Goal: Task Accomplishment & Management: Use online tool/utility

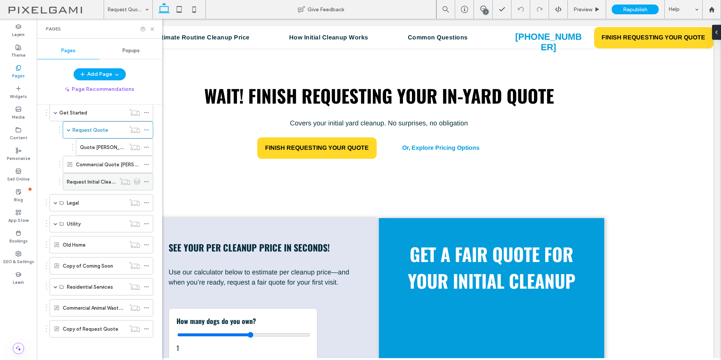
click at [102, 179] on label "Request Initial Cleanup" at bounding box center [93, 181] width 53 height 13
click at [150, 29] on icon at bounding box center [152, 29] width 6 height 6
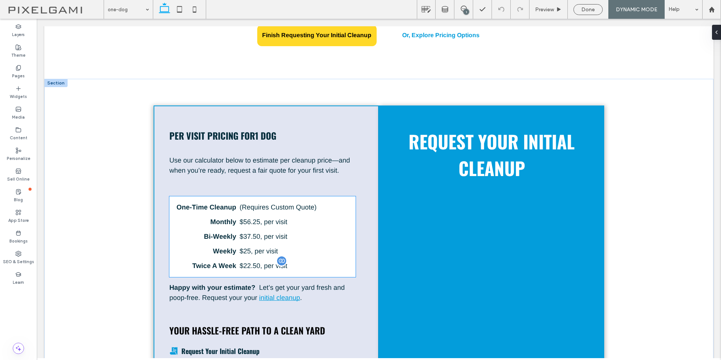
scroll to position [150, 0]
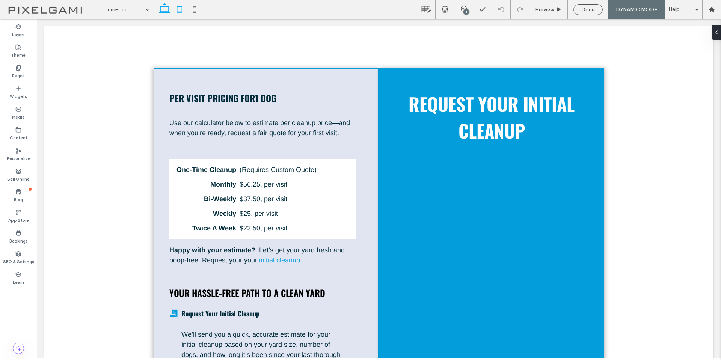
click at [183, 11] on icon at bounding box center [179, 9] width 15 height 15
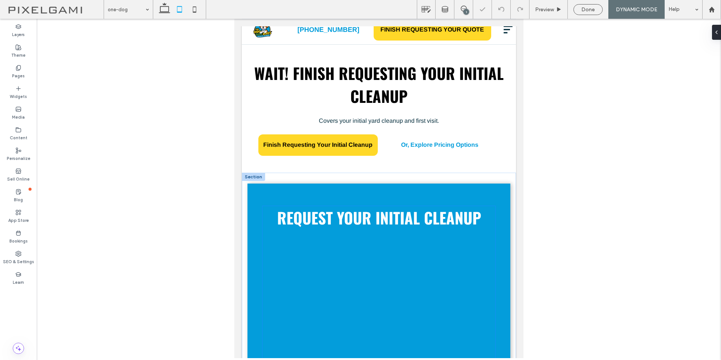
scroll to position [0, 0]
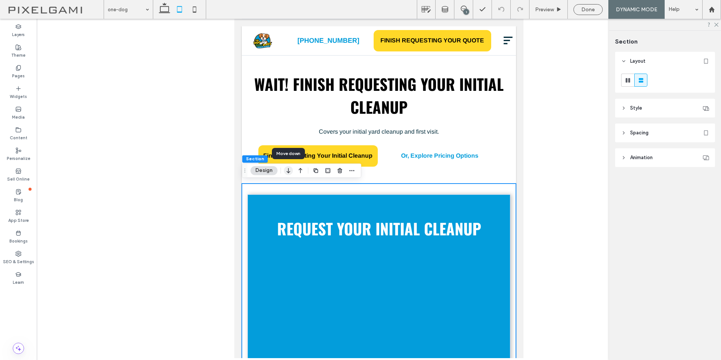
click at [290, 171] on icon "button" at bounding box center [288, 171] width 9 height 14
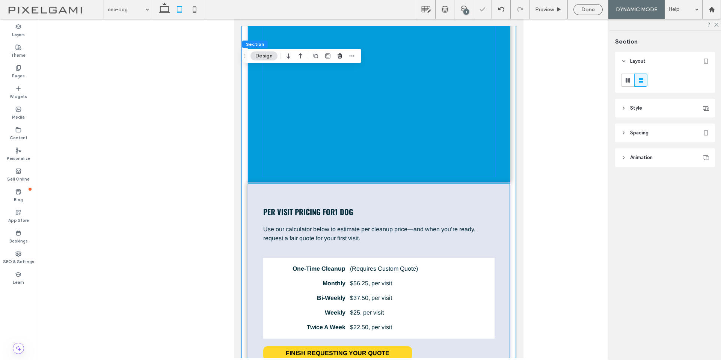
scroll to position [619, 0]
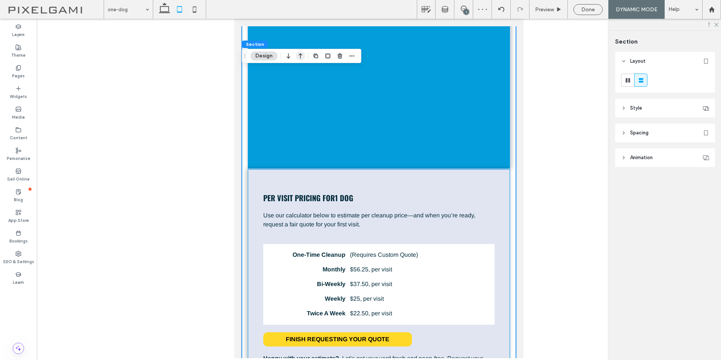
click at [301, 60] on icon "button" at bounding box center [300, 56] width 9 height 14
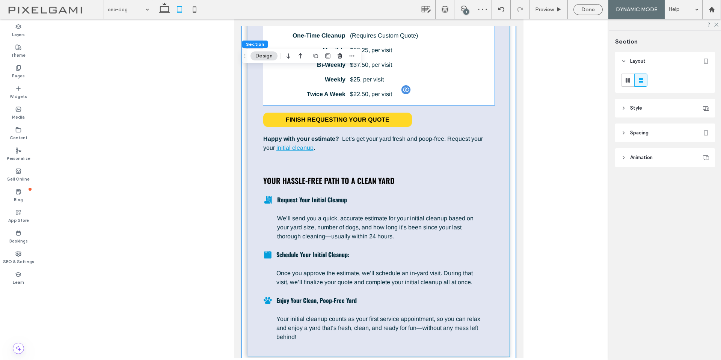
scroll to position [469, 0]
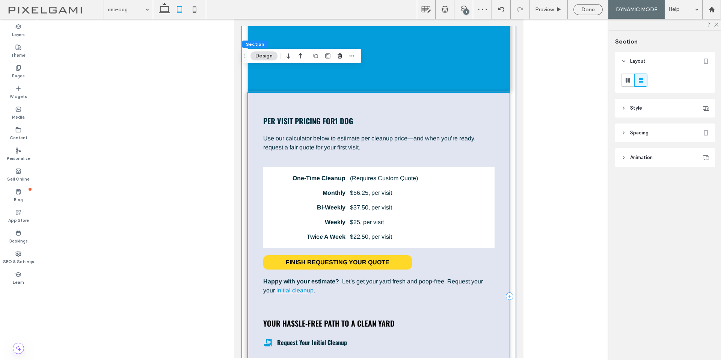
click at [278, 98] on div "Per Visit Pricing For 1 Dog Use our calculator below to estimate per cleanup pr…" at bounding box center [378, 296] width 263 height 408
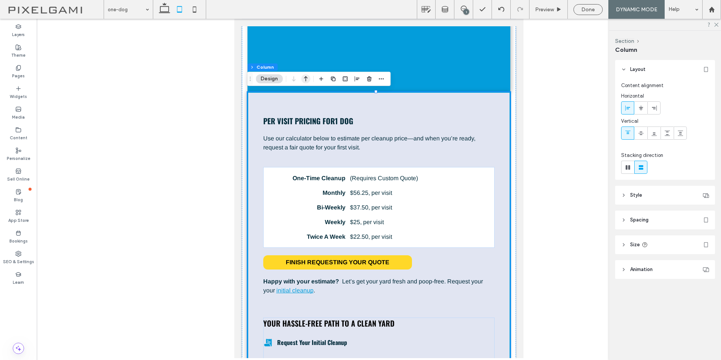
click at [309, 79] on icon "button" at bounding box center [305, 79] width 9 height 14
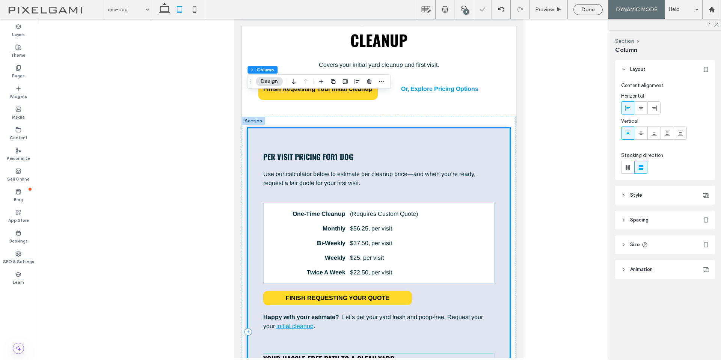
scroll to position [0, 0]
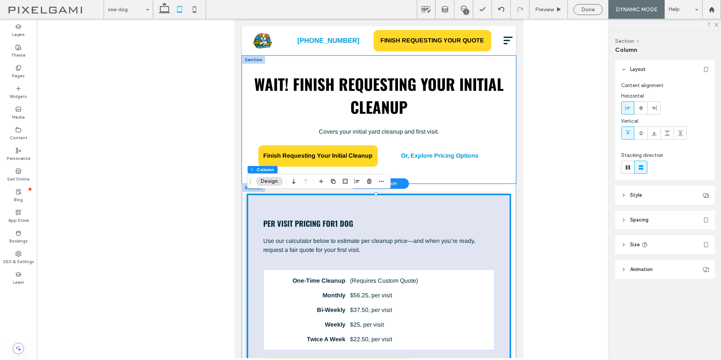
click at [506, 64] on div "Wait! Finish Requesting Your Initial Cleanup Covers your initial yard cleanup a…" at bounding box center [379, 120] width 274 height 128
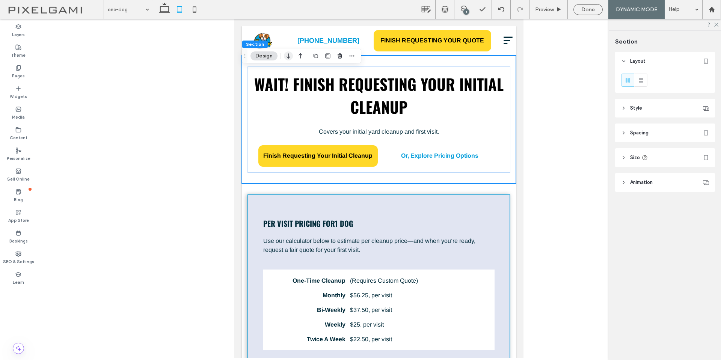
click at [288, 58] on use "button" at bounding box center [287, 55] width 3 height 5
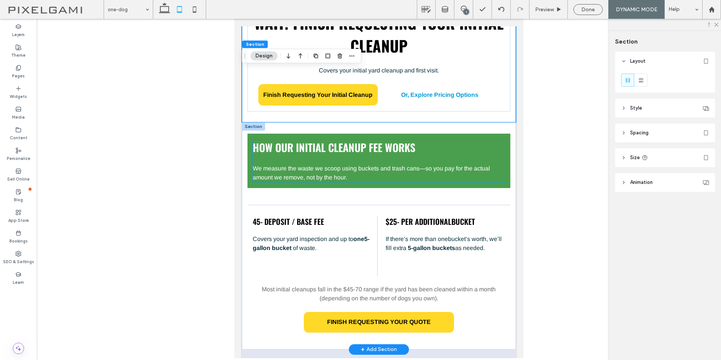
scroll to position [863, 0]
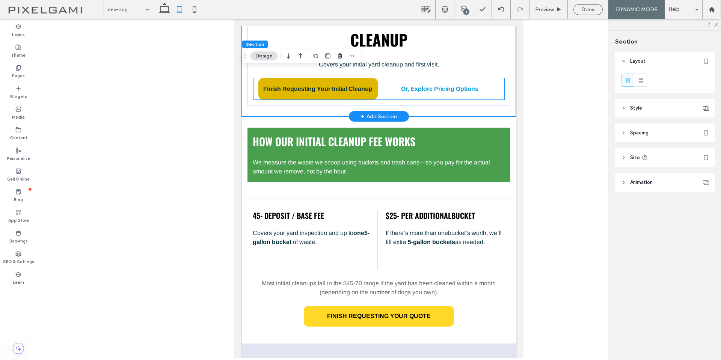
click at [309, 88] on span "Finish Requesting Your Initial Cleanup" at bounding box center [317, 89] width 114 height 14
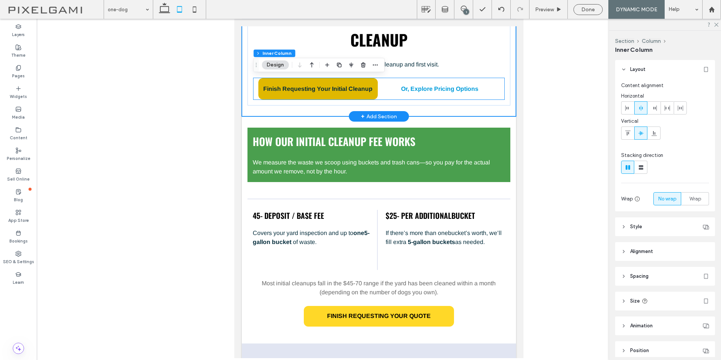
click at [309, 88] on span "Finish Requesting Your Initial Cleanup" at bounding box center [317, 89] width 114 height 14
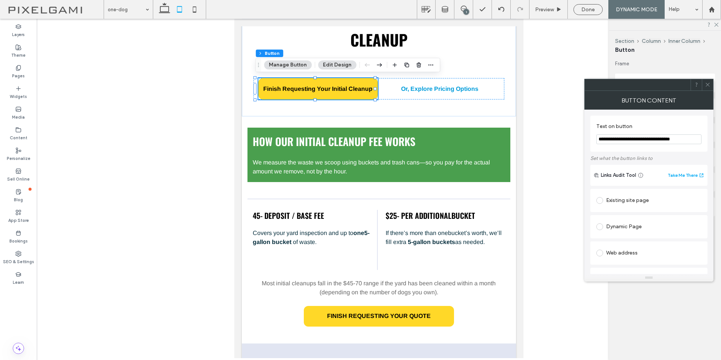
click at [622, 139] on input "**********" at bounding box center [648, 139] width 105 height 10
click at [621, 139] on input "**********" at bounding box center [648, 139] width 105 height 10
drag, startPoint x: 621, startPoint y: 139, endPoint x: 618, endPoint y: 142, distance: 4.3
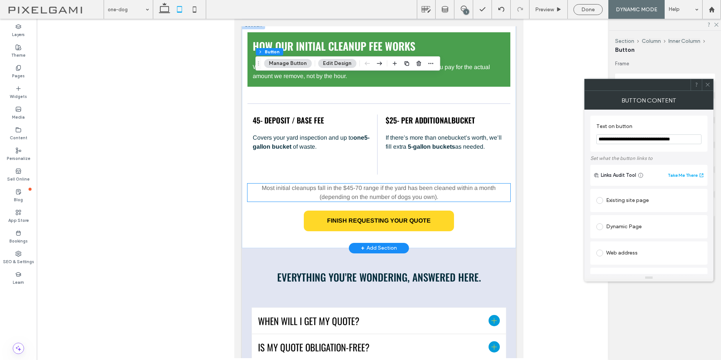
scroll to position [1013, 0]
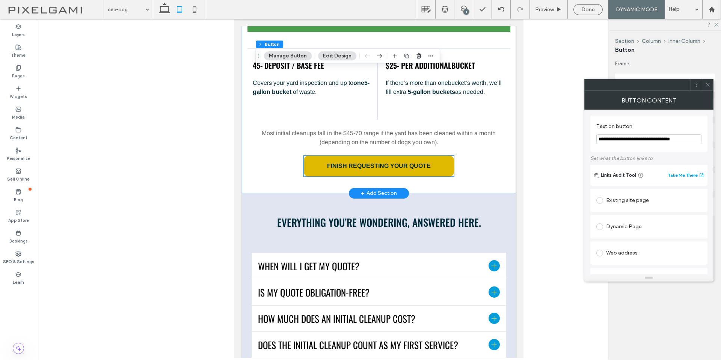
click at [406, 168] on span "FINISH REQUESTING YOUR QUOTE" at bounding box center [378, 166] width 109 height 14
click at [406, 168] on div "FINISH REQUESTING YOUR QUOTE" at bounding box center [379, 166] width 150 height 21
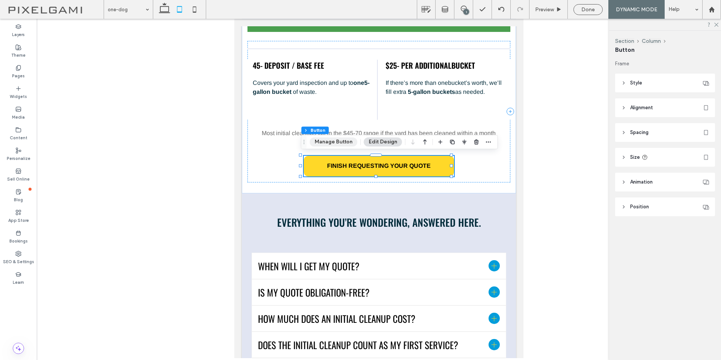
click at [344, 141] on button "Manage Button" at bounding box center [334, 141] width 48 height 9
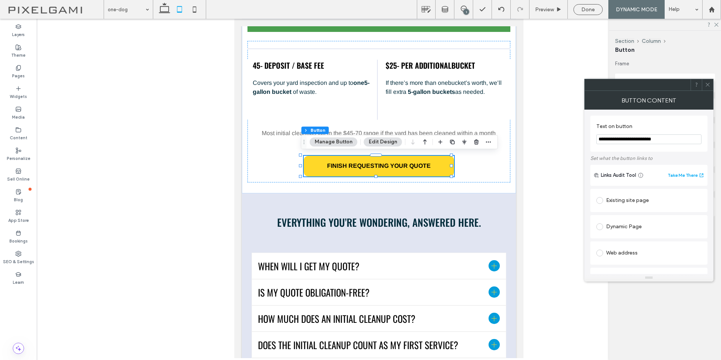
click at [627, 139] on input "**********" at bounding box center [648, 139] width 105 height 10
paste input "**********"
type input "**********"
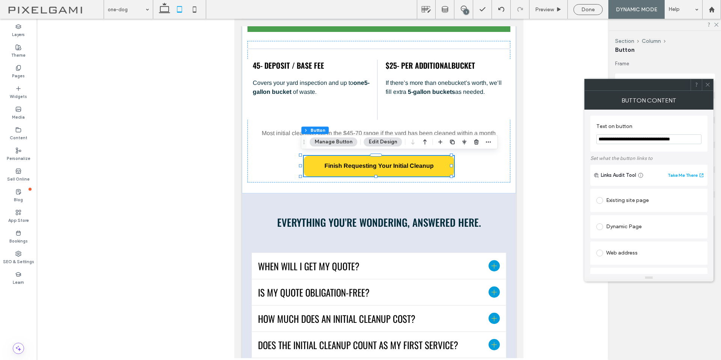
click at [706, 83] on icon at bounding box center [707, 85] width 6 height 6
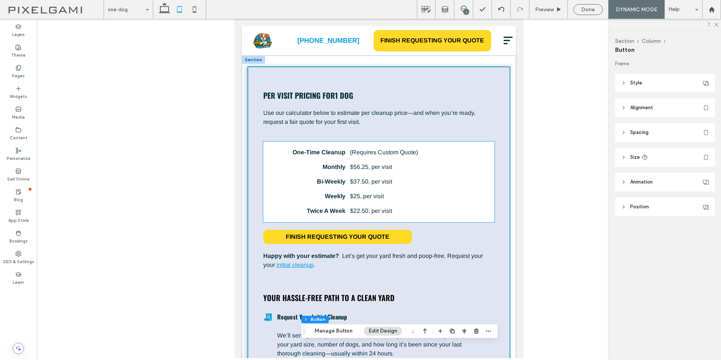
scroll to position [38, 0]
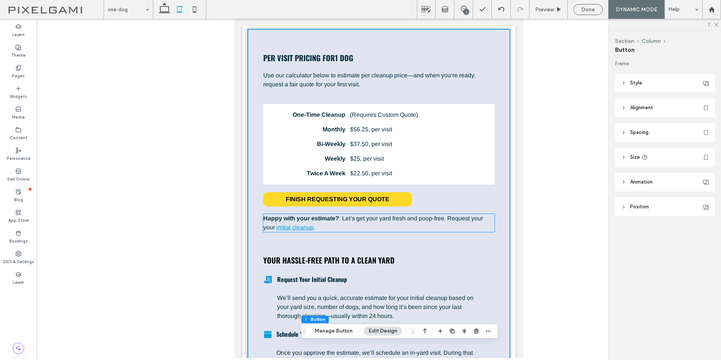
click at [371, 227] on p "Happy with your estimate? Let’s get your yard fresh and poop-free. Request your…" at bounding box center [379, 223] width 232 height 18
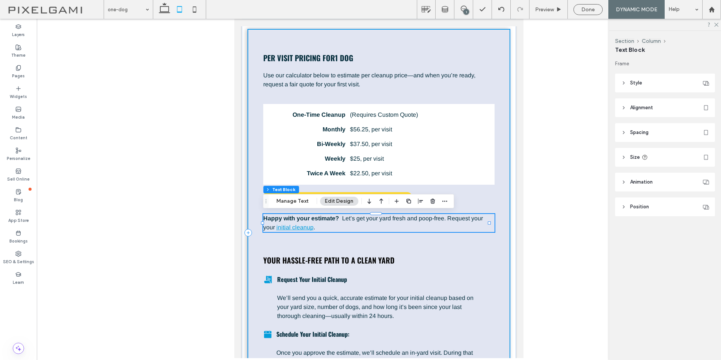
click at [462, 199] on div "Per Visit Pricing For 1 Dog Use our calculator below to estimate per cleanup pr…" at bounding box center [378, 233] width 263 height 408
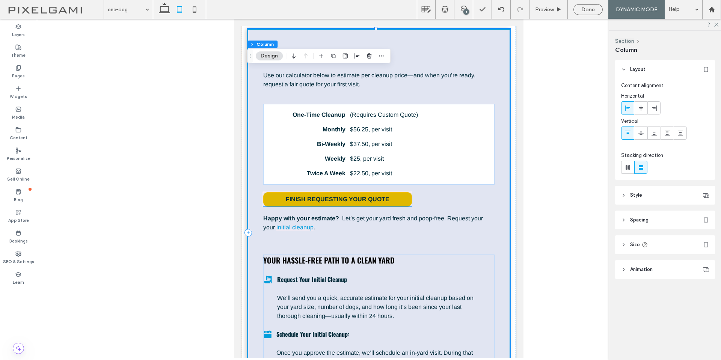
click at [384, 201] on span "FINISH REQUESTING YOUR QUOTE" at bounding box center [338, 199] width 104 height 7
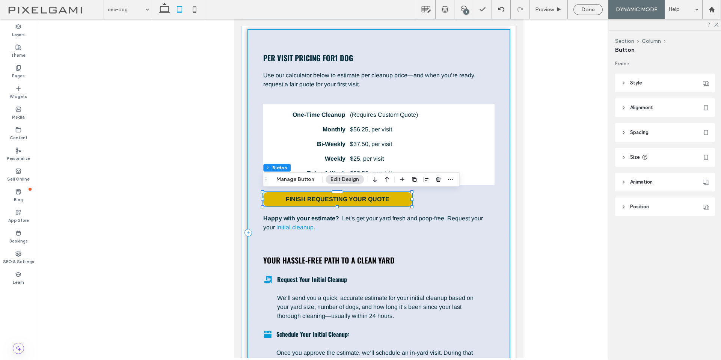
click at [384, 201] on span "FINISH REQUESTING YOUR QUOTE" at bounding box center [338, 199] width 104 height 7
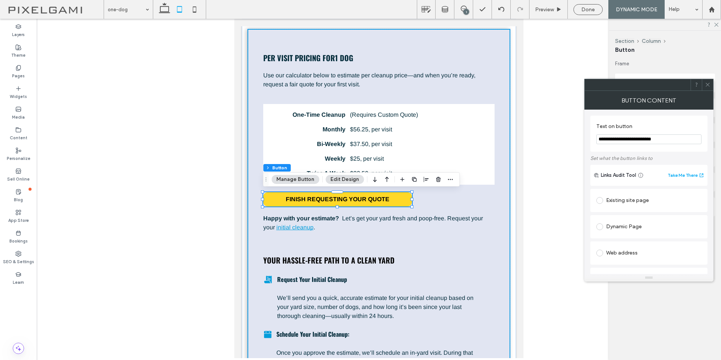
click at [616, 136] on input "**********" at bounding box center [648, 139] width 105 height 10
paste input "**********"
type input "**********"
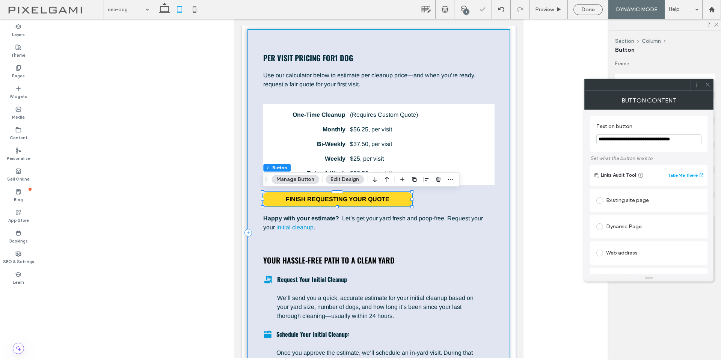
click at [477, 201] on div "Per Visit Pricing For 1 Dog Use our calculator below to estimate per cleanup pr…" at bounding box center [378, 233] width 263 height 408
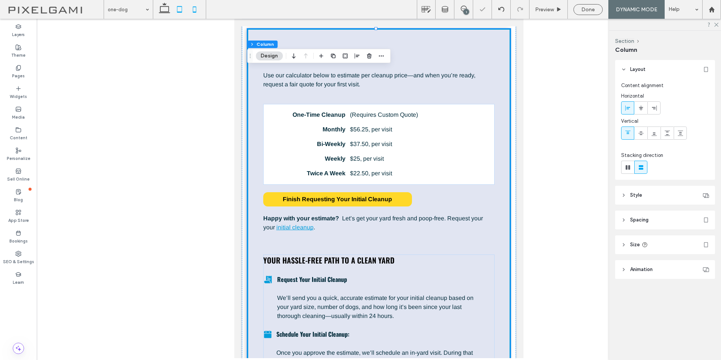
click at [196, 9] on icon at bounding box center [194, 9] width 15 height 15
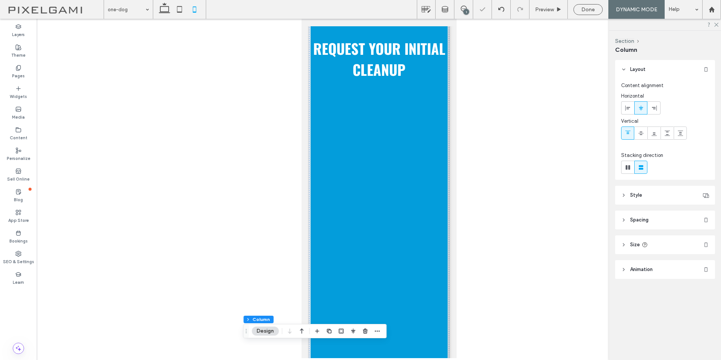
type input "**"
type input "****"
type input "***"
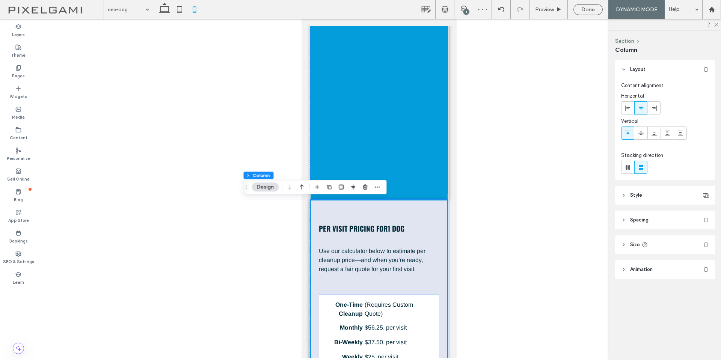
scroll to position [413, 0]
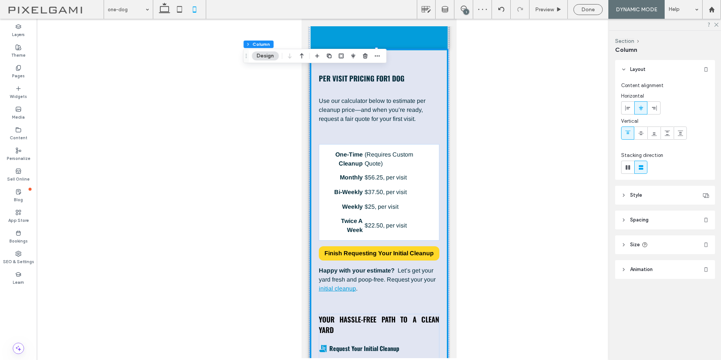
click at [433, 61] on div "Per Visit Pricing For 1 Dog Use our calculator below to estimate per cleanup pr…" at bounding box center [378, 309] width 137 height 519
click at [302, 57] on icon "button" at bounding box center [301, 56] width 9 height 14
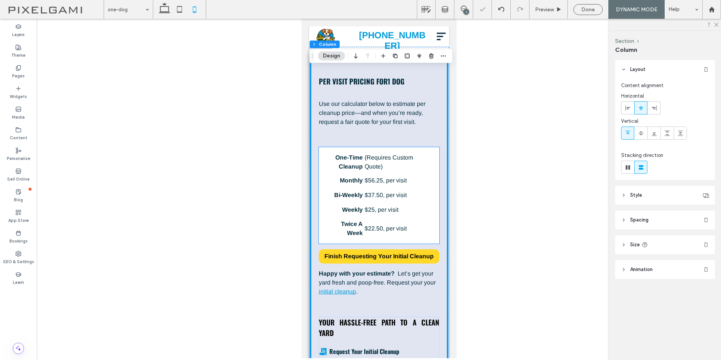
scroll to position [0, 0]
click at [351, 160] on strong "One-Time Cleanup" at bounding box center [348, 162] width 27 height 15
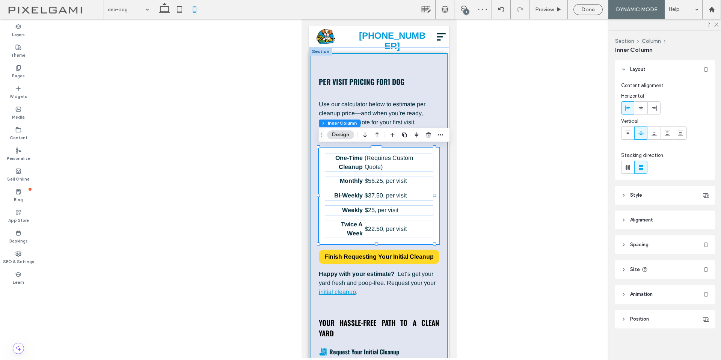
click at [351, 160] on strong "One-Time Cleanup" at bounding box center [348, 162] width 27 height 15
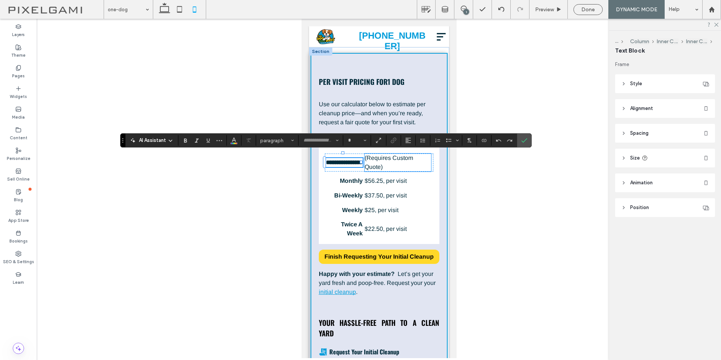
type input "*****"
type input "**"
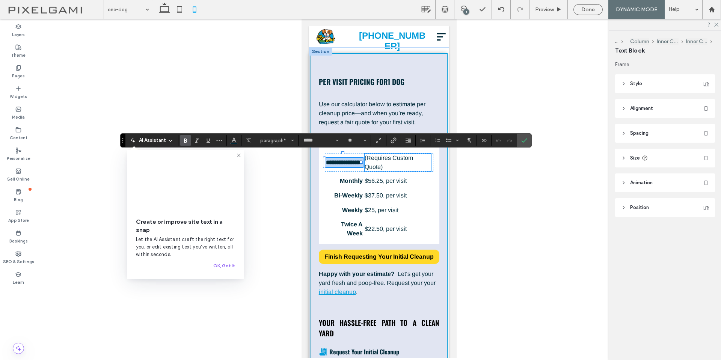
click at [417, 167] on p "(Requires Custom Quote)" at bounding box center [397, 163] width 66 height 18
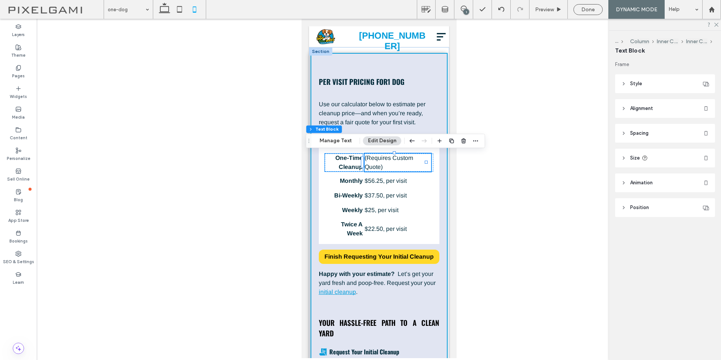
click at [348, 160] on strong "One-Time Cleanup" at bounding box center [348, 162] width 27 height 15
click at [341, 140] on button "Manage Text" at bounding box center [336, 140] width 42 height 9
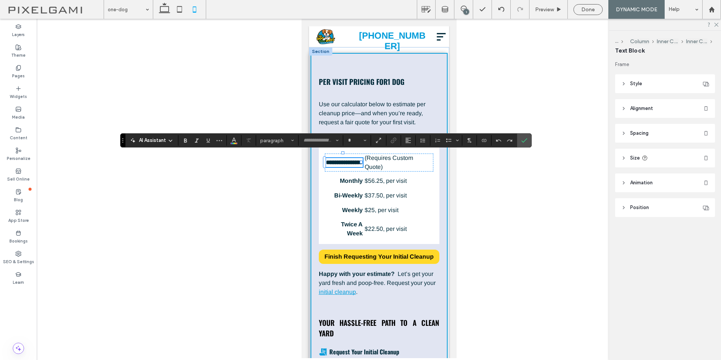
type input "*****"
type input "**"
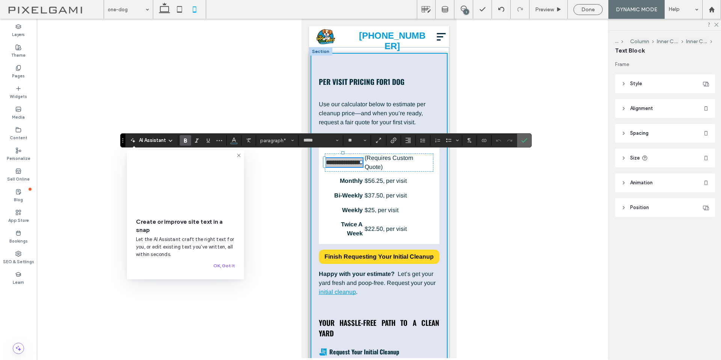
click at [525, 141] on icon "Confirm" at bounding box center [524, 140] width 6 height 6
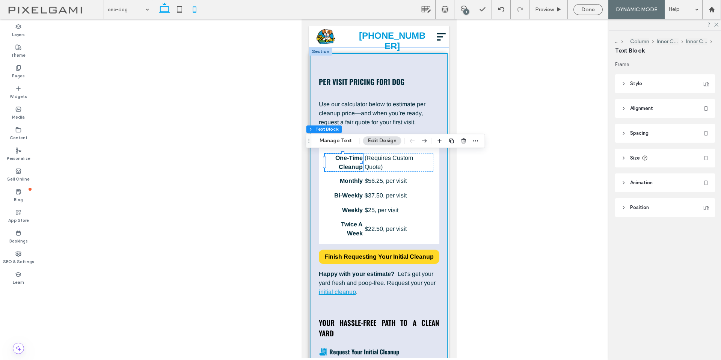
click at [164, 13] on icon at bounding box center [164, 9] width 15 height 15
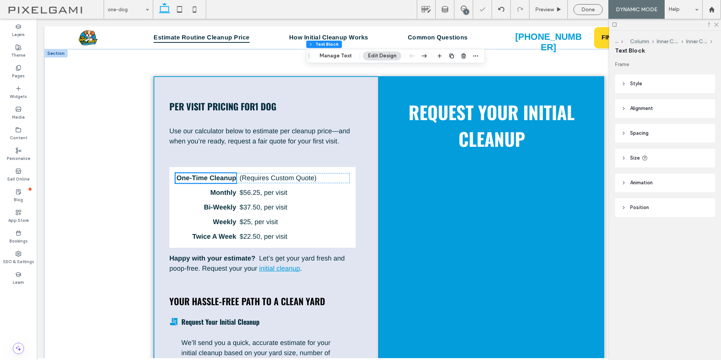
scroll to position [130, 0]
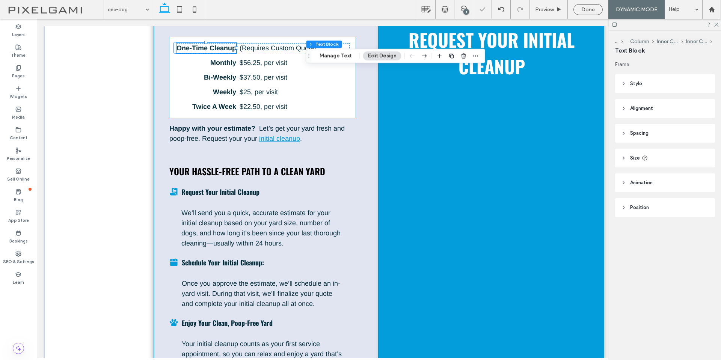
click at [172, 106] on div "One-Time Cleanup (Requires Custom Quote) Monthly $ 56.25 , per visit Bi-Weekly …" at bounding box center [262, 77] width 186 height 81
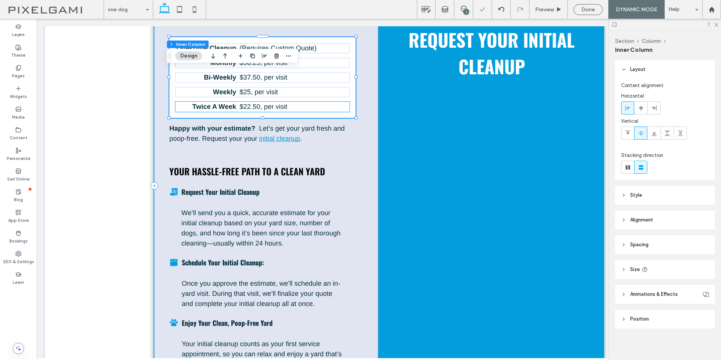
click at [176, 105] on p "Twice A Week" at bounding box center [205, 107] width 61 height 10
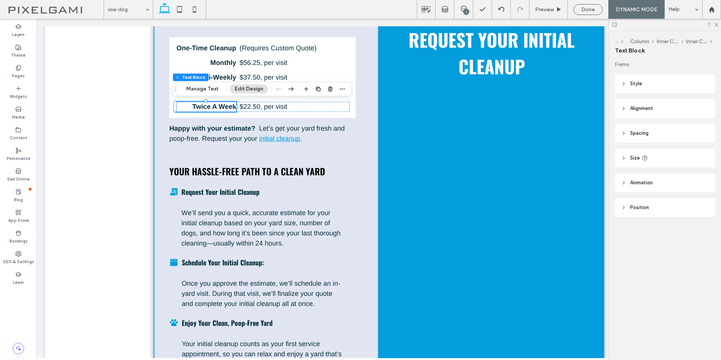
click at [634, 83] on span "Style" at bounding box center [636, 84] width 12 height 8
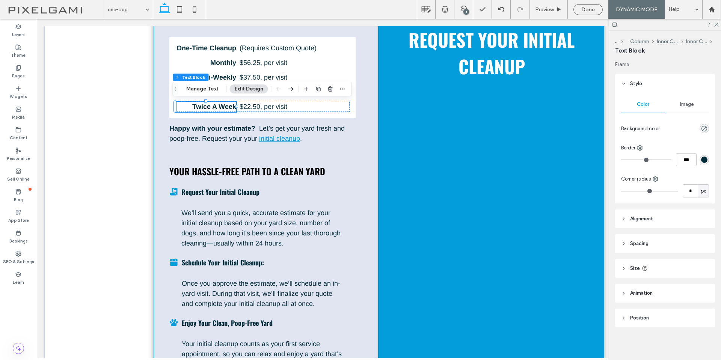
click at [699, 128] on div "rgba(0, 0, 0, 0)" at bounding box center [703, 128] width 9 height 9
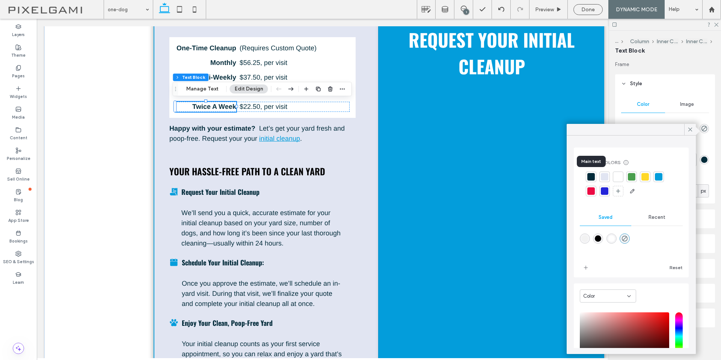
click at [590, 177] on div at bounding box center [591, 177] width 8 height 8
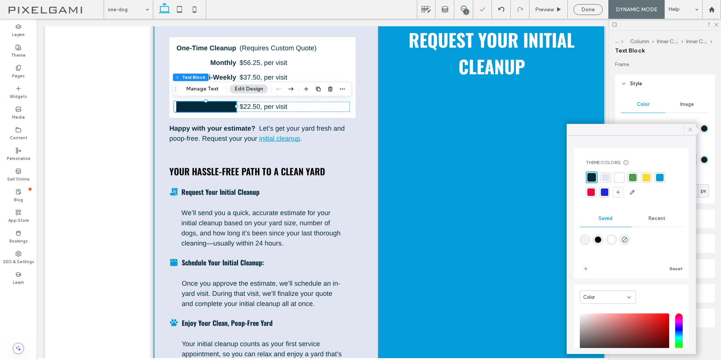
click at [692, 129] on icon at bounding box center [689, 129] width 7 height 7
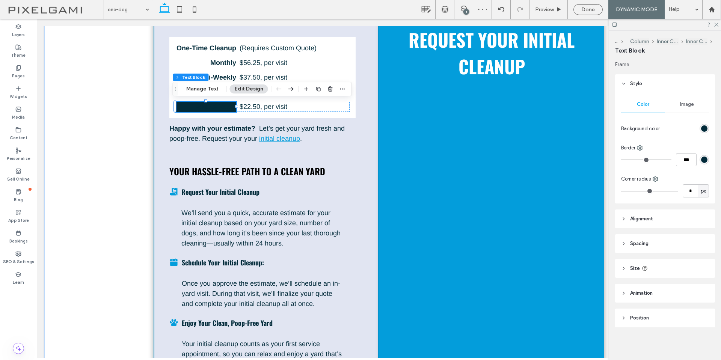
click at [204, 107] on strong "Twice A Week" at bounding box center [214, 107] width 44 height 8
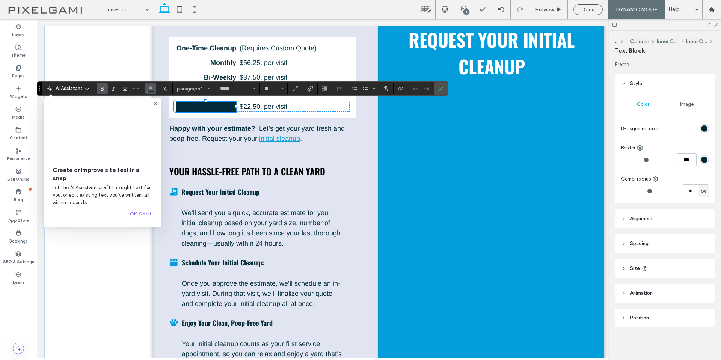
click at [155, 89] on button "Color" at bounding box center [150, 88] width 11 height 11
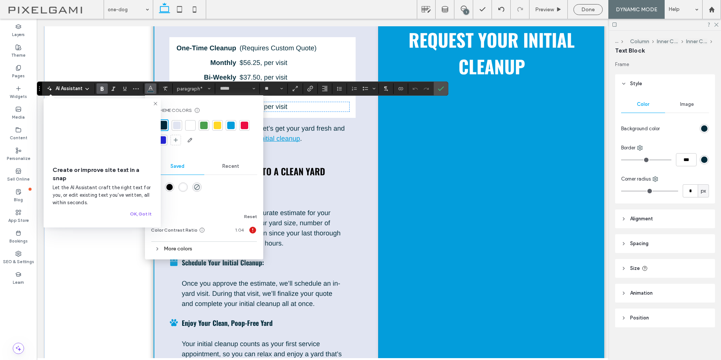
click at [193, 125] on div at bounding box center [191, 126] width 8 height 8
click at [443, 86] on icon "Confirm" at bounding box center [441, 89] width 6 height 6
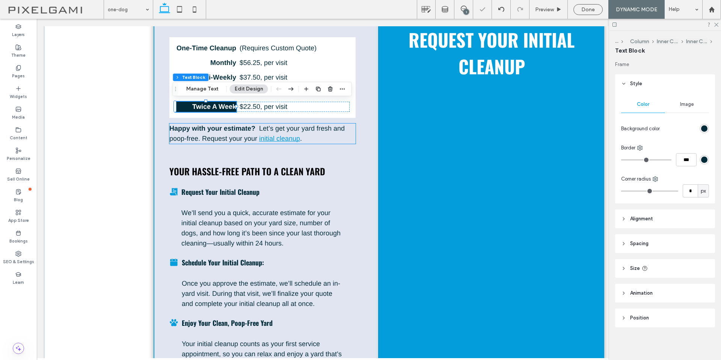
click at [343, 136] on p "Happy with your estimate? Let’s get your yard fresh and poop-free. Request your…" at bounding box center [262, 133] width 186 height 20
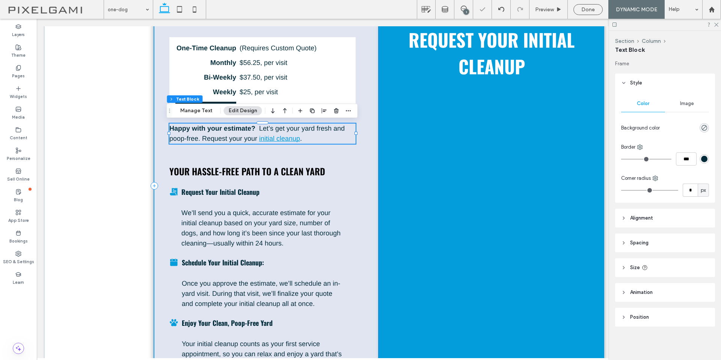
click at [372, 122] on div "Per Visit Pricing For 1 Dog Use our calculator below to estimate per cleanup pr…" at bounding box center [266, 185] width 225 height 479
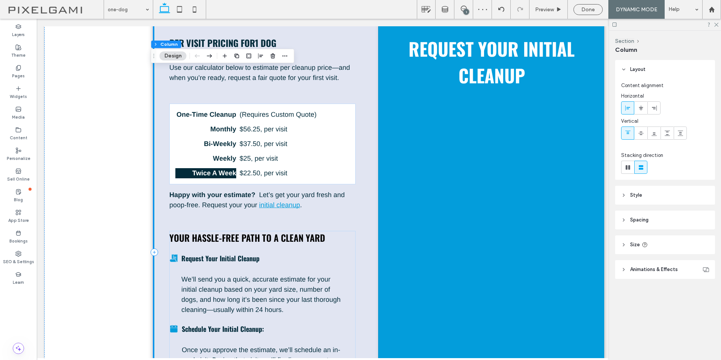
scroll to position [55, 0]
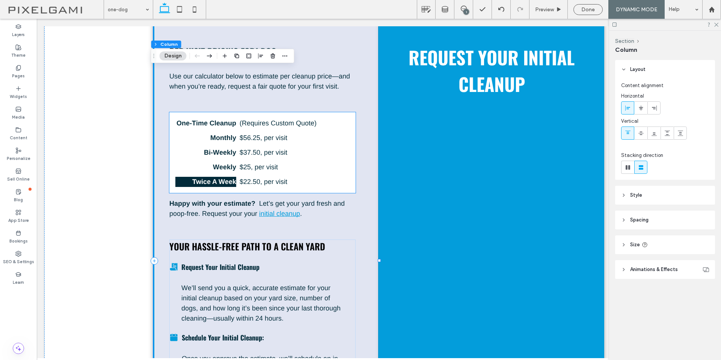
click at [205, 181] on strong "Twice A Week" at bounding box center [214, 182] width 44 height 8
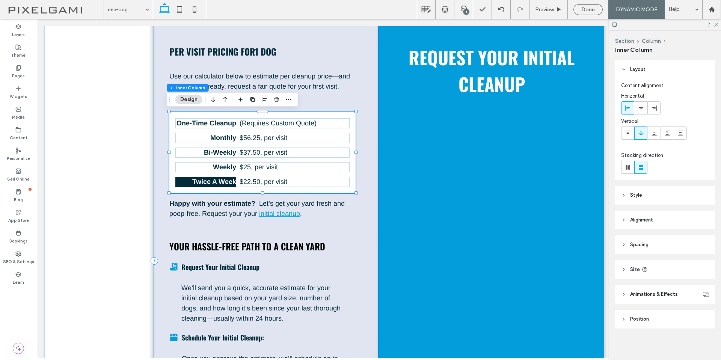
click at [205, 181] on strong "Twice A Week" at bounding box center [214, 182] width 44 height 8
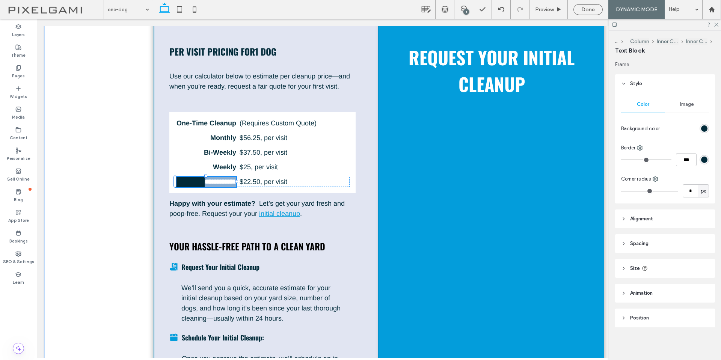
type input "*****"
type input "**"
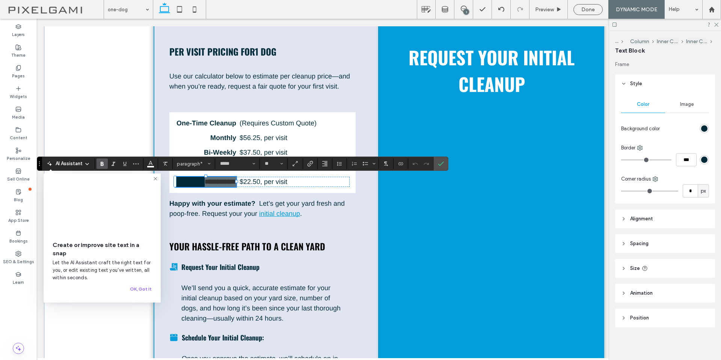
click at [701, 130] on div "rgb(2, 43, 58)" at bounding box center [704, 128] width 6 height 6
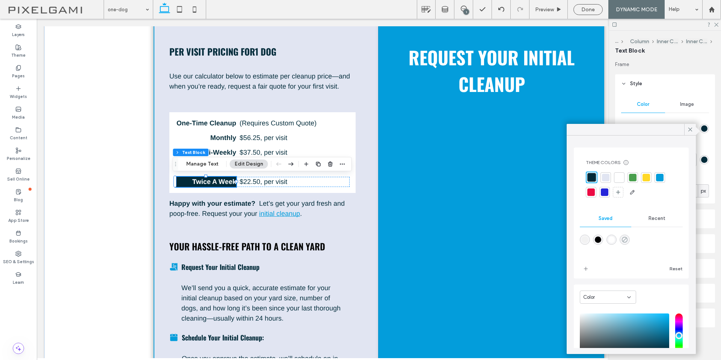
click at [626, 239] on icon "rgba(0,0,0,0)" at bounding box center [624, 239] width 6 height 6
type input "*******"
type input "*"
type input "**"
click at [363, 165] on div "Per Visit Pricing For 1 Dog Use our calculator below to estimate per cleanup pr…" at bounding box center [266, 260] width 225 height 479
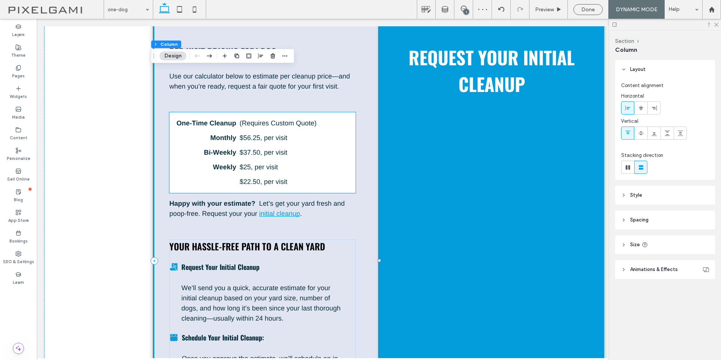
click at [224, 178] on strong "Twice A Week" at bounding box center [214, 182] width 44 height 8
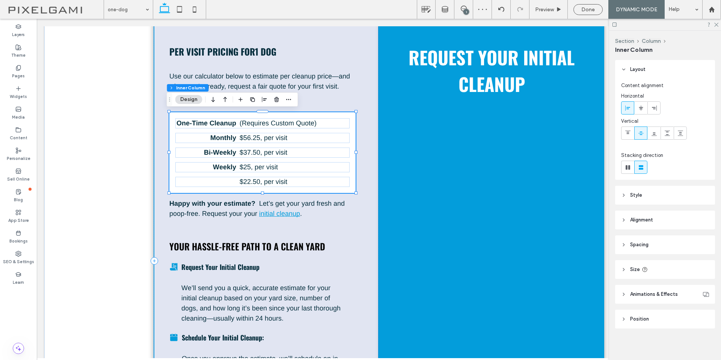
click at [219, 182] on strong "Twice A Week" at bounding box center [214, 182] width 44 height 8
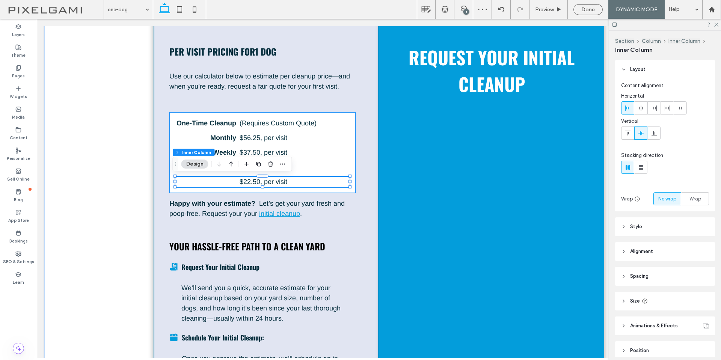
click at [220, 182] on strong "Twice A Week" at bounding box center [214, 182] width 44 height 8
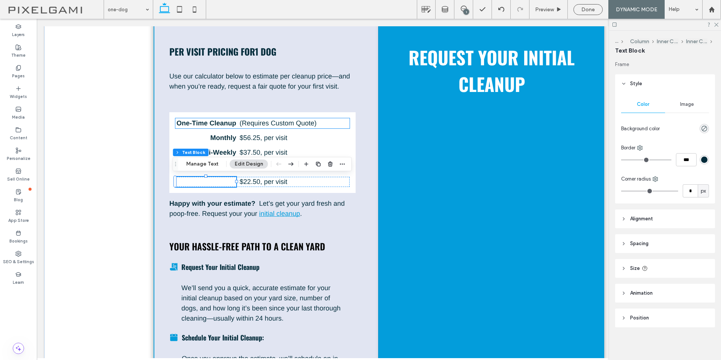
click at [215, 123] on strong "One-Time Cleanup" at bounding box center [206, 123] width 60 height 8
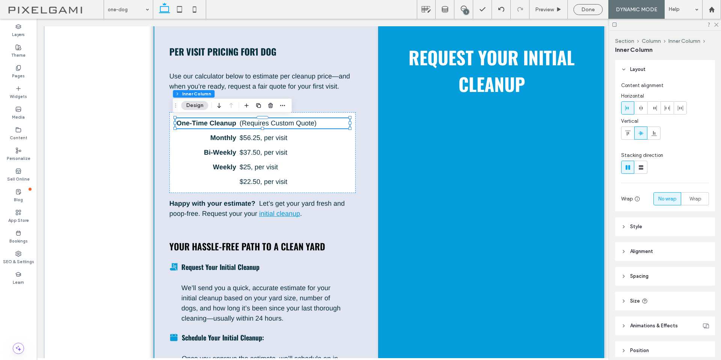
click at [216, 120] on strong "One-Time Cleanup" at bounding box center [206, 123] width 60 height 8
click at [216, 120] on div "One-Time Cleanup" at bounding box center [205, 123] width 61 height 10
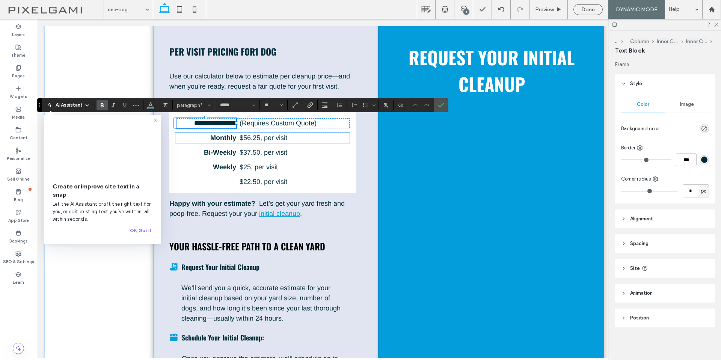
click at [200, 135] on p "Monthly" at bounding box center [205, 138] width 61 height 10
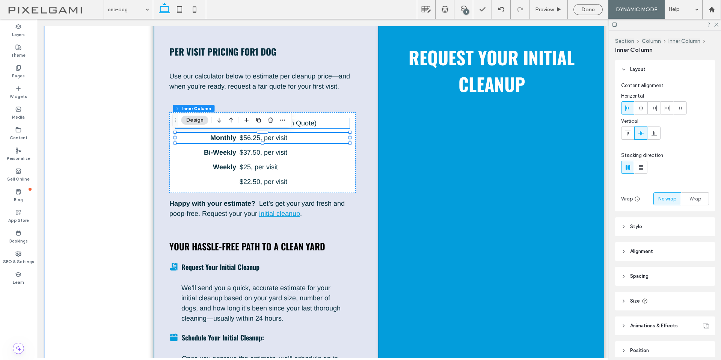
click at [342, 126] on p "(Requires Custom Quote)" at bounding box center [292, 123] width 107 height 10
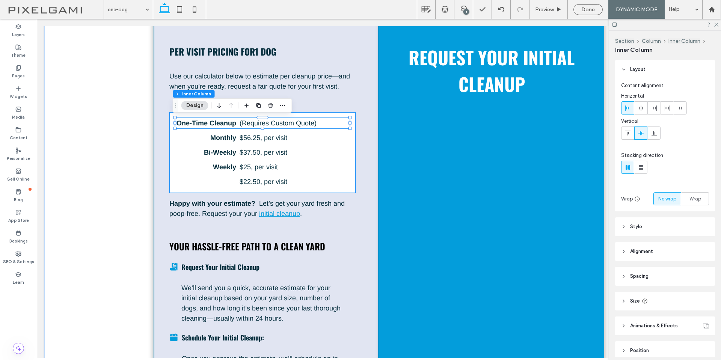
click at [199, 145] on div "One-Time Cleanup (Requires Custom Quote) Monthly $ 56.25 , per visit Bi-Weekly …" at bounding box center [262, 152] width 186 height 81
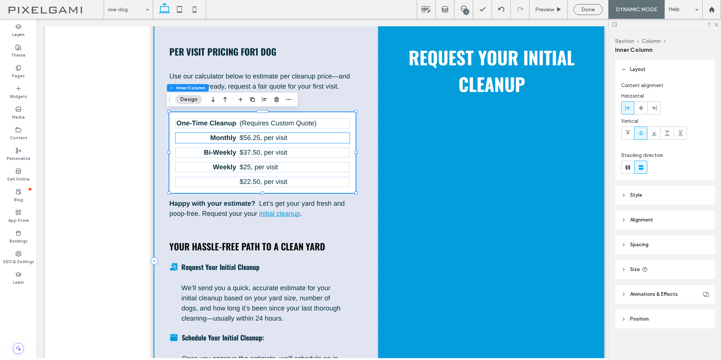
click at [199, 140] on p "Monthly" at bounding box center [205, 138] width 61 height 10
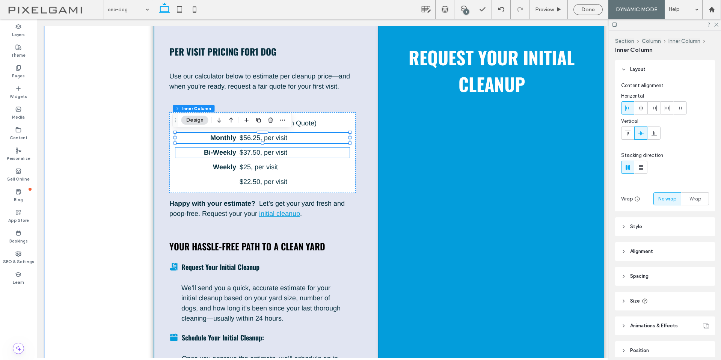
click at [217, 153] on strong "Bi-Weekly" at bounding box center [220, 153] width 32 height 8
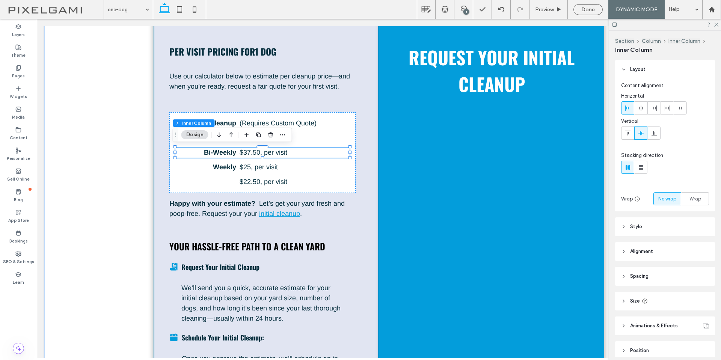
click at [217, 151] on strong "Bi-Weekly" at bounding box center [220, 153] width 32 height 8
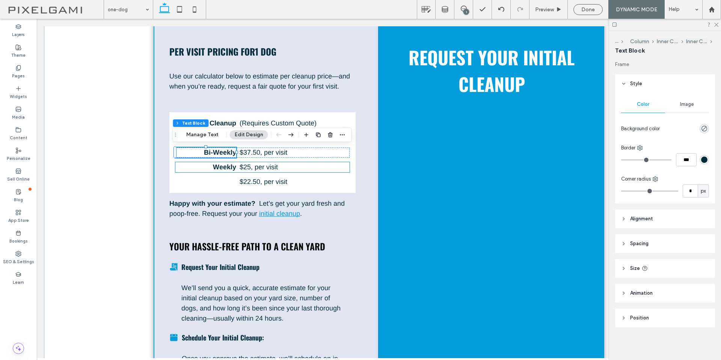
click at [213, 164] on strong "Weekly" at bounding box center [224, 167] width 23 height 8
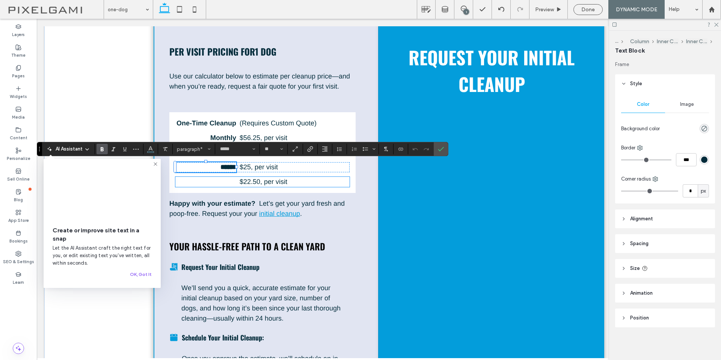
click at [217, 183] on strong "Twice A Week" at bounding box center [214, 182] width 44 height 8
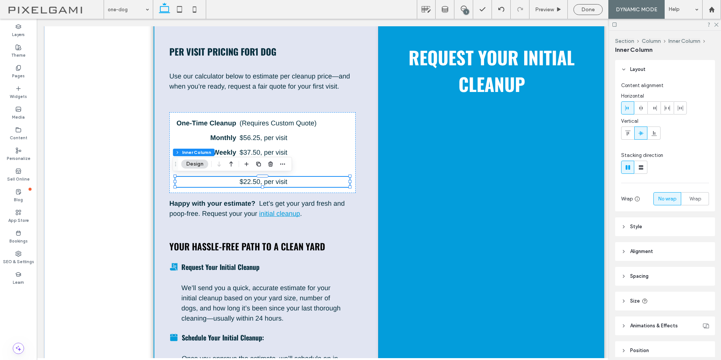
click at [217, 183] on strong "Twice A Week" at bounding box center [214, 182] width 44 height 8
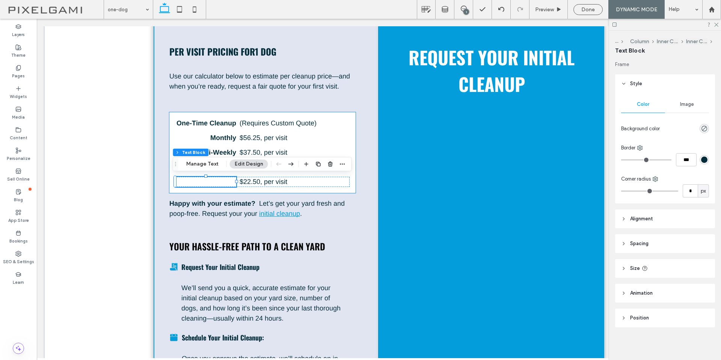
click at [169, 179] on div "One-Time Cleanup (Requires Custom Quote) Monthly $ 56.25 , per visit Bi-Weekly …" at bounding box center [262, 152] width 186 height 81
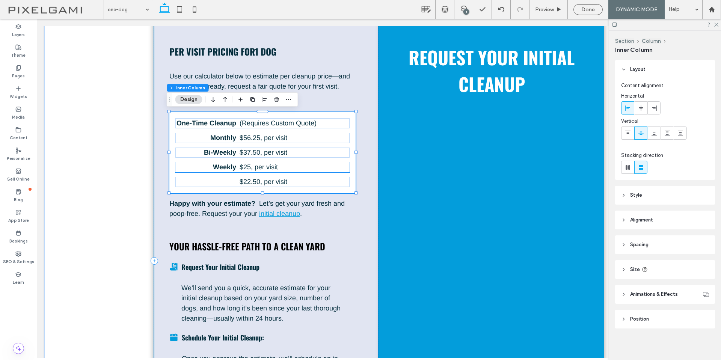
click at [204, 168] on p "Weekly" at bounding box center [205, 167] width 61 height 10
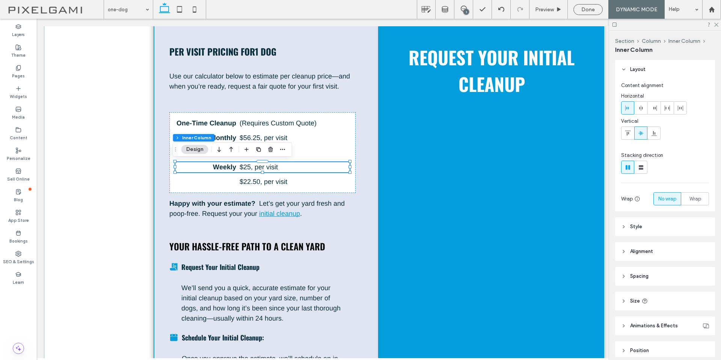
click at [204, 168] on p "Weekly" at bounding box center [205, 167] width 61 height 10
click at [204, 168] on div "Weekly" at bounding box center [205, 167] width 61 height 10
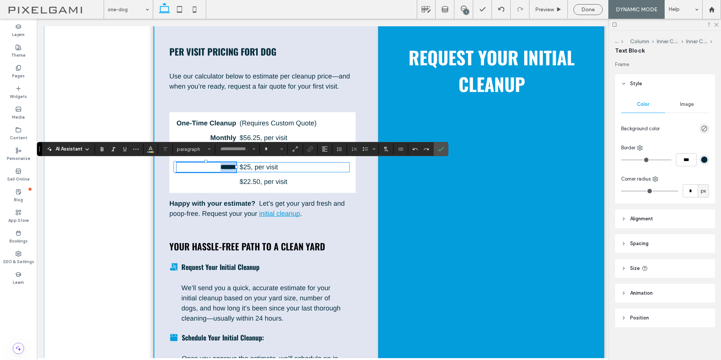
type input "*****"
type input "**"
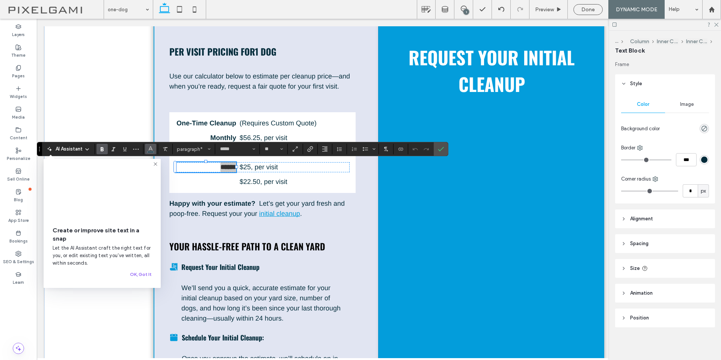
click at [150, 149] on use "Color" at bounding box center [151, 148] width 4 height 4
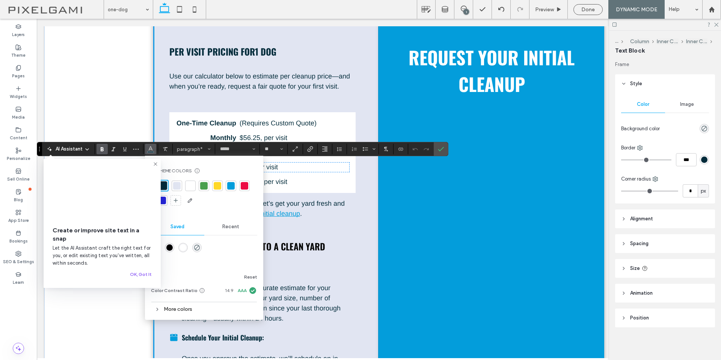
click at [363, 174] on div "Per Visit Pricing For 1 Dog Use our calculator below to estimate per cleanup pr…" at bounding box center [266, 260] width 225 height 479
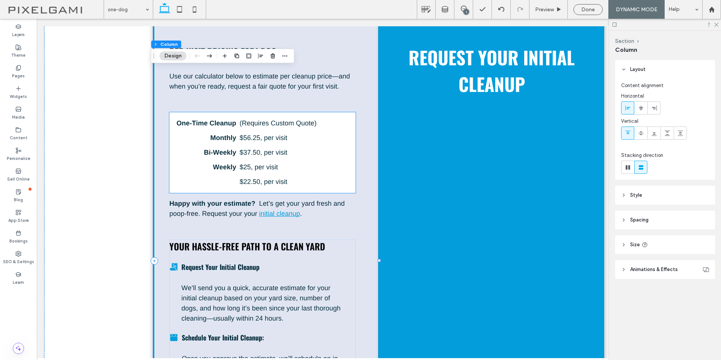
click at [348, 160] on div "One-Time Cleanup (Requires Custom Quote) Monthly $ 56.25 , per visit Bi-Weekly …" at bounding box center [262, 152] width 186 height 81
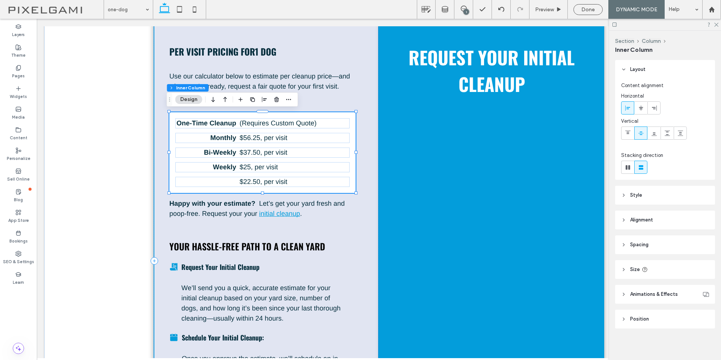
click at [352, 145] on div "One-Time Cleanup (Requires Custom Quote) Monthly $ 56.25 , per visit Bi-Weekly …" at bounding box center [262, 152] width 186 height 81
click at [251, 98] on icon "button" at bounding box center [253, 99] width 6 height 6
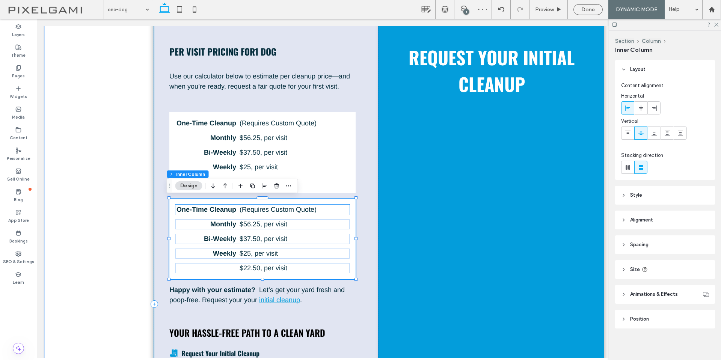
click at [220, 209] on strong "One-Time Cleanup" at bounding box center [206, 210] width 60 height 8
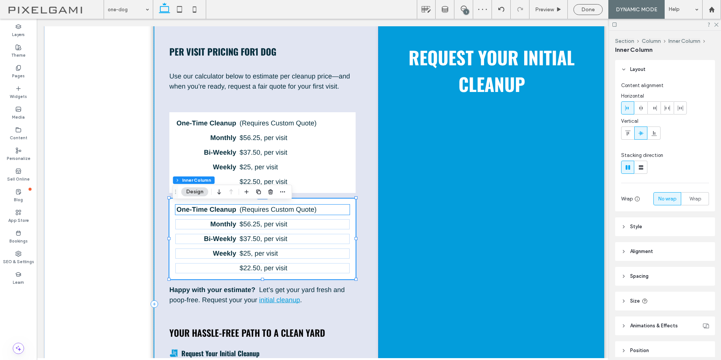
click at [220, 209] on strong "One-Time Cleanup" at bounding box center [206, 210] width 60 height 8
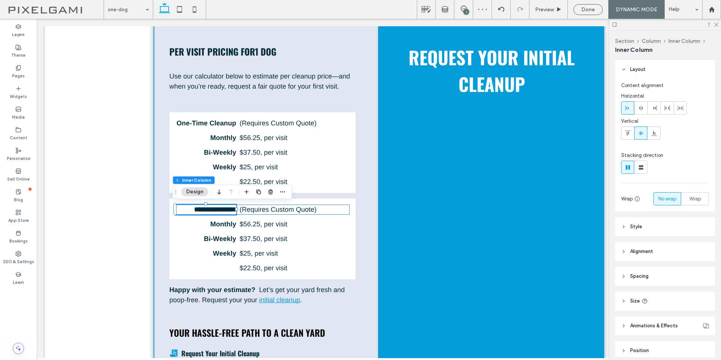
click at [220, 209] on div "**********" at bounding box center [205, 210] width 61 height 10
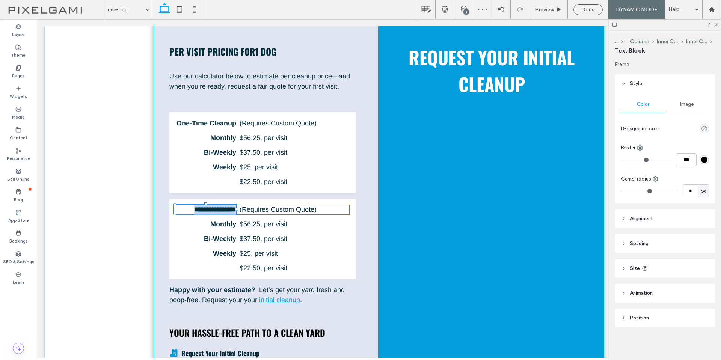
type input "*****"
type input "**"
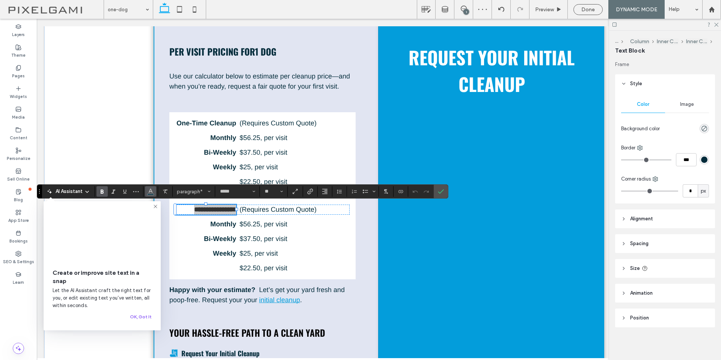
click at [155, 190] on button "Color" at bounding box center [150, 191] width 11 height 11
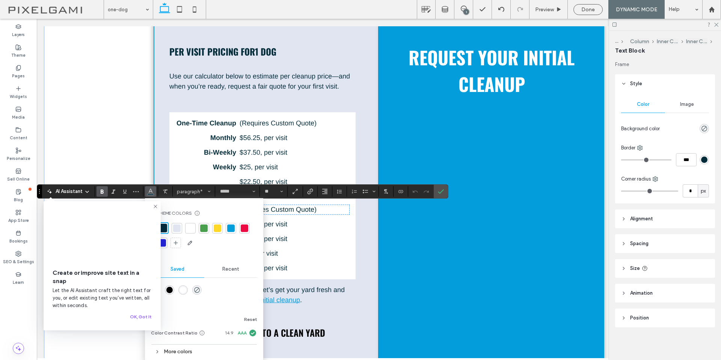
click at [183, 289] on div "rgba(255,255,255,1)" at bounding box center [183, 290] width 6 height 6
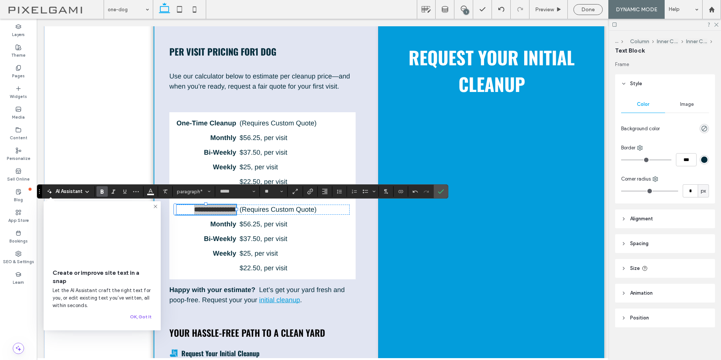
click at [154, 205] on icon at bounding box center [155, 206] width 6 height 6
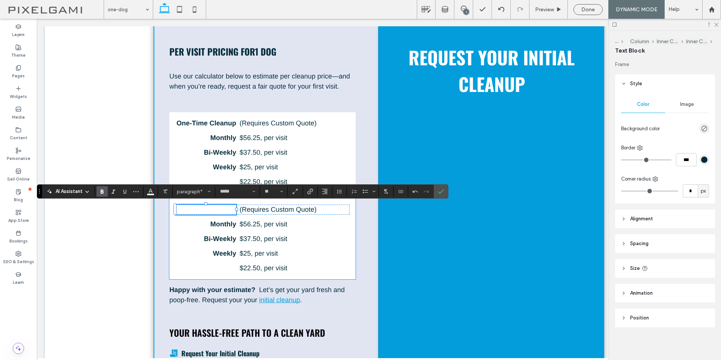
click at [216, 232] on div "**********" at bounding box center [262, 239] width 186 height 81
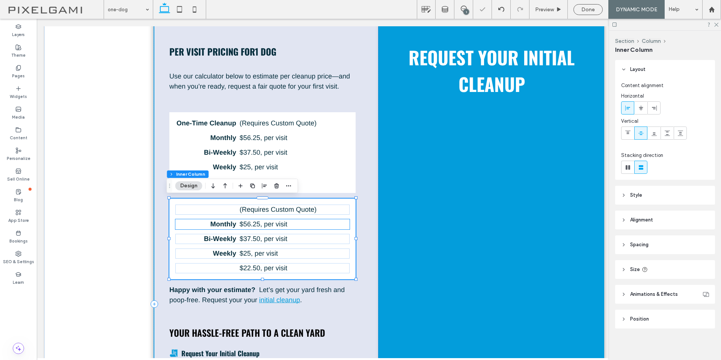
click at [217, 226] on strong "Monthly" at bounding box center [223, 224] width 26 height 8
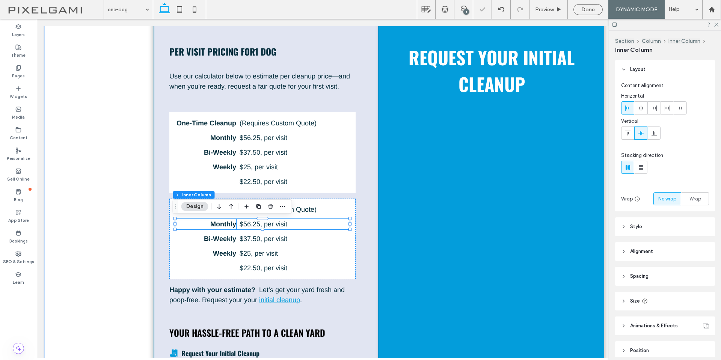
click at [217, 226] on strong "Monthly" at bounding box center [223, 224] width 26 height 8
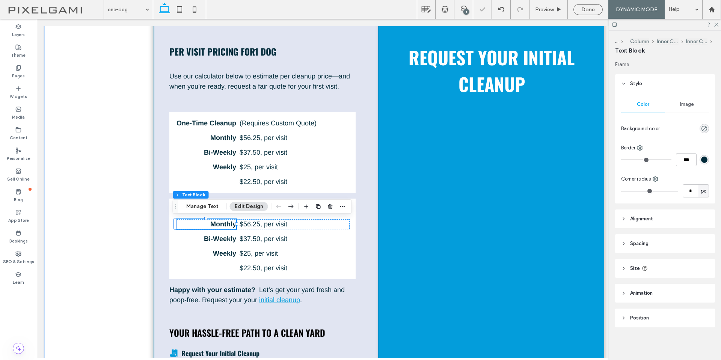
click at [217, 226] on strong "Monthly" at bounding box center [223, 224] width 26 height 8
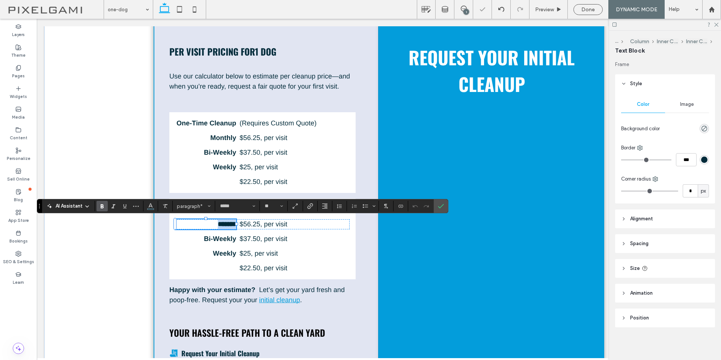
click at [218, 226] on strong "*******" at bounding box center [227, 224] width 18 height 7
click at [208, 208] on icon "Styles" at bounding box center [209, 206] width 3 height 3
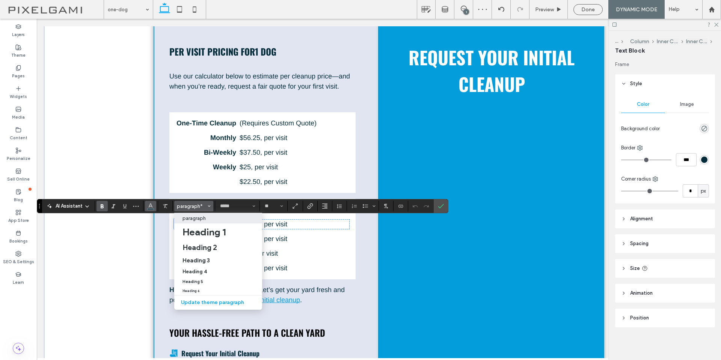
click at [155, 210] on button "Color" at bounding box center [150, 206] width 11 height 11
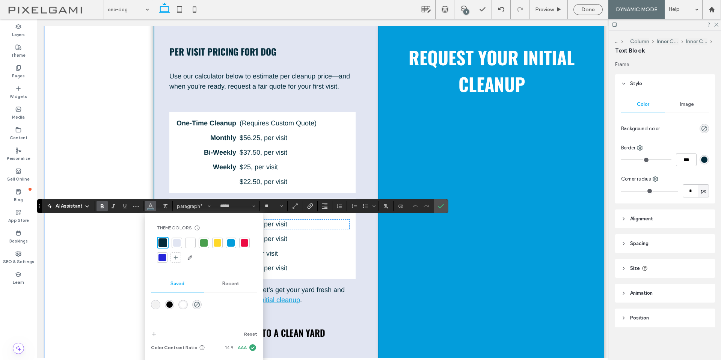
drag, startPoint x: 185, startPoint y: 300, endPoint x: 149, endPoint y: 280, distance: 41.2
click at [185, 300] on div "rgba(255,255,255,1)" at bounding box center [182, 304] width 9 height 9
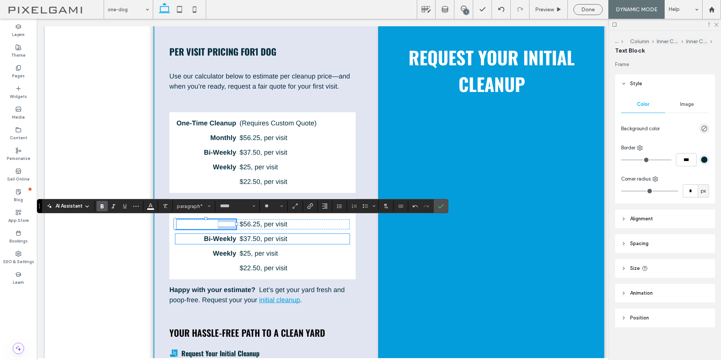
click at [218, 240] on strong "Bi-Weekly" at bounding box center [220, 239] width 32 height 8
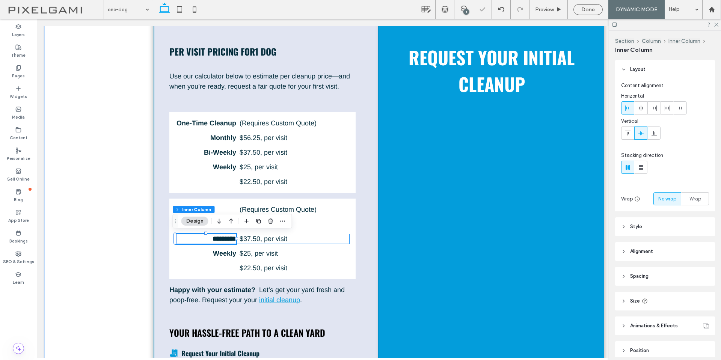
click at [218, 240] on div "*********" at bounding box center [205, 239] width 61 height 10
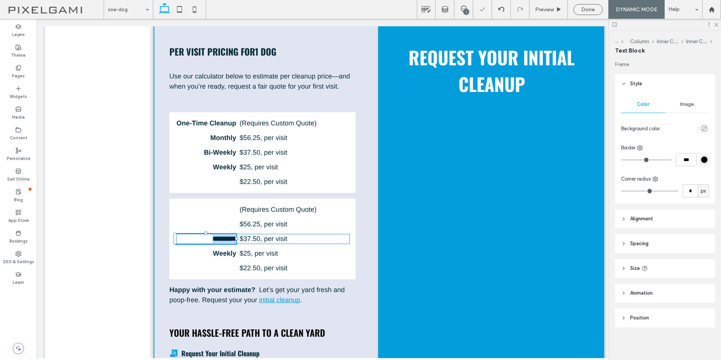
type input "*****"
type input "**"
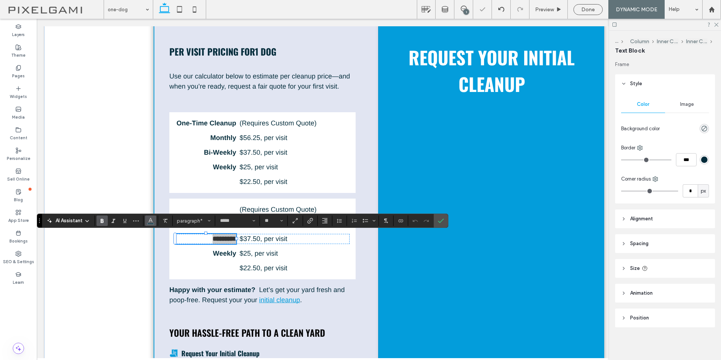
click at [154, 219] on button "Color" at bounding box center [150, 220] width 11 height 11
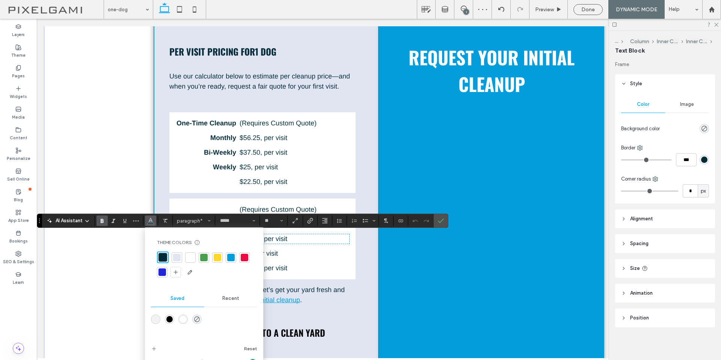
click at [183, 318] on div "rgba(255,255,255,1)" at bounding box center [183, 319] width 6 height 6
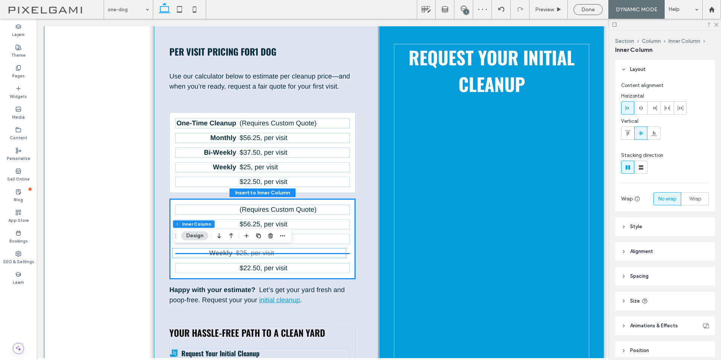
click at [221, 253] on strong "Weekly" at bounding box center [220, 253] width 23 height 8
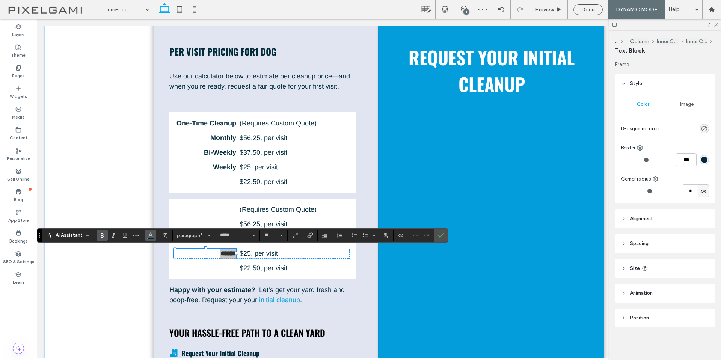
click at [152, 237] on icon "Color" at bounding box center [151, 235] width 6 height 6
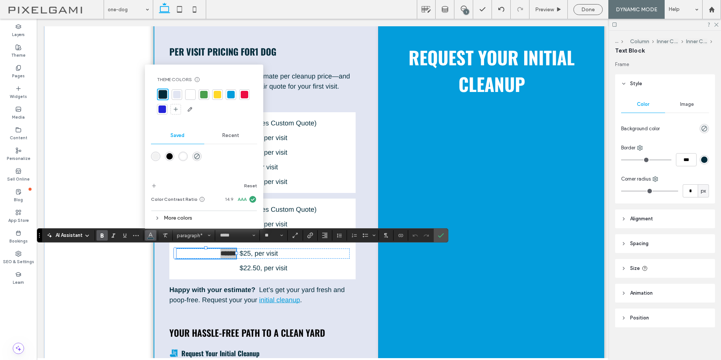
click at [185, 154] on div "rgba(255,255,255,1)" at bounding box center [183, 156] width 6 height 6
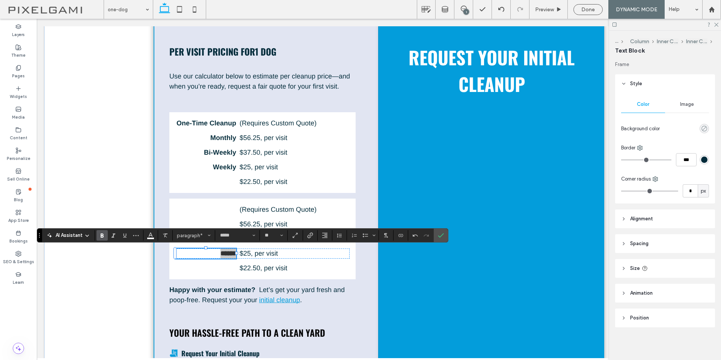
click at [703, 128] on icon "rgba(0, 0, 0, 0)" at bounding box center [704, 128] width 6 height 6
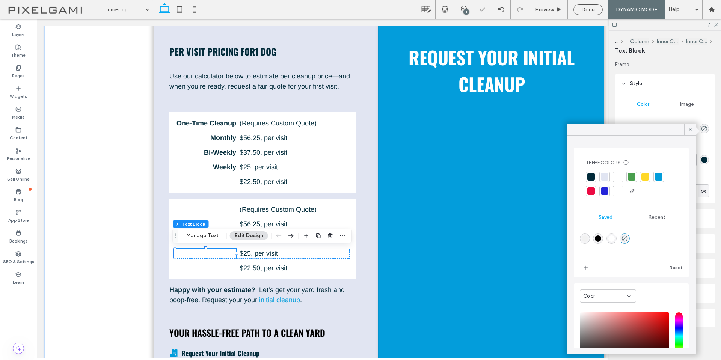
click at [591, 179] on div at bounding box center [591, 177] width 8 height 8
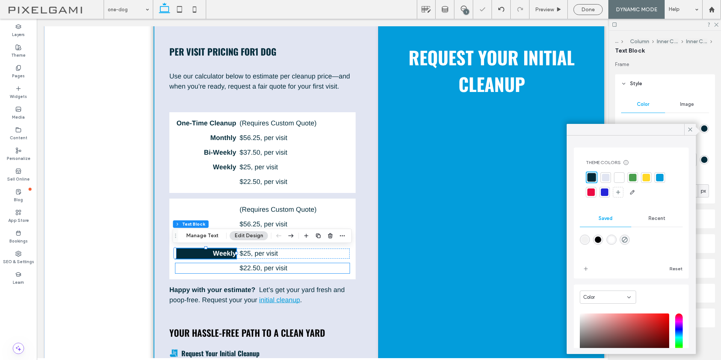
click at [203, 273] on p "Twice A Week" at bounding box center [205, 268] width 61 height 10
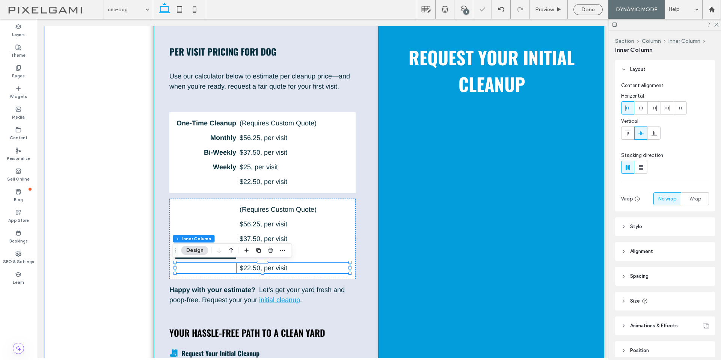
click at [205, 269] on strong "Twice A Week" at bounding box center [214, 268] width 44 height 8
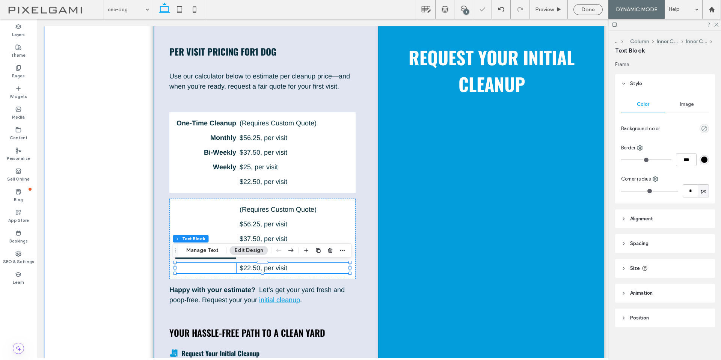
click at [205, 269] on div "Twice A Week" at bounding box center [205, 268] width 61 height 10
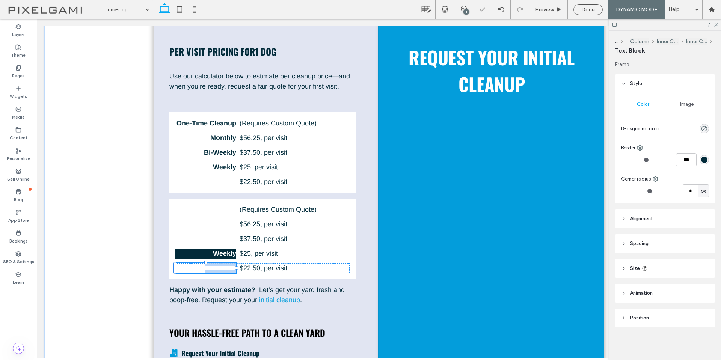
type input "*****"
type input "**"
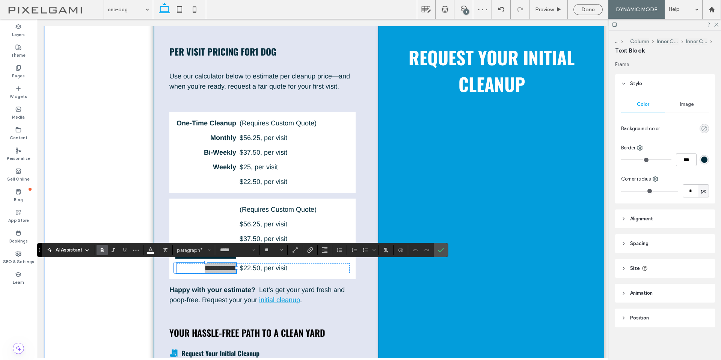
click at [701, 126] on icon "rgba(0, 0, 0, 0)" at bounding box center [704, 128] width 6 height 6
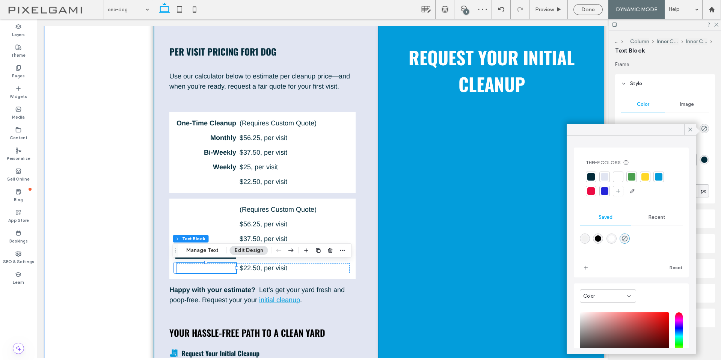
click at [607, 158] on div "Theme Colors Save time with Theme Colors Create a color palette to instantly ad…" at bounding box center [630, 179] width 103 height 50
click at [589, 174] on div at bounding box center [591, 177] width 8 height 8
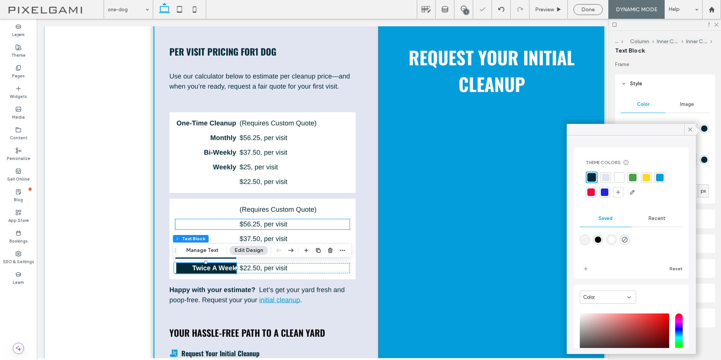
click at [202, 225] on p "Monthly" at bounding box center [205, 224] width 61 height 10
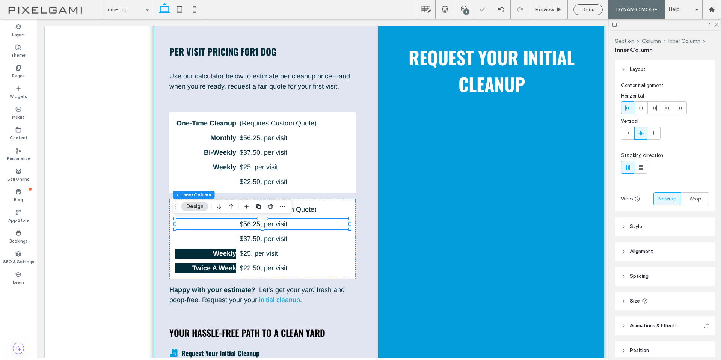
click at [202, 225] on p "Monthly" at bounding box center [205, 224] width 61 height 10
click at [202, 225] on div "Monthly" at bounding box center [205, 224] width 61 height 10
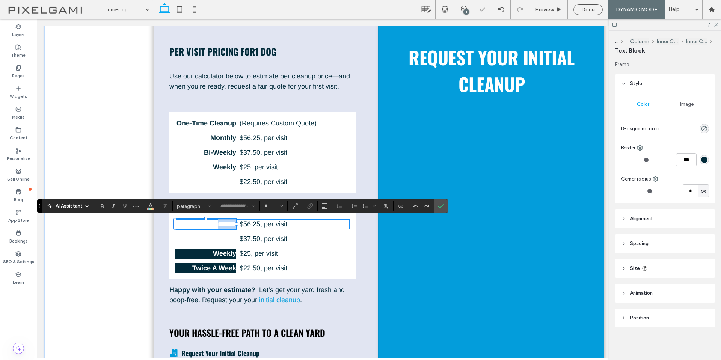
type input "*****"
type input "**"
click at [701, 127] on icon "rgba(0, 0, 0, 0)" at bounding box center [704, 128] width 6 height 6
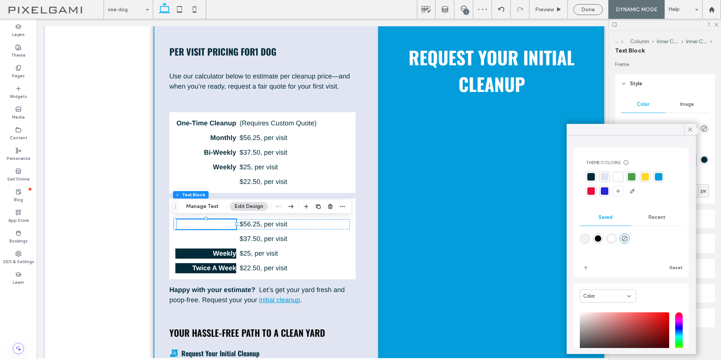
click at [588, 175] on div at bounding box center [591, 177] width 8 height 8
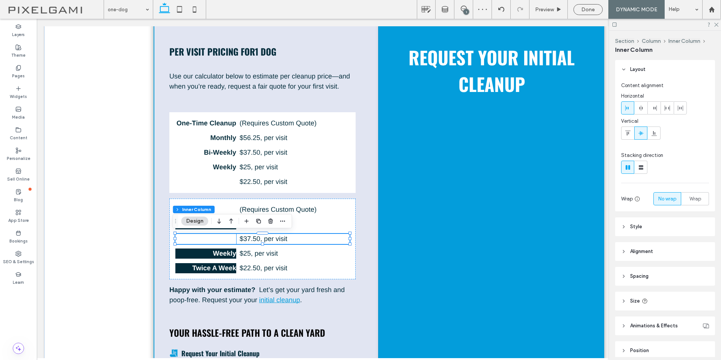
click at [220, 241] on strong "Bi-Weekly" at bounding box center [220, 239] width 32 height 8
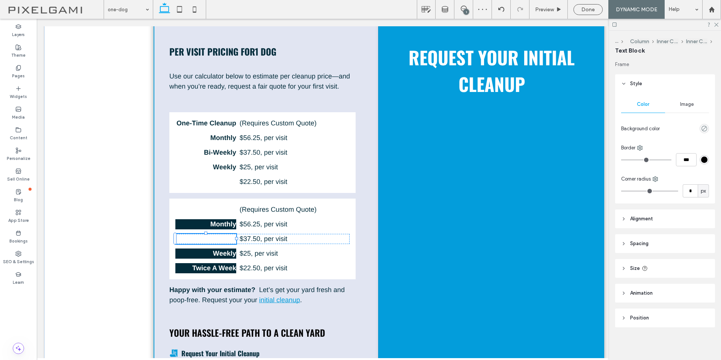
type input "*****"
type input "**"
click at [220, 241] on strong "*********" at bounding box center [224, 238] width 24 height 7
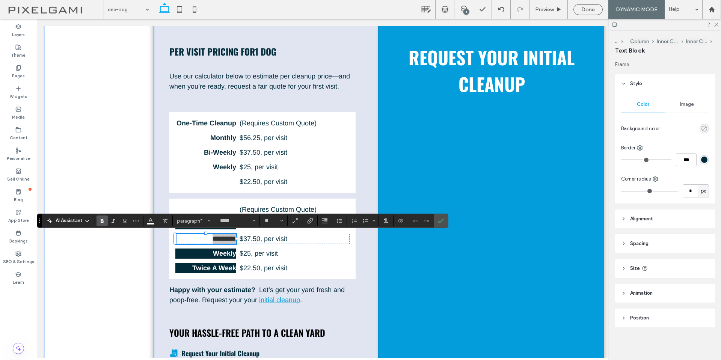
click at [701, 130] on icon "rgba(0, 0, 0, 0)" at bounding box center [704, 128] width 6 height 6
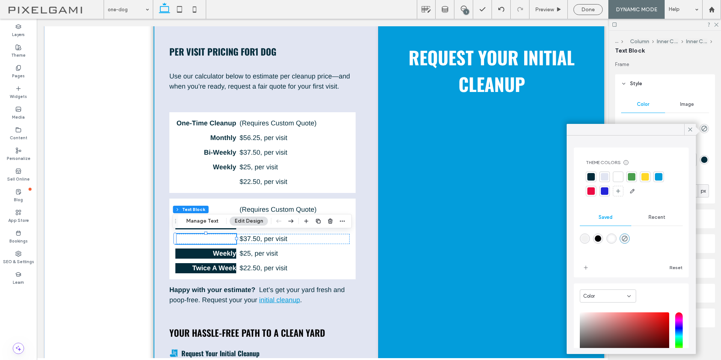
click at [593, 176] on div at bounding box center [591, 177] width 8 height 8
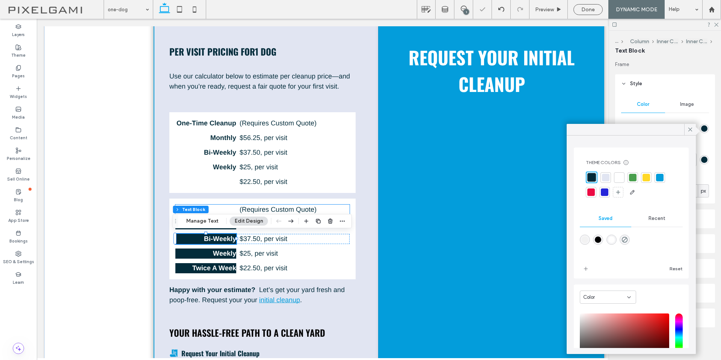
click at [232, 209] on strong "One-Time Cleanup" at bounding box center [206, 210] width 60 height 8
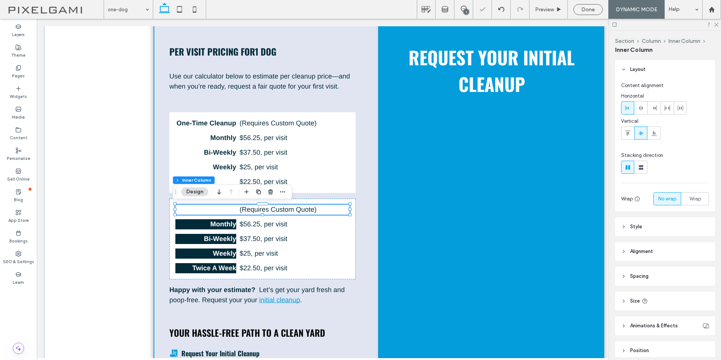
click at [217, 212] on strong "One-Time Cleanup" at bounding box center [206, 210] width 60 height 8
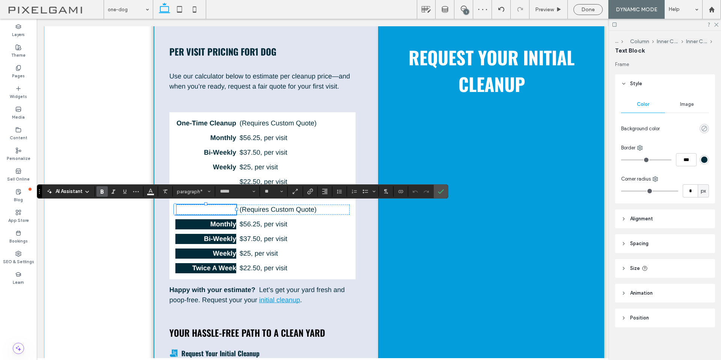
click at [701, 127] on icon "rgba(0, 0, 0, 0)" at bounding box center [704, 128] width 6 height 6
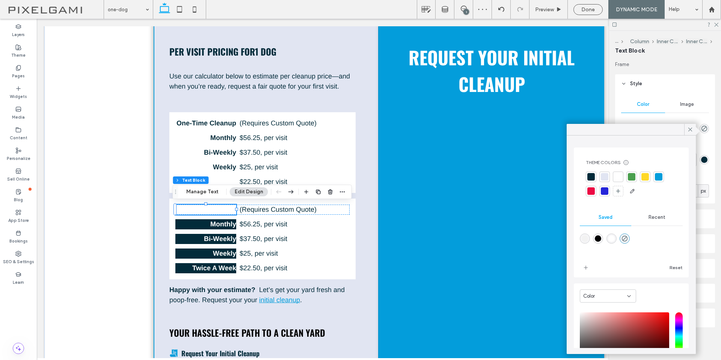
click at [591, 175] on div at bounding box center [591, 177] width 8 height 8
click at [691, 131] on icon at bounding box center [689, 129] width 7 height 7
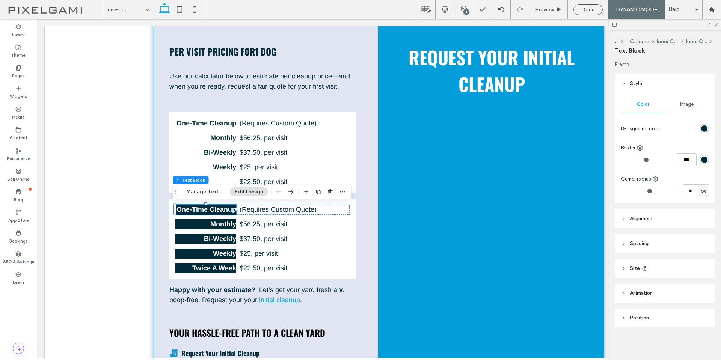
click at [647, 242] on span "Spacing" at bounding box center [639, 244] width 18 height 8
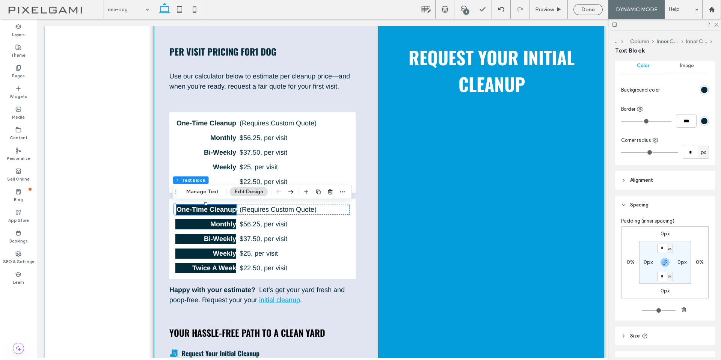
scroll to position [75, 0]
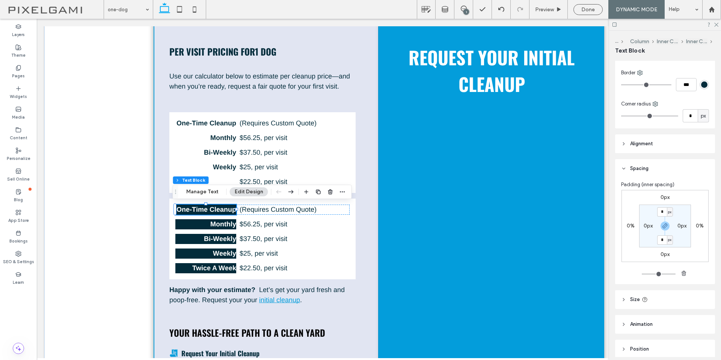
click at [679, 226] on label "0px" at bounding box center [681, 226] width 9 height 6
click at [679, 226] on input "*" at bounding box center [679, 225] width 10 height 9
type input "*"
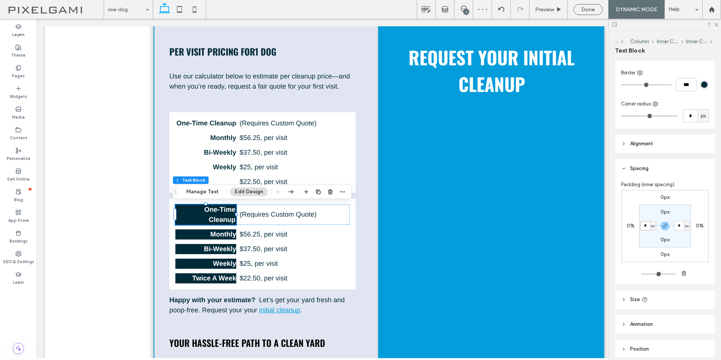
click at [643, 226] on input "*" at bounding box center [645, 225] width 10 height 9
type input "*"
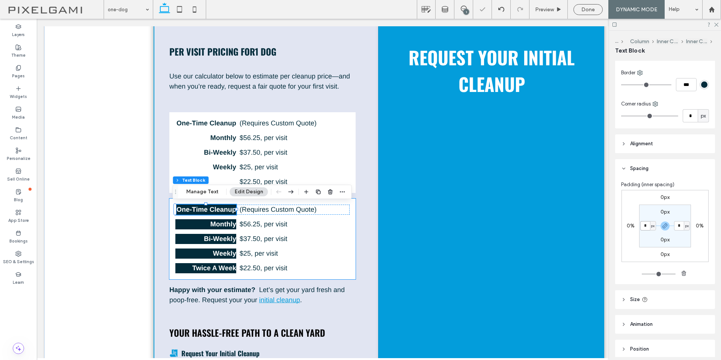
click at [195, 244] on div "One-Time Cleanup (Requires Custom Quote) Monthly $ 56.25 , per visit Bi-Weekly …" at bounding box center [262, 239] width 186 height 81
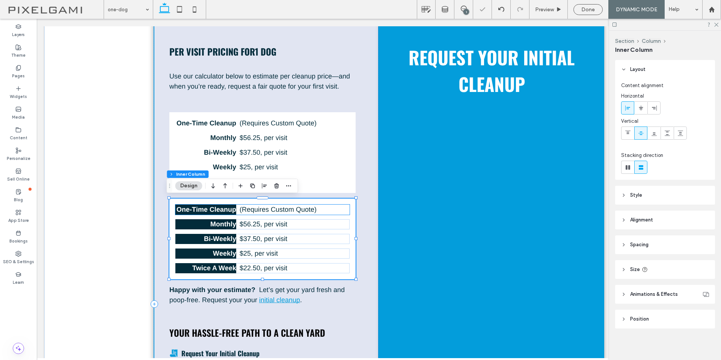
click at [213, 211] on strong "One-Time Cleanup" at bounding box center [206, 210] width 60 height 8
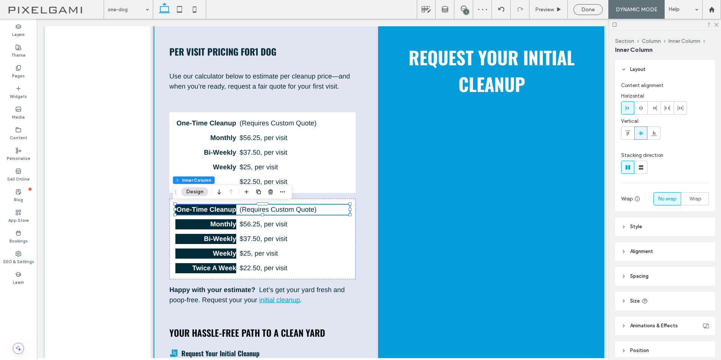
click at [213, 211] on strong "One-Time Cleanup" at bounding box center [206, 210] width 60 height 8
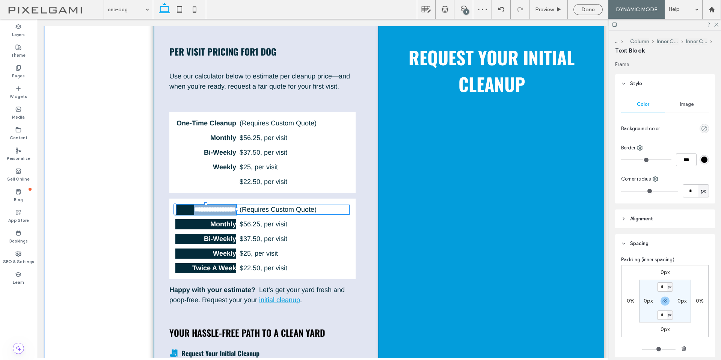
type input "*****"
type input "**"
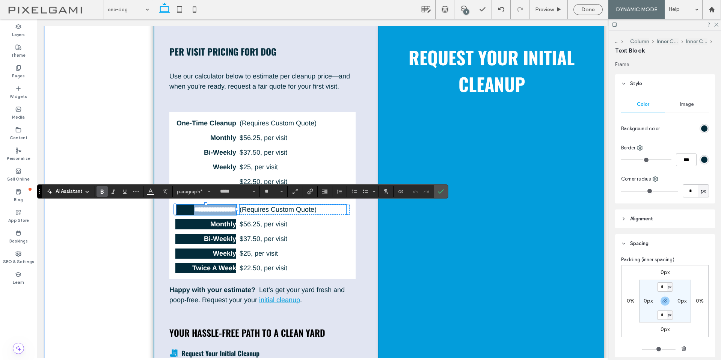
click at [343, 213] on p "(Requires Custom Quote)" at bounding box center [292, 210] width 107 height 10
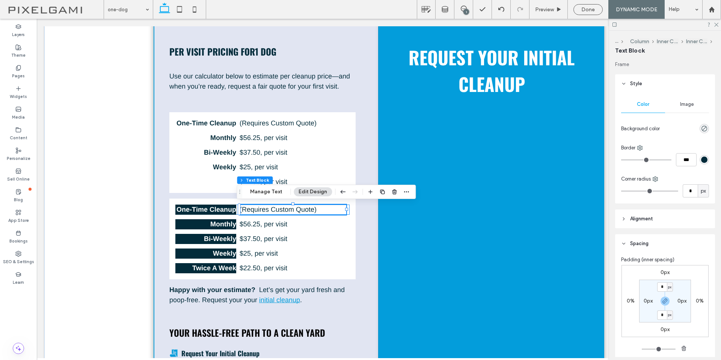
click at [346, 212] on div "One-Time Cleanup (Requires Custom Quote)" at bounding box center [262, 210] width 174 height 10
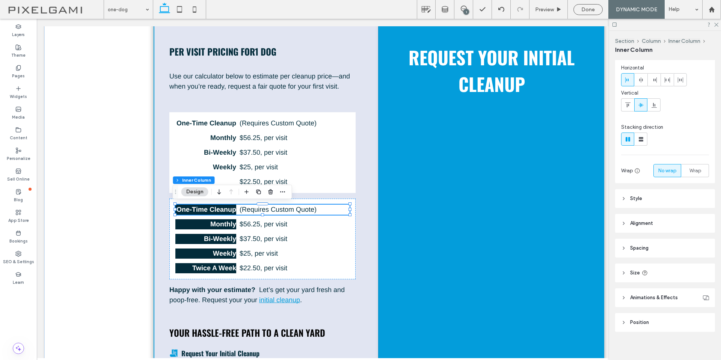
scroll to position [33, 0]
click at [656, 244] on header "Spacing" at bounding box center [665, 243] width 100 height 19
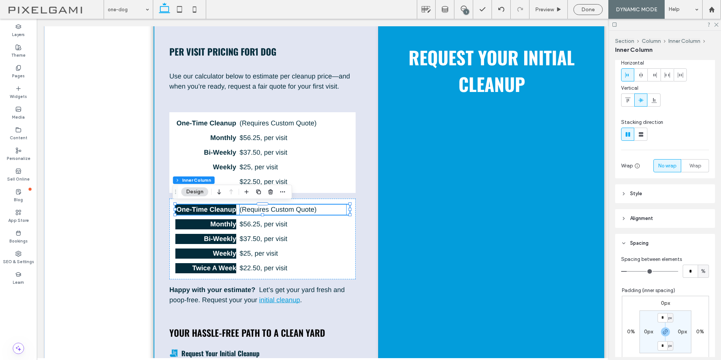
click at [340, 211] on p "(Requires Custom Quote)" at bounding box center [292, 210] width 107 height 10
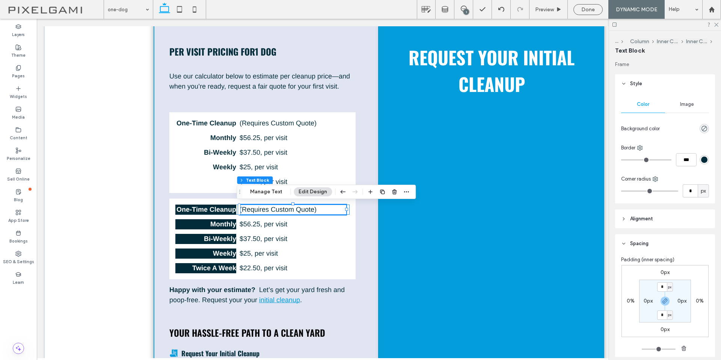
click at [345, 209] on div "One-Time Cleanup (Requires Custom Quote)" at bounding box center [262, 210] width 174 height 10
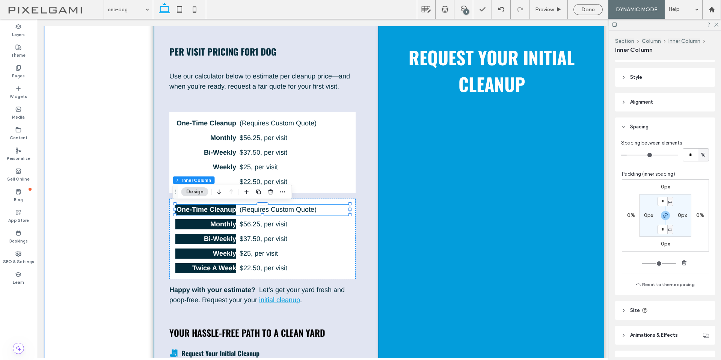
scroll to position [150, 0]
click at [314, 224] on p "$ 56.25 , per visit" at bounding box center [292, 224] width 107 height 10
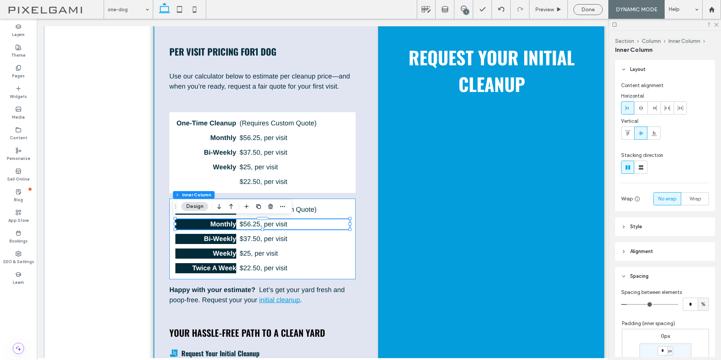
click at [223, 217] on div "One-Time Cleanup (Requires Custom Quote) Monthly $ 56.25 , per visit Bi-Weekly …" at bounding box center [262, 239] width 186 height 81
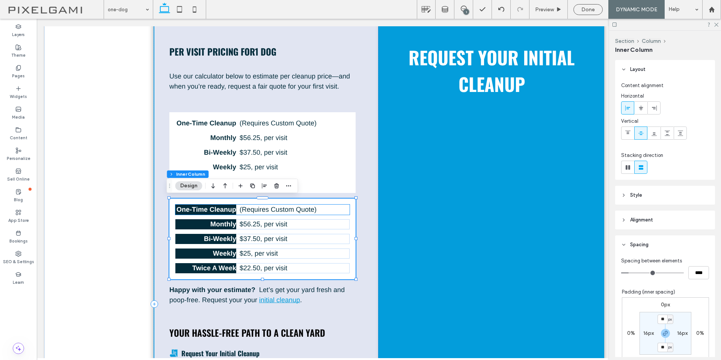
click at [228, 211] on strong "One-Time Cleanup" at bounding box center [206, 210] width 60 height 8
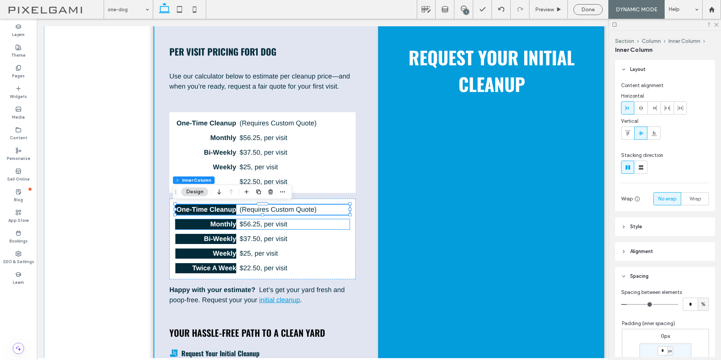
click at [233, 222] on div "Monthly $ 56.25 , per visit" at bounding box center [262, 224] width 174 height 10
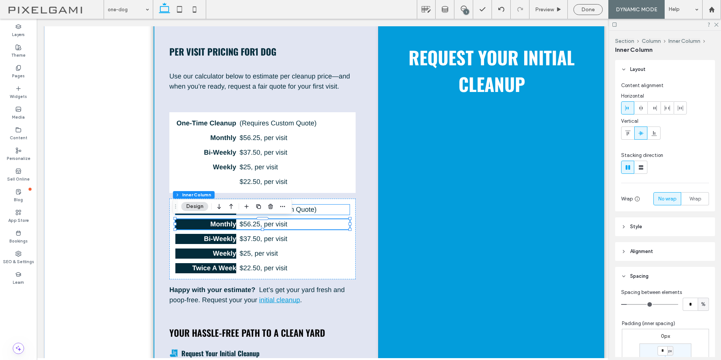
click at [319, 205] on p "(Requires Custom Quote)" at bounding box center [292, 210] width 107 height 10
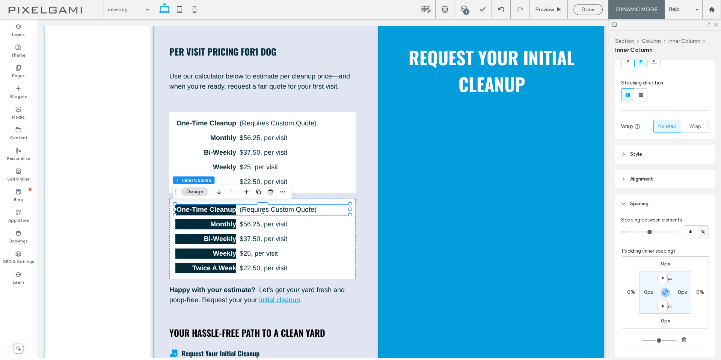
scroll to position [75, 0]
click at [224, 211] on strong "One-Time Cleanup" at bounding box center [206, 210] width 60 height 8
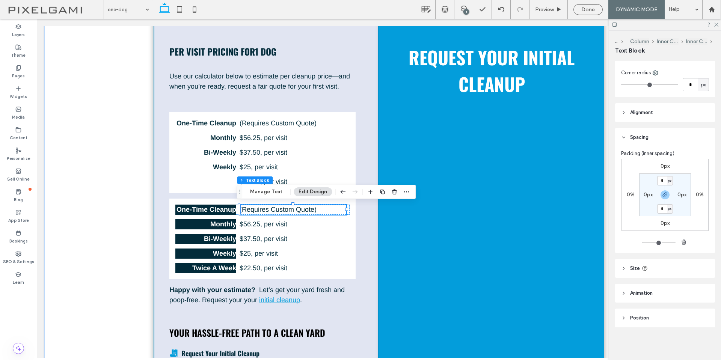
scroll to position [107, 0]
click at [232, 212] on strong "One-Time Cleanup" at bounding box center [206, 210] width 60 height 8
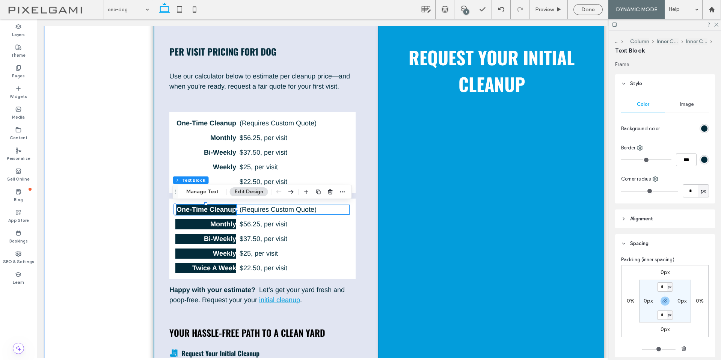
click at [236, 210] on div "One-Time Cleanup (Requires Custom Quote)" at bounding box center [262, 210] width 174 height 10
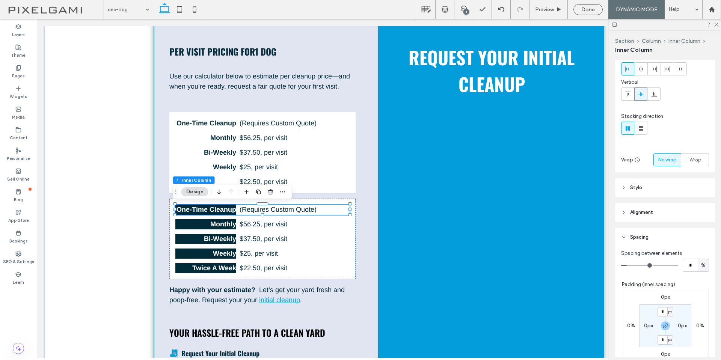
scroll to position [75, 0]
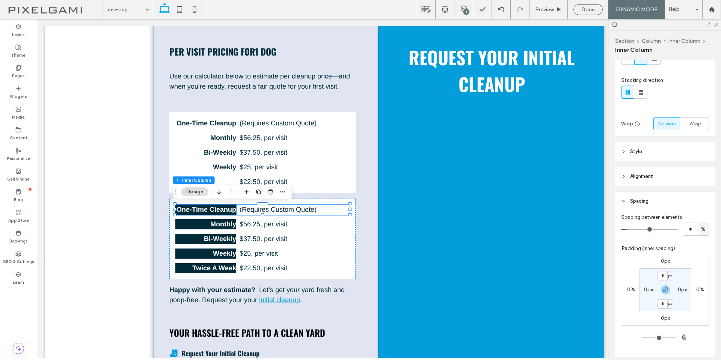
click at [213, 208] on strong "One-Time Cleanup" at bounding box center [206, 210] width 60 height 8
click at [213, 208] on div "One-Time Cleanup" at bounding box center [205, 210] width 61 height 10
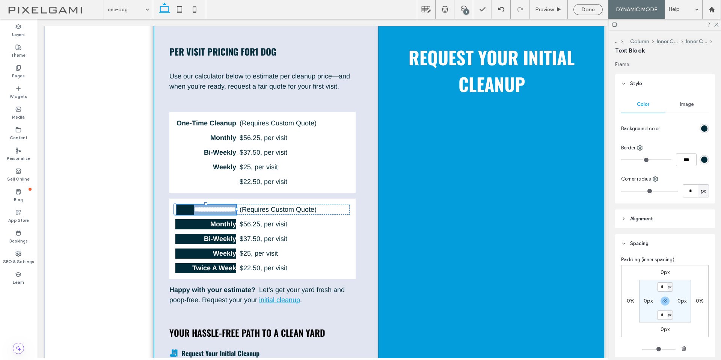
type input "*****"
type input "**"
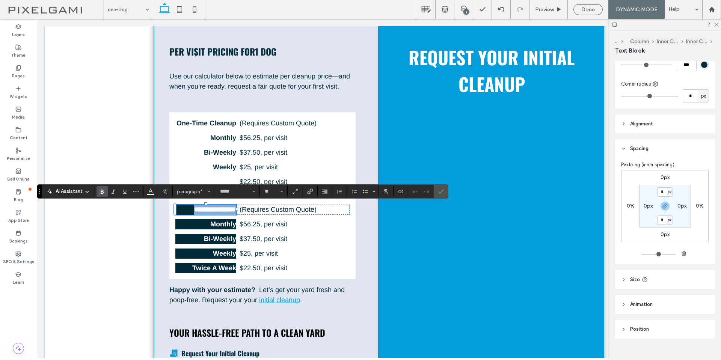
scroll to position [107, 0]
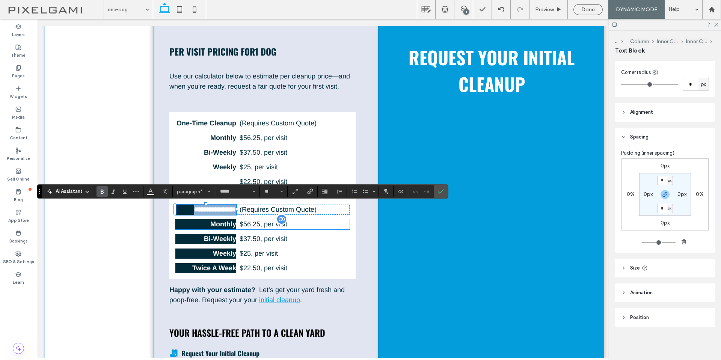
click at [314, 227] on p "$ 56.25 , per visit" at bounding box center [292, 224] width 107 height 10
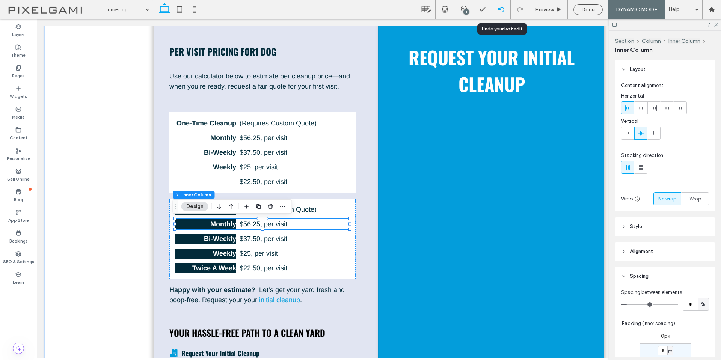
click at [503, 9] on use at bounding box center [501, 9] width 6 height 5
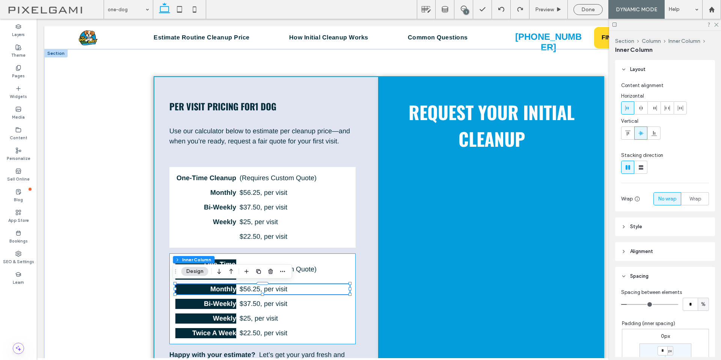
scroll to position [0, 0]
click at [348, 257] on div "One-Time Cleanup (Requires Custom Quote) Monthly $ 56.25 , per visit Bi-Weekly …" at bounding box center [262, 298] width 186 height 91
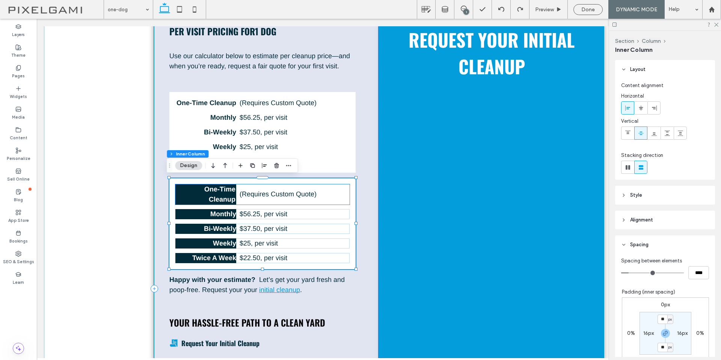
click at [222, 191] on strong "One-Time Cleanup" at bounding box center [219, 194] width 31 height 18
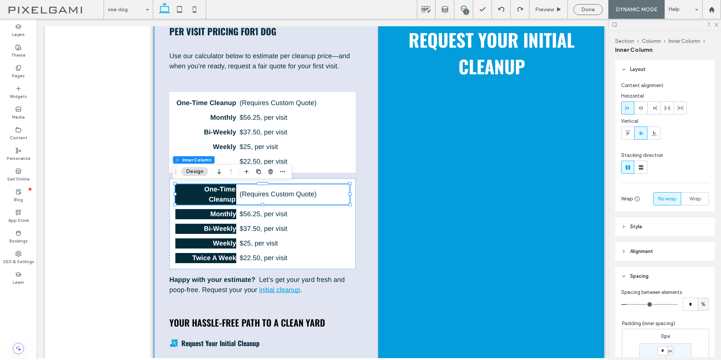
click at [212, 191] on strong "One-Time Cleanup" at bounding box center [219, 194] width 31 height 18
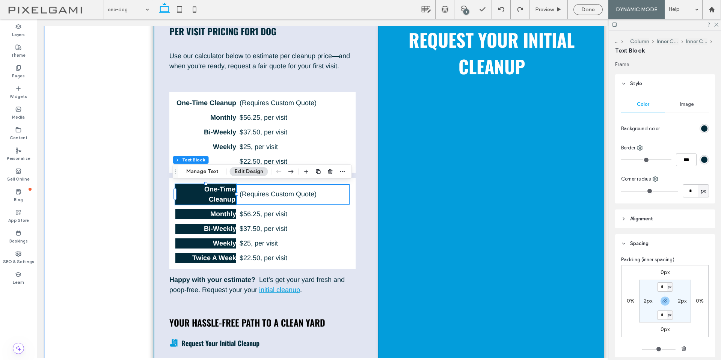
click at [207, 194] on p "One-Time Cleanup" at bounding box center [205, 194] width 59 height 20
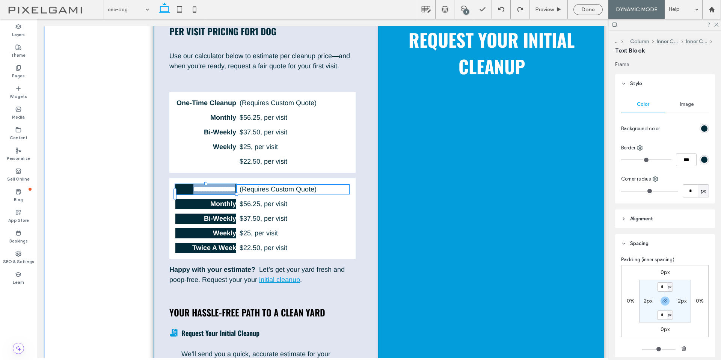
type input "*****"
type input "**"
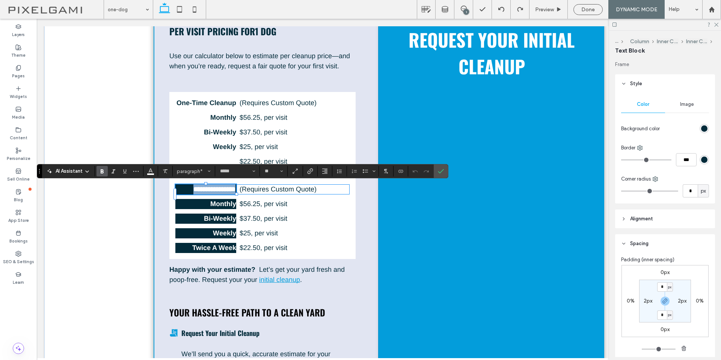
click at [193, 194] on p "**********" at bounding box center [205, 189] width 59 height 10
click at [647, 303] on label "2px" at bounding box center [647, 301] width 9 height 6
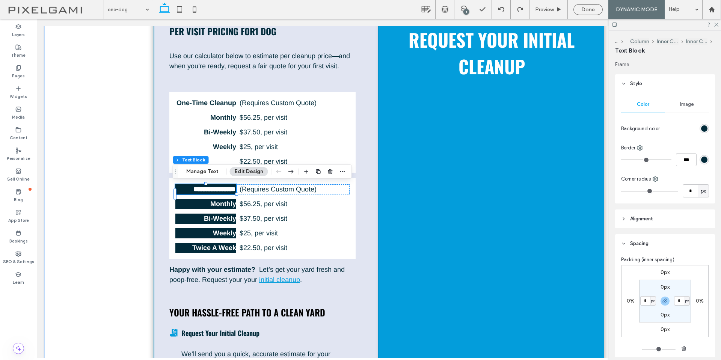
type input "*"
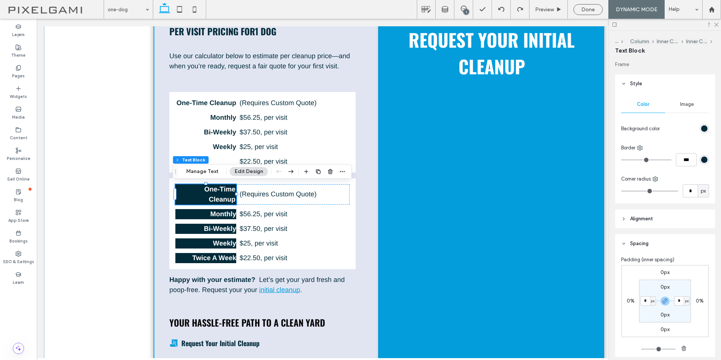
type input "*"
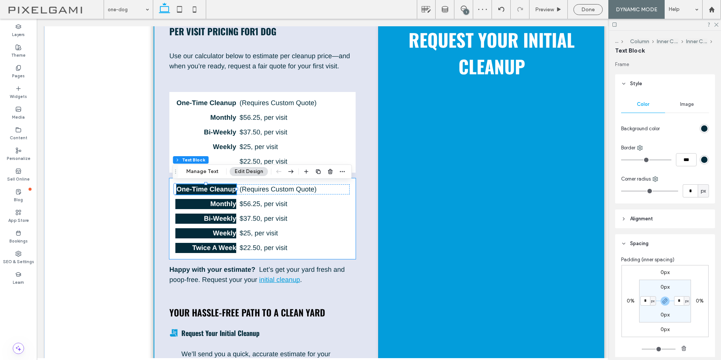
click at [347, 214] on div "One-Time Cleanup (Requires Custom Quote) Monthly $ 56.25 , per visit Bi-Weekly …" at bounding box center [262, 218] width 186 height 81
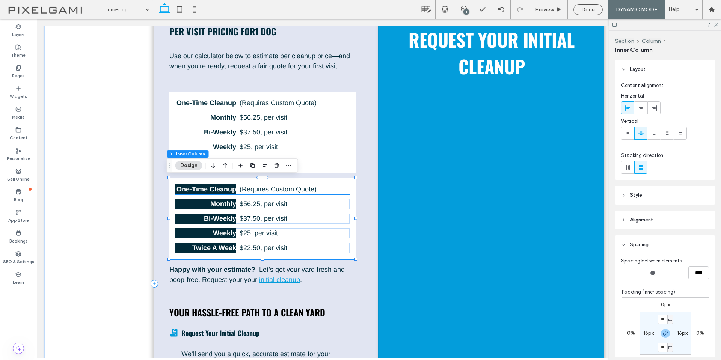
click at [224, 187] on strong "One-Time Cleanup" at bounding box center [206, 189] width 60 height 8
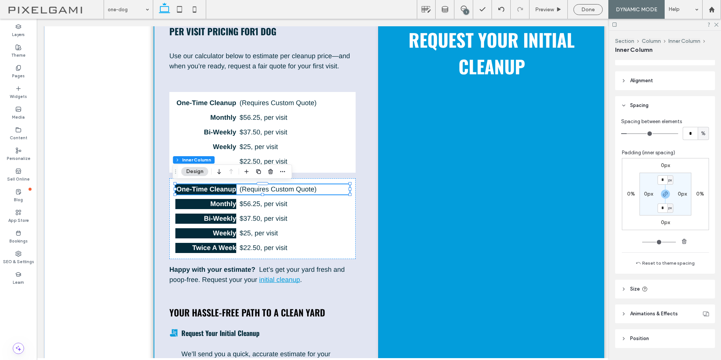
scroll to position [182, 0]
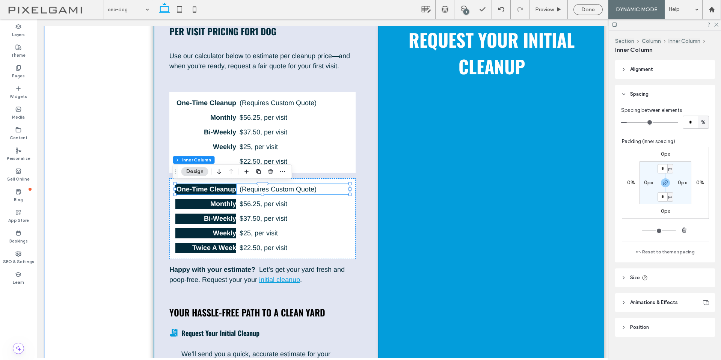
click at [227, 189] on strong "One-Time Cleanup" at bounding box center [206, 189] width 60 height 8
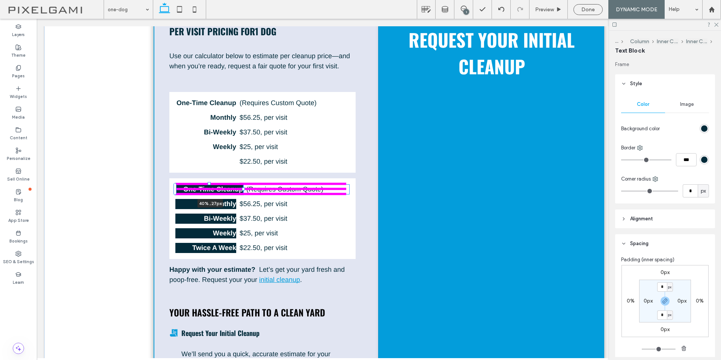
drag, startPoint x: 234, startPoint y: 190, endPoint x: 243, endPoint y: 189, distance: 9.1
click at [243, 189] on div "Per Visit Pricing For 1 Dog Use our calculator below to estimate per cleanup pr…" at bounding box center [379, 283] width 450 height 619
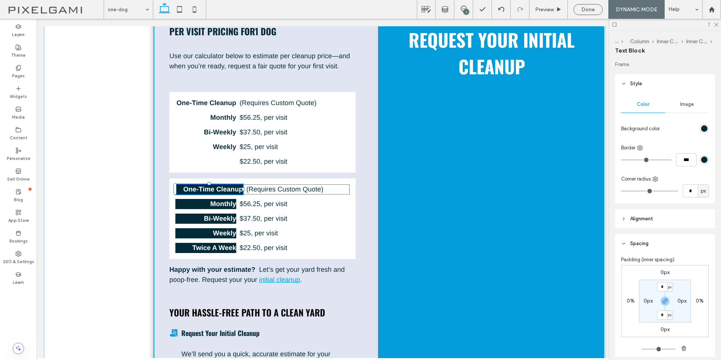
type input "**"
type input "****"
click at [662, 298] on icon "button" at bounding box center [665, 301] width 6 height 6
click at [680, 301] on label "0px" at bounding box center [681, 301] width 9 height 6
click at [674, 300] on input "*" at bounding box center [679, 300] width 10 height 9
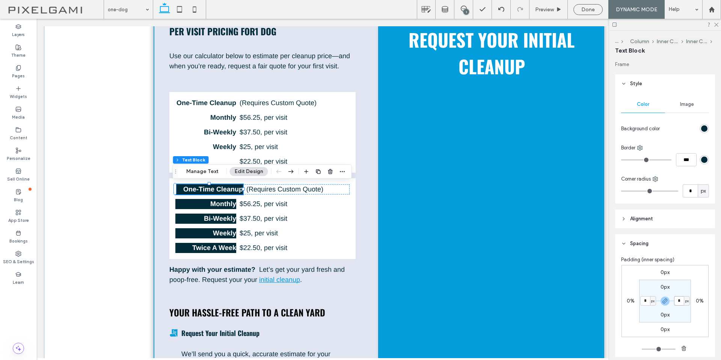
type input "*"
click at [662, 301] on icon "button" at bounding box center [665, 301] width 6 height 6
click at [644, 302] on label "2px" at bounding box center [647, 301] width 9 height 6
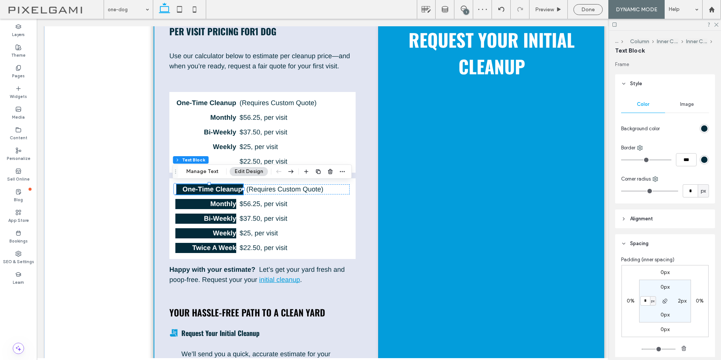
type input "*"
click at [363, 197] on div "Per Visit Pricing For 1 Dog Use our calculator below to estimate per cleanup pr…" at bounding box center [266, 283] width 225 height 565
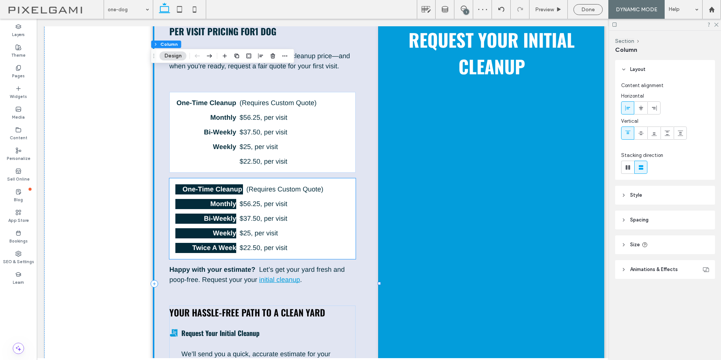
click at [228, 188] on strong "One-Time Cleanup" at bounding box center [212, 189] width 60 height 8
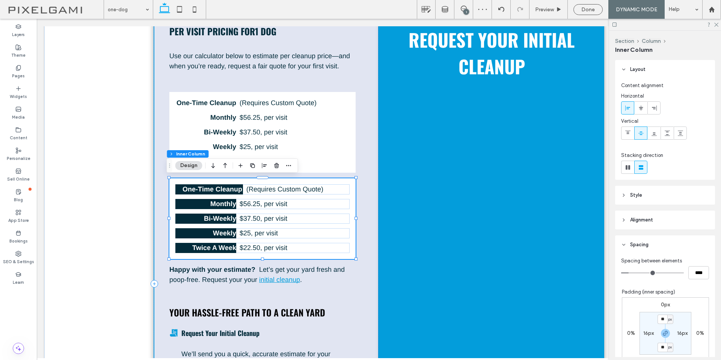
click at [228, 187] on strong "One-Time Cleanup" at bounding box center [212, 189] width 60 height 8
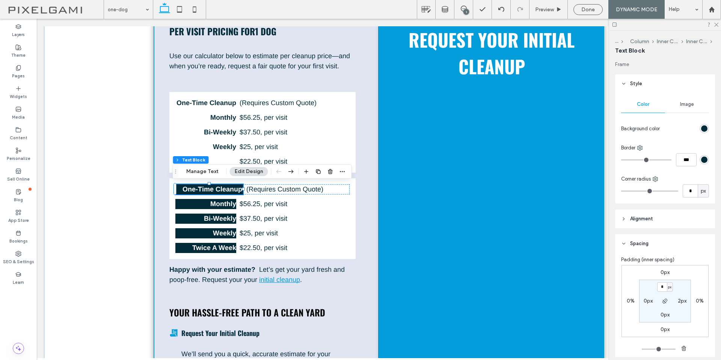
click at [227, 189] on strong "One-Time Cleanup" at bounding box center [212, 189] width 60 height 8
type input "*****"
type input "**"
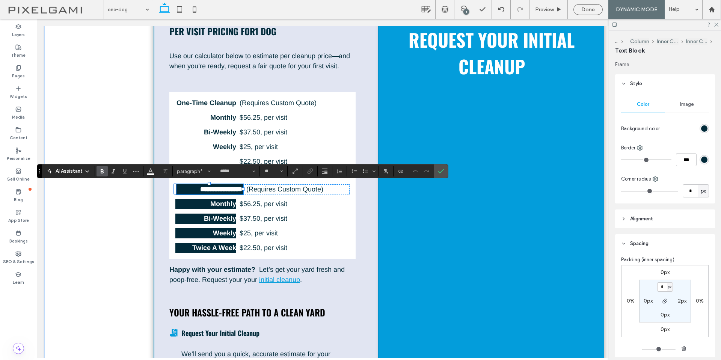
click at [227, 189] on strong "**********" at bounding box center [221, 189] width 42 height 7
click at [677, 300] on label "2px" at bounding box center [681, 301] width 9 height 6
type input "*"
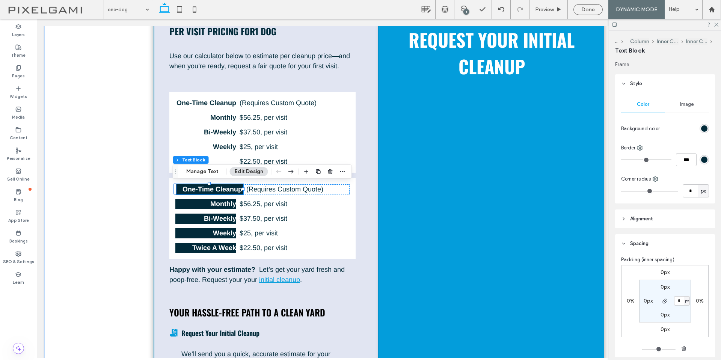
type input "*"
click at [358, 228] on div "Per Visit Pricing For 1 Dog Use our calculator below to estimate per cleanup pr…" at bounding box center [266, 283] width 225 height 565
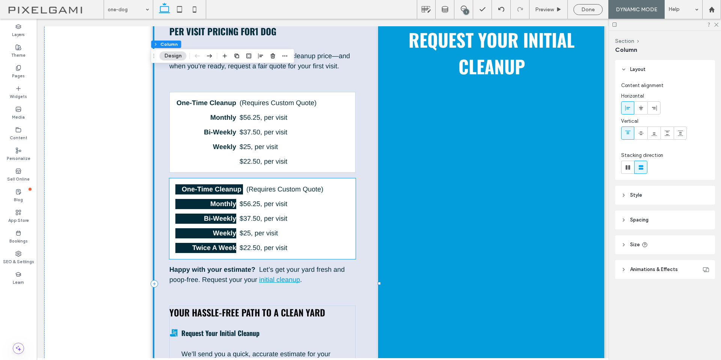
click at [340, 226] on div "One-Time Cleanup (Requires Custom Quote) Monthly $ 56.25 , per visit Bi-Weekly …" at bounding box center [262, 218] width 186 height 81
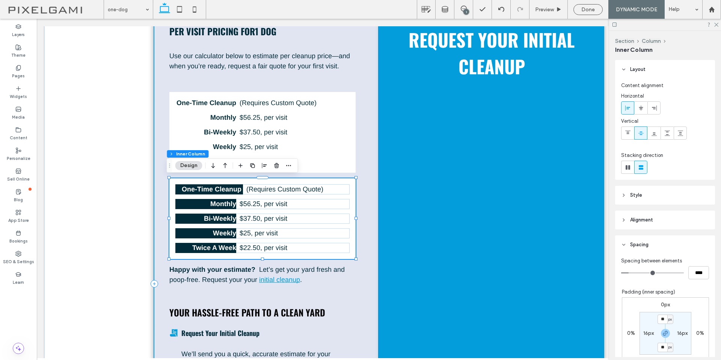
click at [350, 225] on div "One-Time Cleanup (Requires Custom Quote) Monthly $ 56.25 , per visit Bi-Weekly …" at bounding box center [262, 218] width 186 height 81
type input "*"
type input "***"
type input "*"
type input "***"
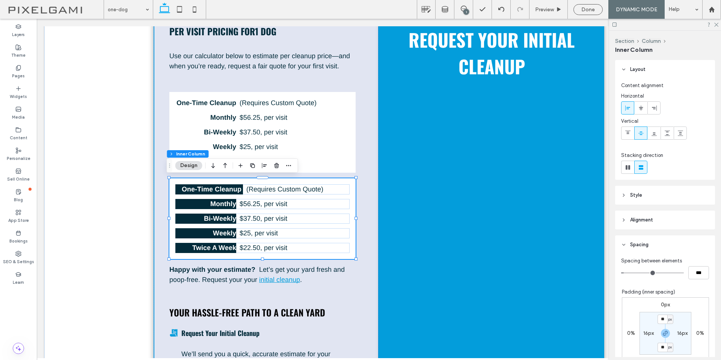
type input "*"
type input "***"
drag, startPoint x: 626, startPoint y: 273, endPoint x: 560, endPoint y: 270, distance: 65.8
type input "*"
click at [621, 272] on input "range" at bounding box center [652, 272] width 63 height 1
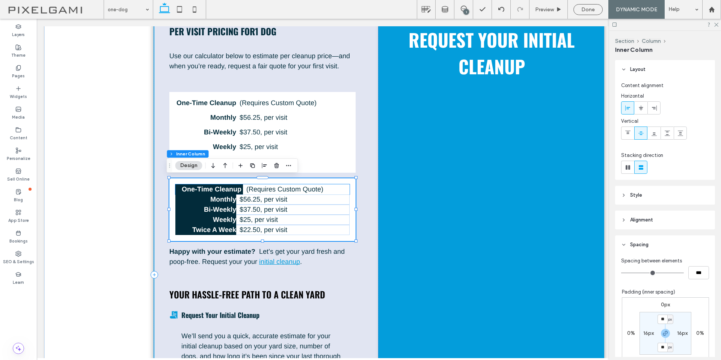
click at [219, 186] on strong "One-Time Cleanup" at bounding box center [212, 189] width 60 height 8
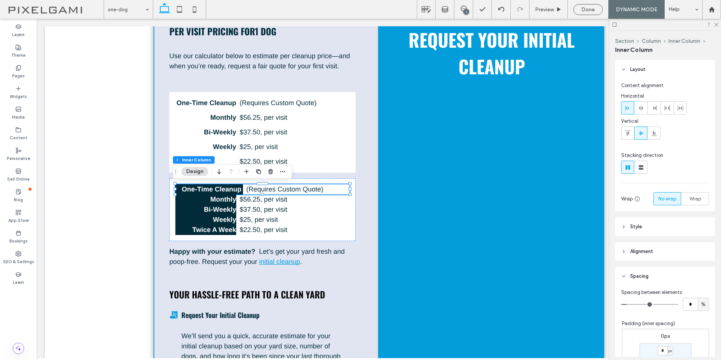
click at [229, 187] on strong "One-Time Cleanup" at bounding box center [212, 189] width 60 height 8
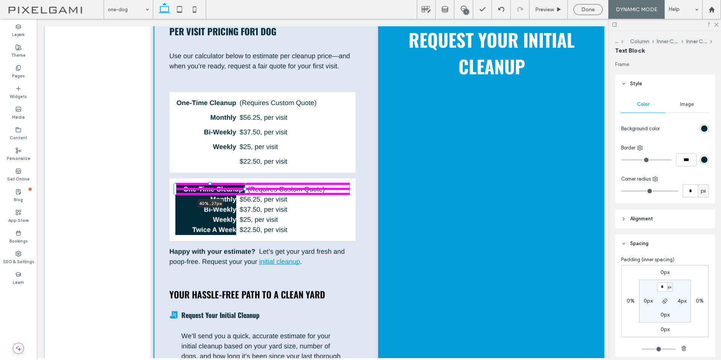
click at [243, 186] on div "Per Visit Pricing For 1 Dog Use our calculator below to estimate per cleanup pr…" at bounding box center [379, 274] width 450 height 601
type input "**"
type input "****"
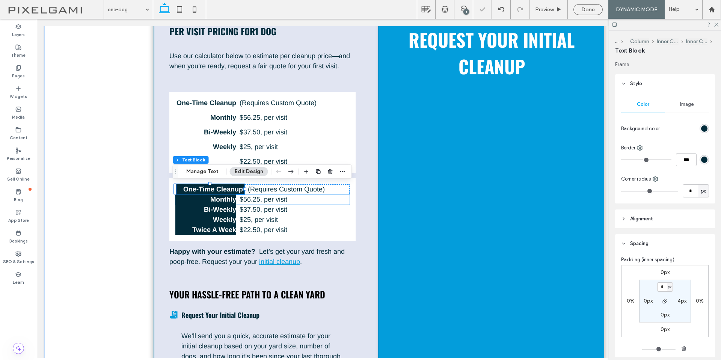
click at [226, 198] on strong "Monthly" at bounding box center [223, 200] width 26 height 8
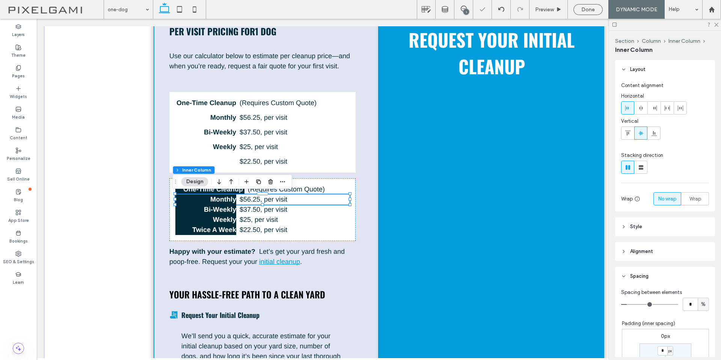
click at [226, 198] on strong "Monthly" at bounding box center [223, 200] width 26 height 8
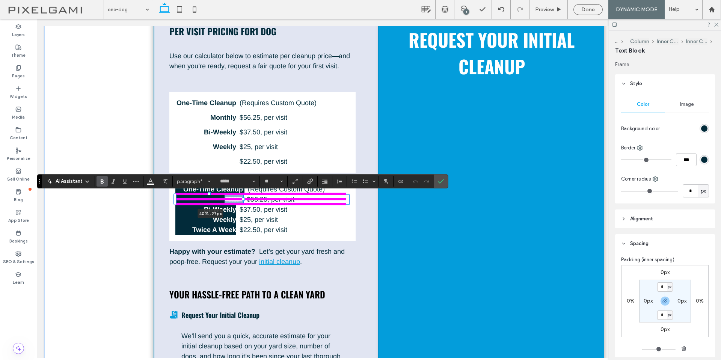
drag, startPoint x: 234, startPoint y: 199, endPoint x: 243, endPoint y: 199, distance: 9.4
click at [243, 199] on div "Per Visit Pricing For 1 Dog Use our calculator below to estimate per cleanup pr…" at bounding box center [379, 274] width 450 height 601
type input "**"
type input "****"
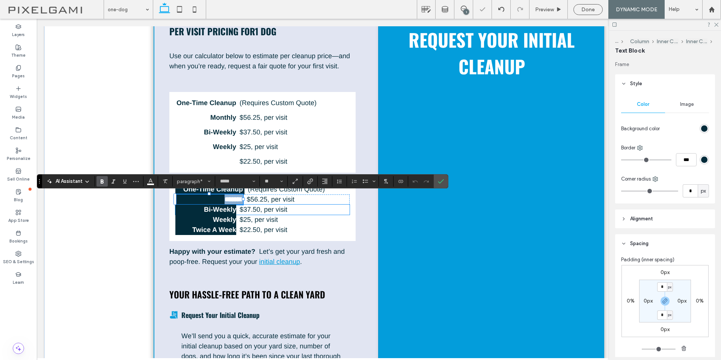
click at [229, 209] on strong "Bi-Weekly" at bounding box center [220, 210] width 32 height 8
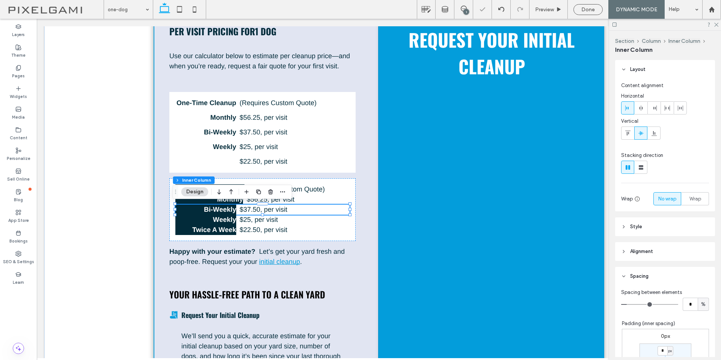
click at [229, 209] on strong "Bi-Weekly" at bounding box center [220, 210] width 32 height 8
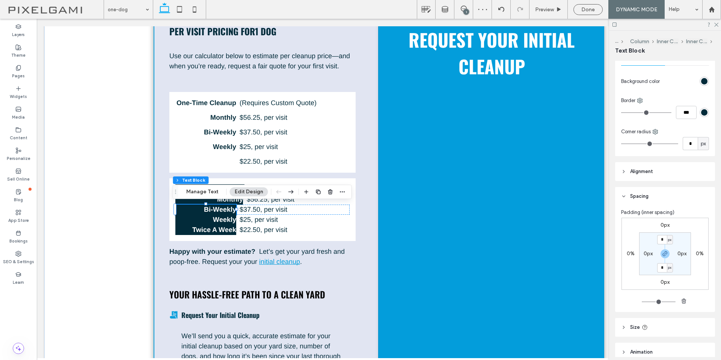
scroll to position [107, 0]
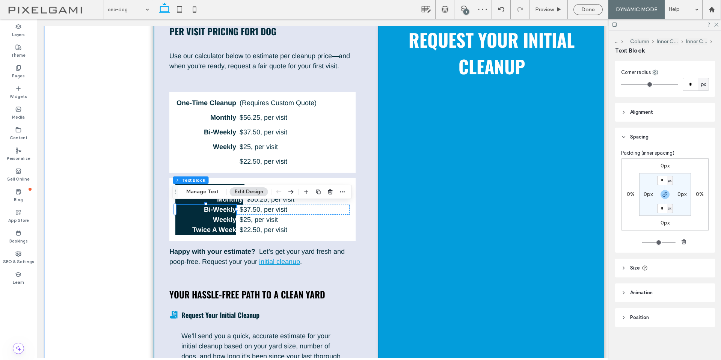
click at [661, 264] on header "Size" at bounding box center [665, 268] width 100 height 19
click at [686, 290] on input "****" at bounding box center [689, 286] width 15 height 13
type input "**"
click at [236, 224] on div "Weekly $ 25 , per visit" at bounding box center [262, 220] width 174 height 10
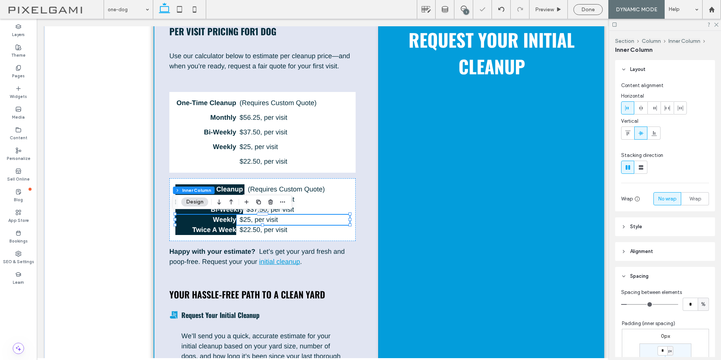
click at [223, 222] on strong "Weekly" at bounding box center [224, 220] width 23 height 8
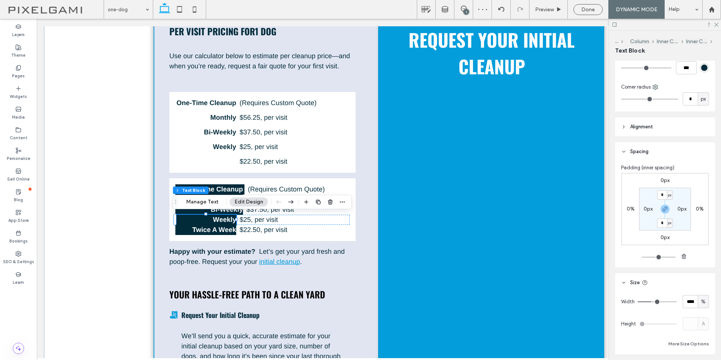
scroll to position [169, 0]
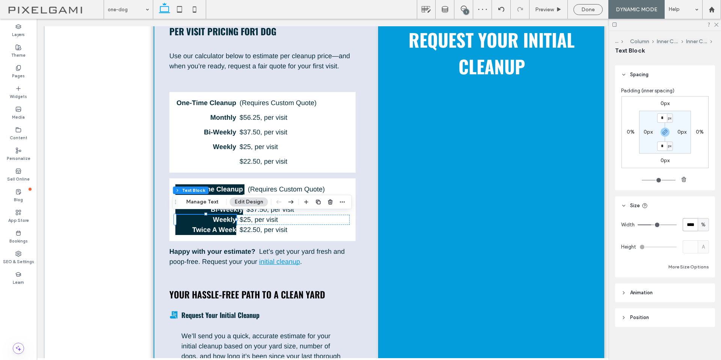
click at [684, 224] on input "****" at bounding box center [689, 224] width 15 height 13
type input "**"
click at [214, 228] on strong "Twice A Week" at bounding box center [214, 230] width 44 height 8
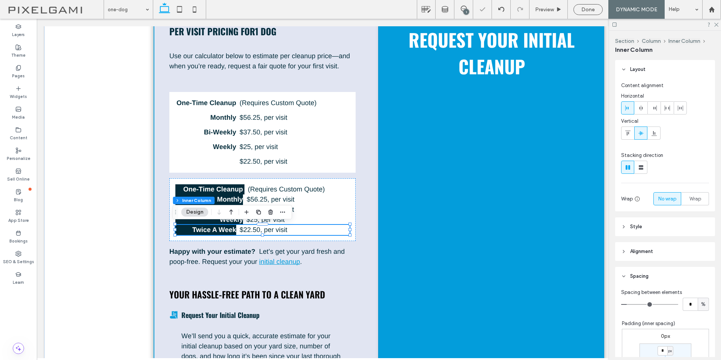
click at [214, 228] on strong "Twice A Week" at bounding box center [214, 230] width 44 height 8
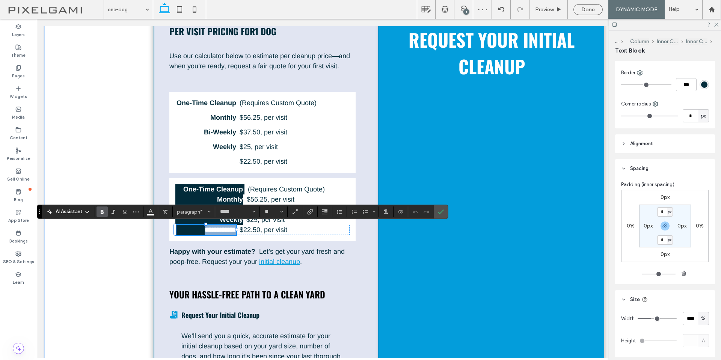
scroll to position [113, 0]
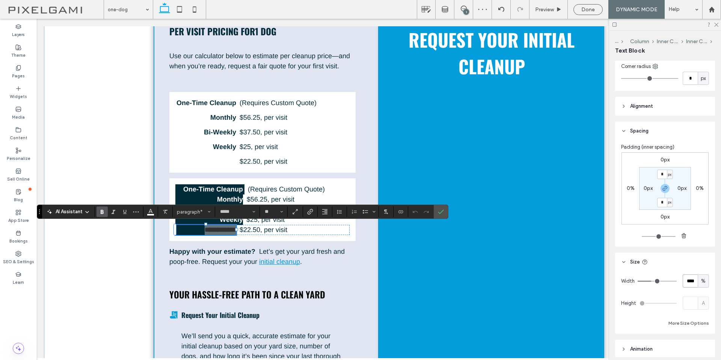
click at [689, 284] on input "****" at bounding box center [689, 280] width 15 height 13
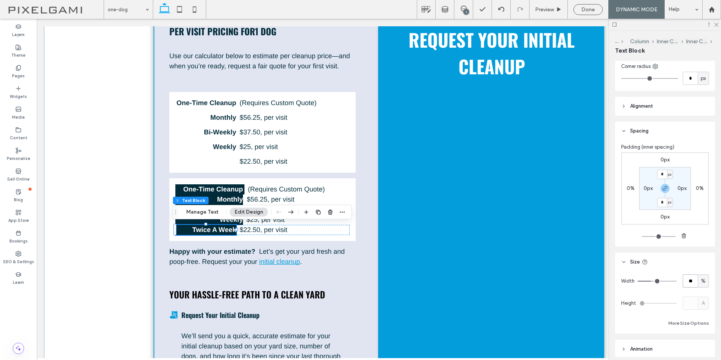
type input "**"
click at [372, 208] on div "Per Visit Pricing For 1 Dog Use our calculator below to estimate per cleanup pr…" at bounding box center [266, 274] width 225 height 547
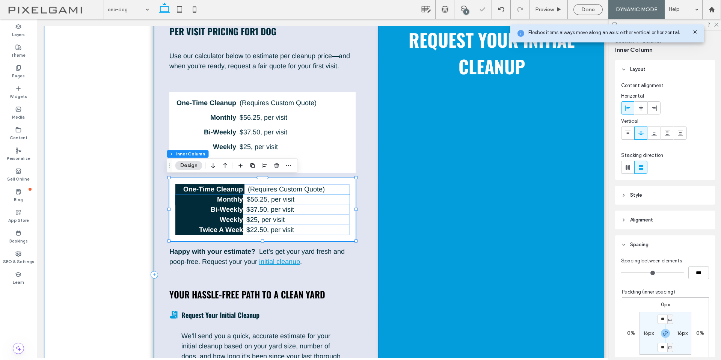
click at [210, 200] on p "Monthly" at bounding box center [209, 199] width 68 height 10
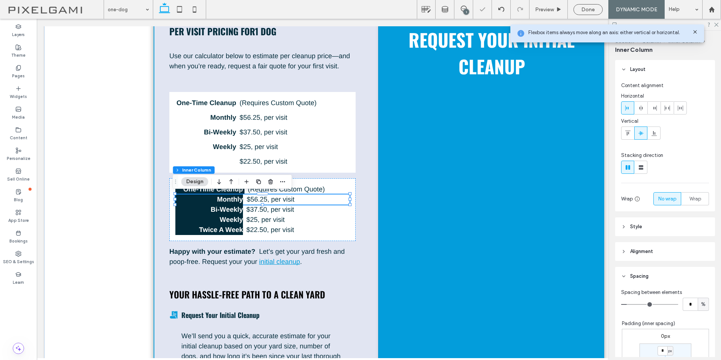
click at [210, 200] on p "Monthly" at bounding box center [209, 199] width 68 height 10
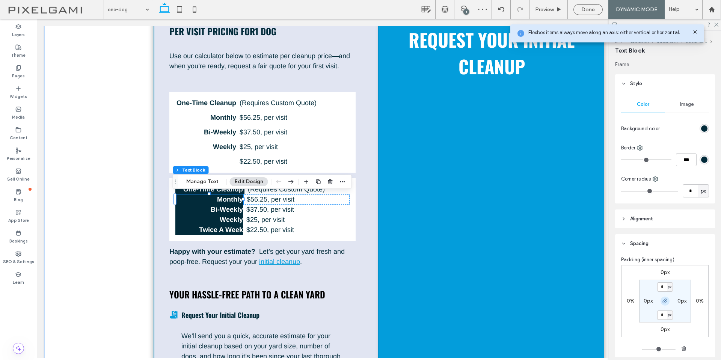
click at [664, 301] on icon "button" at bounding box center [665, 301] width 6 height 6
click at [216, 207] on strong "Bi-Weekly" at bounding box center [227, 210] width 32 height 8
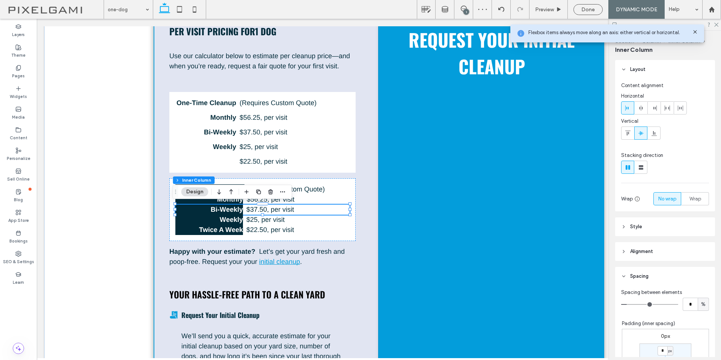
click at [216, 207] on strong "Bi-Weekly" at bounding box center [227, 210] width 32 height 8
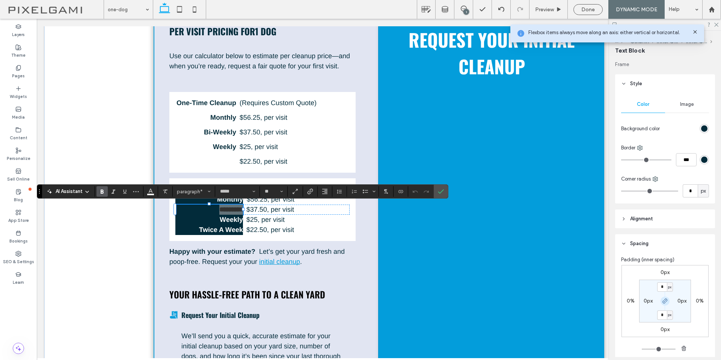
click at [662, 301] on icon "button" at bounding box center [665, 301] width 6 height 6
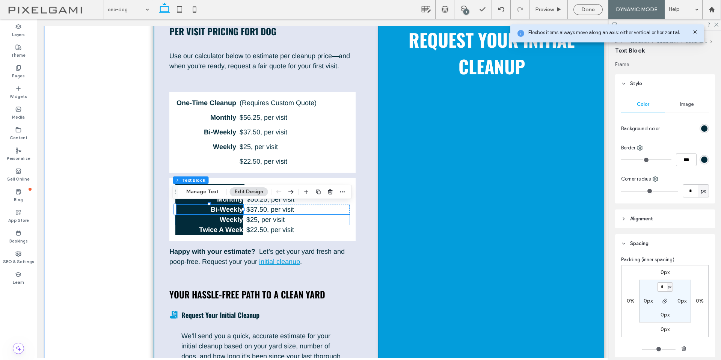
click at [205, 217] on p "Weekly" at bounding box center [209, 220] width 68 height 10
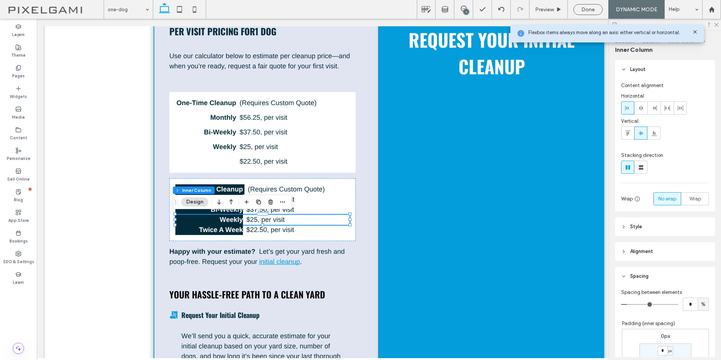
click at [205, 217] on p "Weekly" at bounding box center [209, 220] width 68 height 10
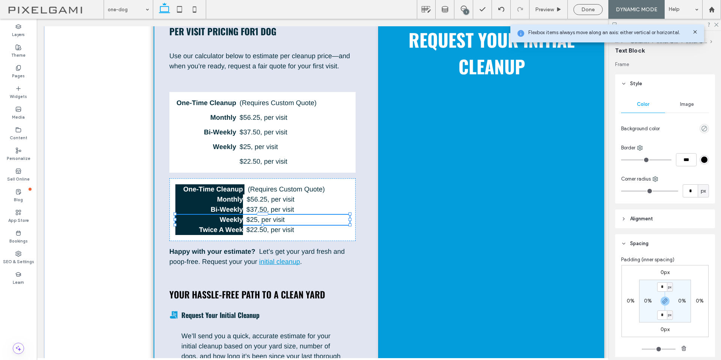
type input "*****"
type input "**"
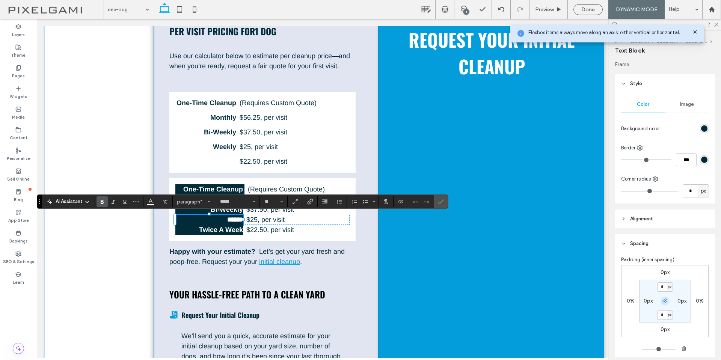
click at [663, 303] on icon "button" at bounding box center [665, 301] width 6 height 6
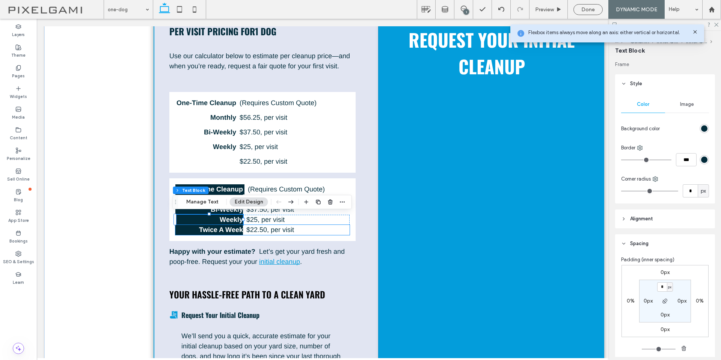
click at [230, 232] on strong "Twice A Week" at bounding box center [221, 230] width 44 height 8
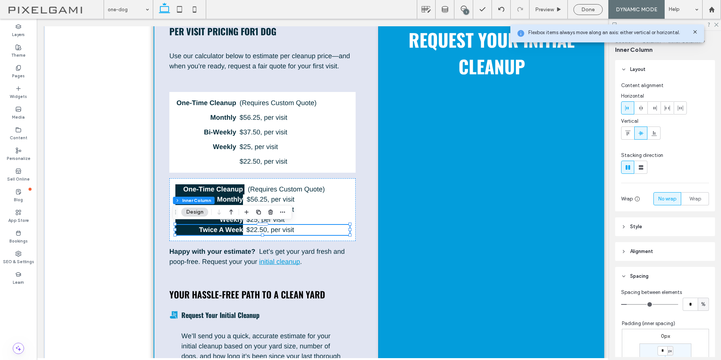
click at [230, 232] on strong "Twice A Week" at bounding box center [221, 230] width 44 height 8
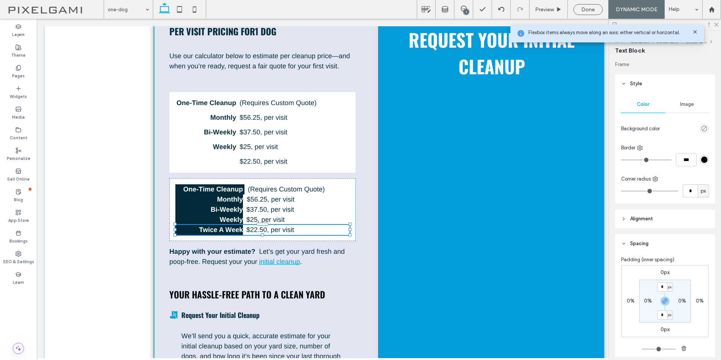
type input "*****"
type input "**"
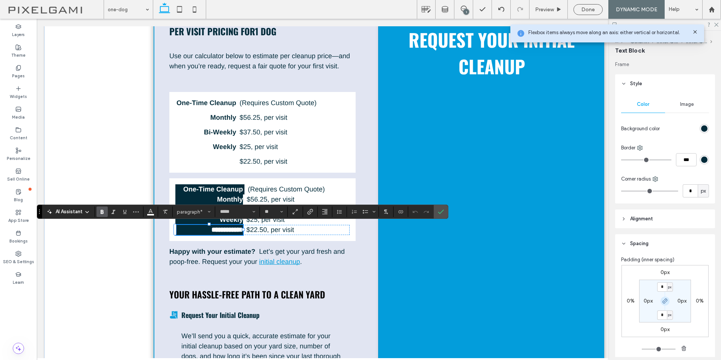
click at [660, 301] on span "button" at bounding box center [664, 301] width 9 height 9
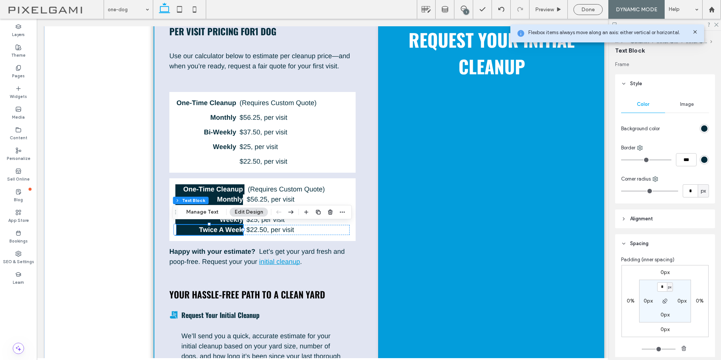
click at [679, 304] on label "0px" at bounding box center [681, 301] width 9 height 6
click at [679, 303] on input "*" at bounding box center [679, 300] width 10 height 9
click at [660, 300] on span "button" at bounding box center [664, 301] width 9 height 9
click at [684, 303] on div "px" at bounding box center [686, 301] width 5 height 8
click at [676, 303] on input "*" at bounding box center [679, 300] width 10 height 9
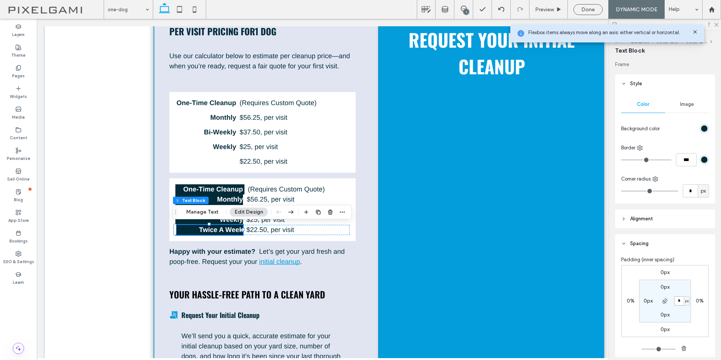
type input "*"
click at [227, 224] on div at bounding box center [209, 224] width 68 height 0
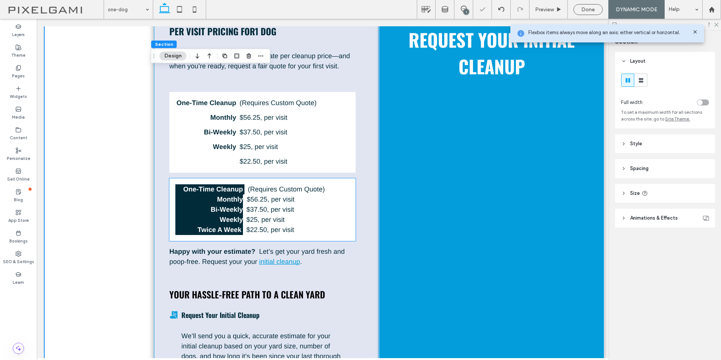
click at [228, 220] on strong "Weekly" at bounding box center [231, 220] width 23 height 8
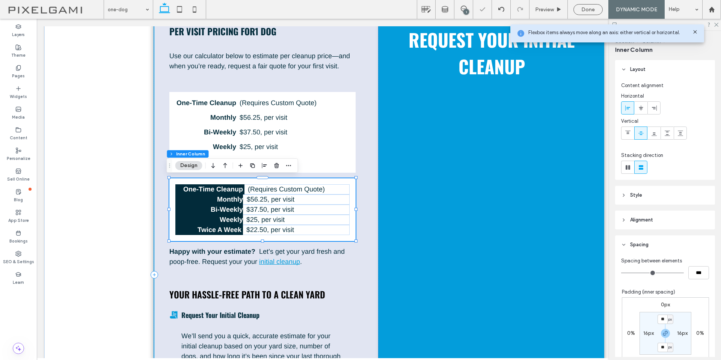
click at [229, 217] on strong "Weekly" at bounding box center [231, 220] width 23 height 8
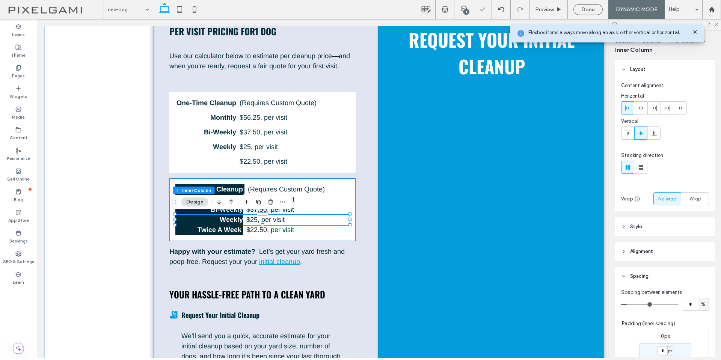
click at [229, 217] on strong "Weekly" at bounding box center [231, 220] width 23 height 8
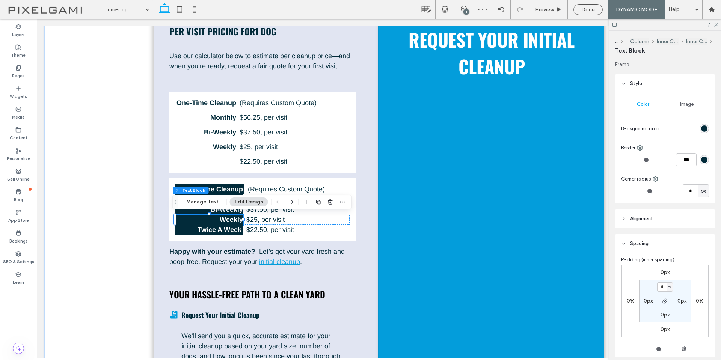
click at [677, 300] on label "0px" at bounding box center [681, 301] width 9 height 6
click at [677, 301] on input "*" at bounding box center [679, 300] width 10 height 9
click at [662, 302] on icon "button" at bounding box center [665, 301] width 6 height 6
click at [676, 302] on input "*" at bounding box center [679, 300] width 10 height 9
type input "*"
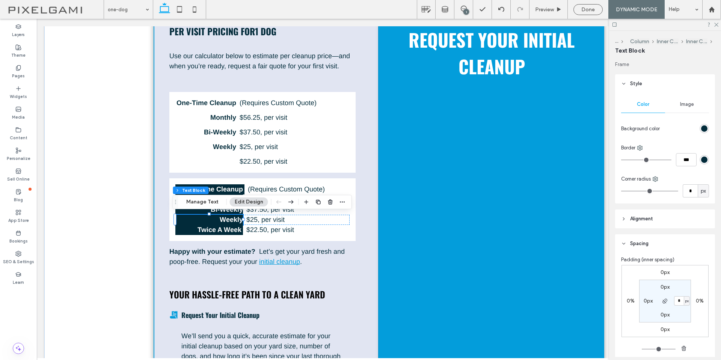
type input "*"
click at [633, 283] on div "0px 0% 0px 0% 0px * px 0px 0px" at bounding box center [664, 301] width 87 height 72
click at [227, 219] on strong "Weekly" at bounding box center [229, 220] width 23 height 8
type input "*****"
type input "**"
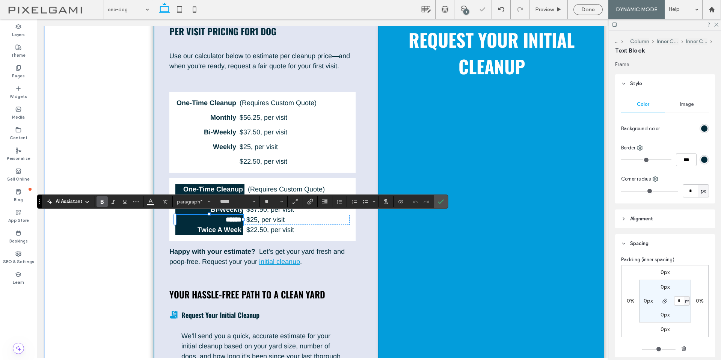
click at [224, 214] on div at bounding box center [209, 214] width 68 height 0
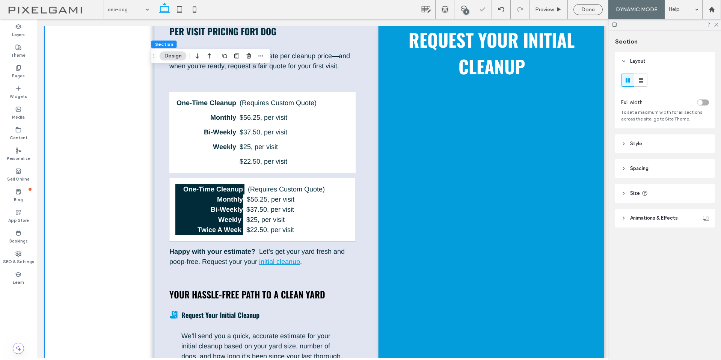
click at [225, 210] on strong "Bi-Weekly" at bounding box center [227, 210] width 32 height 8
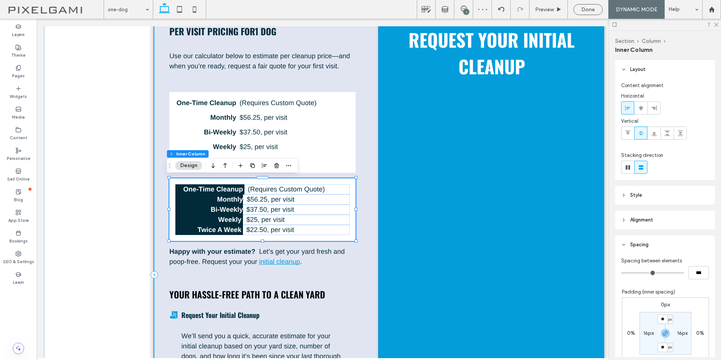
click at [225, 210] on strong "Bi-Weekly" at bounding box center [227, 210] width 32 height 8
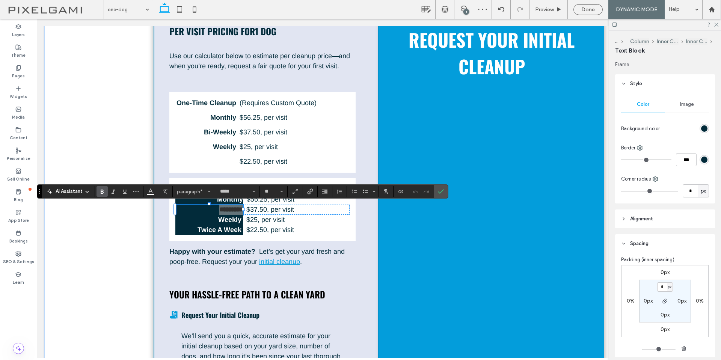
click at [678, 302] on label "0px" at bounding box center [681, 301] width 9 height 6
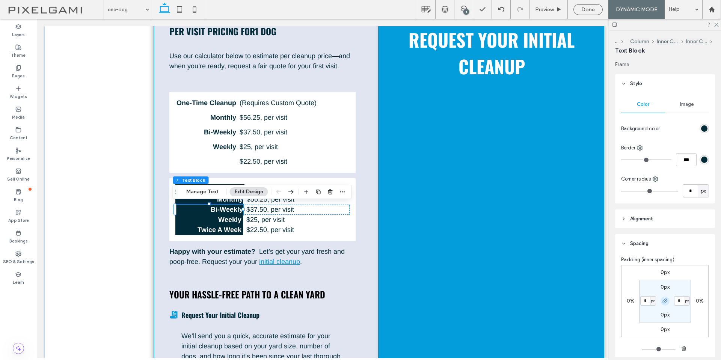
click at [664, 300] on icon "button" at bounding box center [665, 301] width 6 height 6
click at [684, 301] on div "px" at bounding box center [686, 301] width 5 height 8
click at [674, 302] on input "*" at bounding box center [679, 300] width 10 height 9
click at [236, 208] on strong "Bi-Weekly" at bounding box center [227, 210] width 32 height 8
type input "*"
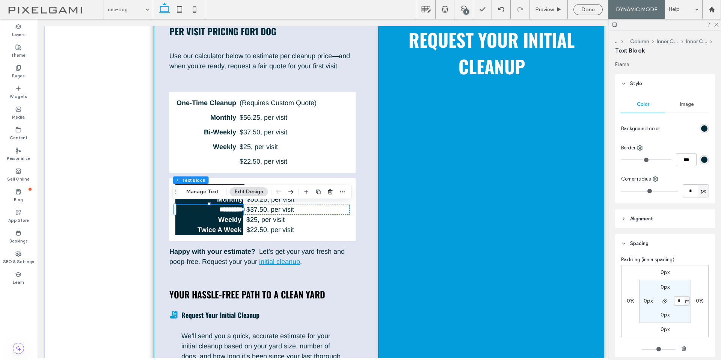
type input "*"
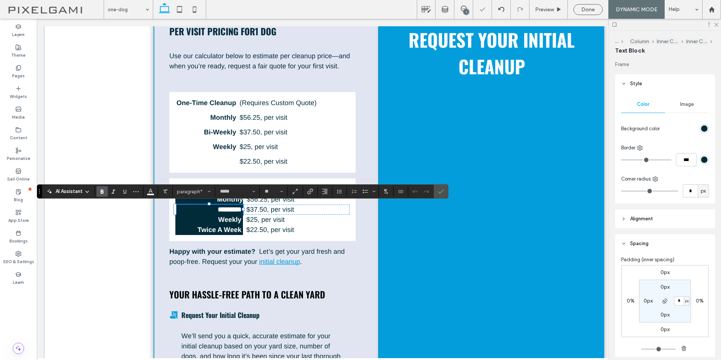
click at [234, 204] on div at bounding box center [209, 204] width 68 height 0
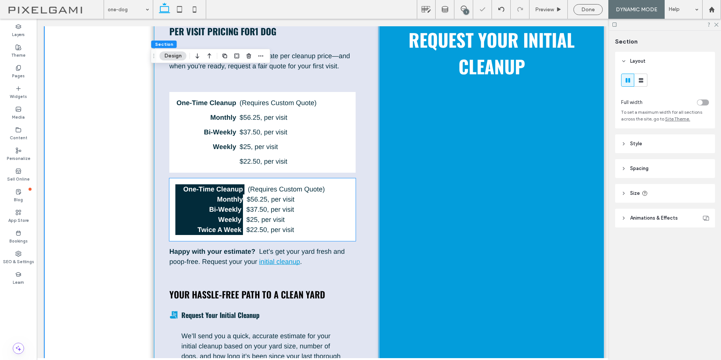
click at [233, 201] on strong "Monthly" at bounding box center [230, 200] width 26 height 8
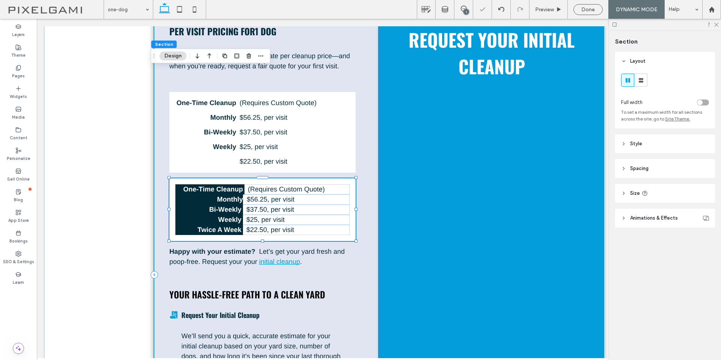
click at [233, 201] on strong "Monthly" at bounding box center [230, 200] width 26 height 8
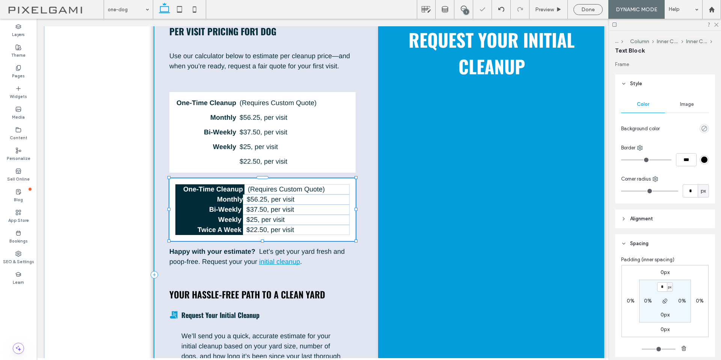
type input "*****"
type input "**"
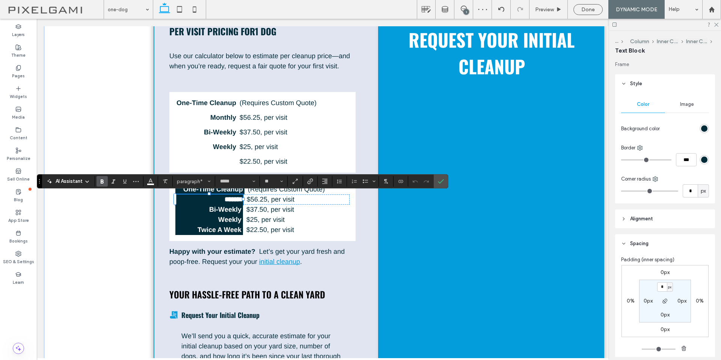
click at [678, 301] on label "0px" at bounding box center [681, 301] width 9 height 6
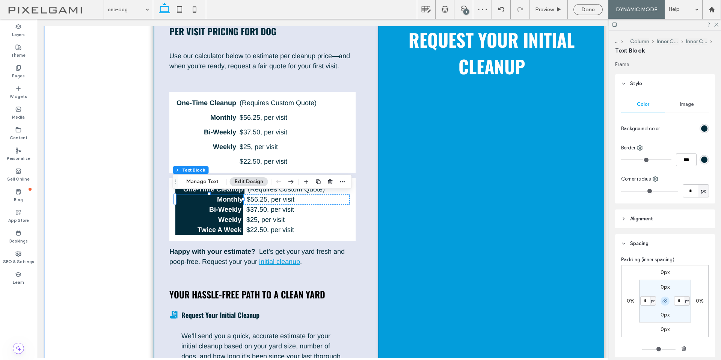
click at [664, 300] on icon "button" at bounding box center [665, 301] width 6 height 6
click at [676, 300] on input "*" at bounding box center [679, 300] width 10 height 9
type input "*"
click at [690, 290] on div "0px 0% 0px 0% 0px * px 0px 0px" at bounding box center [664, 301] width 87 height 72
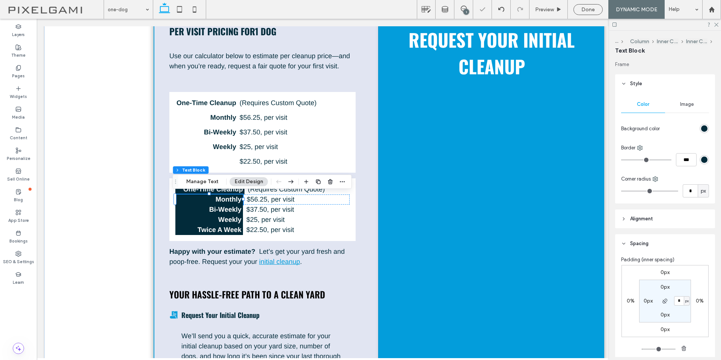
click at [688, 275] on div "0px 0% 0px 0% 0px * px 0px 0px" at bounding box center [664, 301] width 87 height 72
click at [295, 212] on p "$ 37.50 , per visit" at bounding box center [297, 210] width 103 height 10
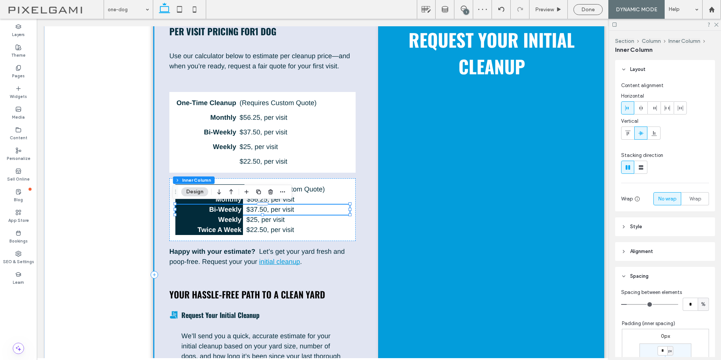
click at [365, 196] on div "Per Visit Pricing For 1 Dog Use our calculator below to estimate per cleanup pr…" at bounding box center [266, 274] width 225 height 547
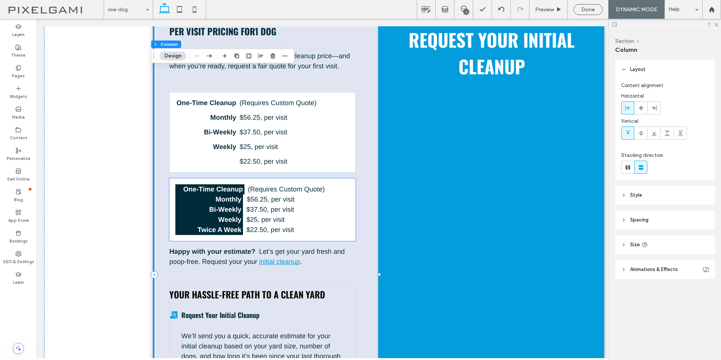
click at [226, 187] on strong "One-Time Cleanup" at bounding box center [213, 189] width 60 height 8
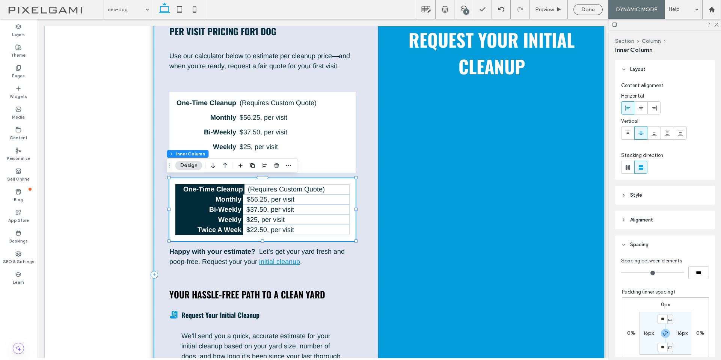
click at [226, 187] on strong "One-Time Cleanup" at bounding box center [213, 189] width 60 height 8
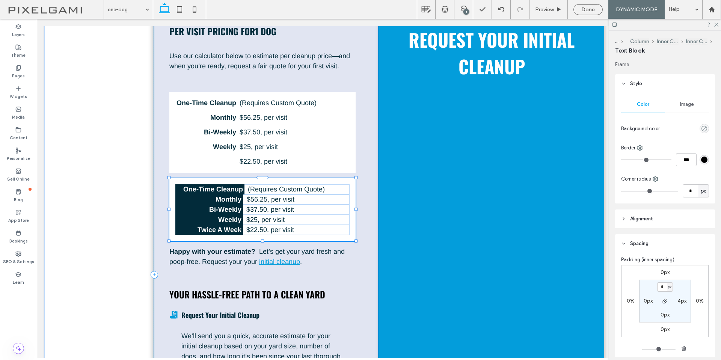
type input "*****"
type input "**"
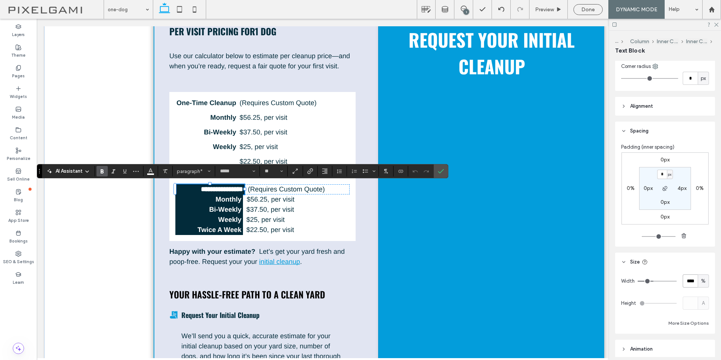
click at [685, 280] on input "****" at bounding box center [689, 280] width 15 height 13
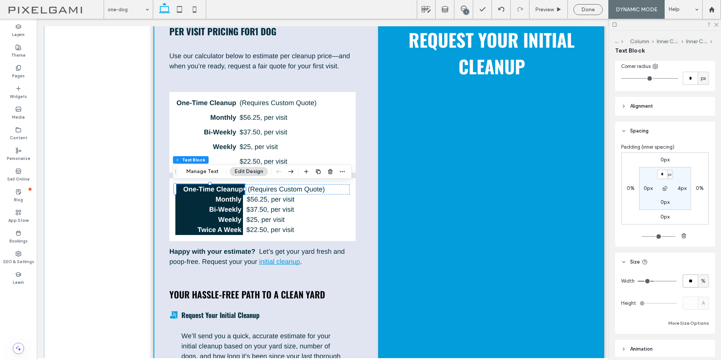
type input "**"
click at [243, 198] on div "Monthly $ 56.25 , per visit" at bounding box center [262, 199] width 174 height 10
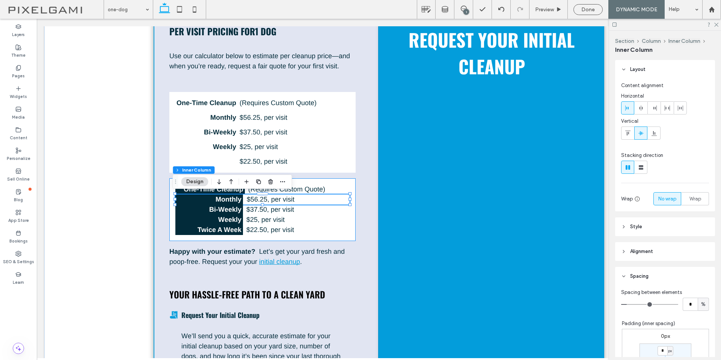
click at [339, 183] on div "One-Time Cleanup (Requires Custom Quote) Monthly $ 56.25 , per visit Bi-Weekly …" at bounding box center [262, 209] width 186 height 63
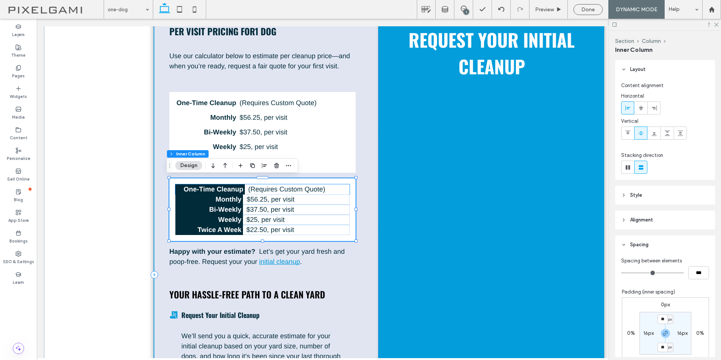
click at [337, 188] on p "(Requires Custom Quote)" at bounding box center [298, 189] width 101 height 10
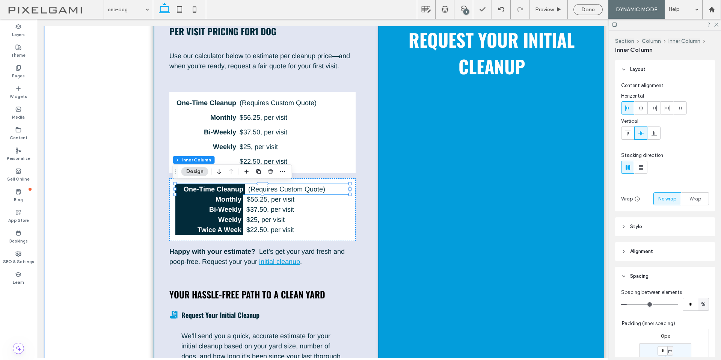
type input "*"
drag, startPoint x: 629, startPoint y: 304, endPoint x: 586, endPoint y: 300, distance: 42.6
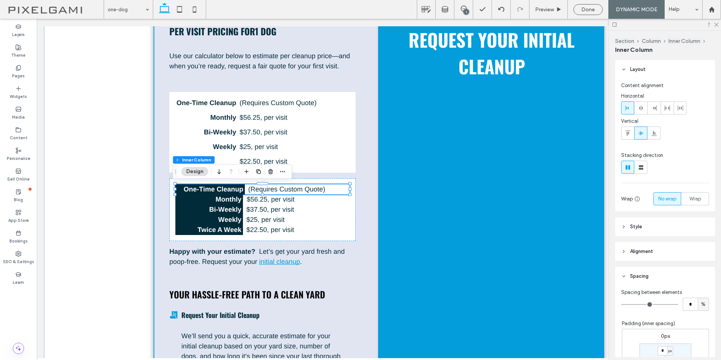
type input "*"
click at [621, 304] on input "range" at bounding box center [649, 304] width 57 height 1
click at [325, 201] on p "$ 56.25 , per visit" at bounding box center [298, 199] width 103 height 10
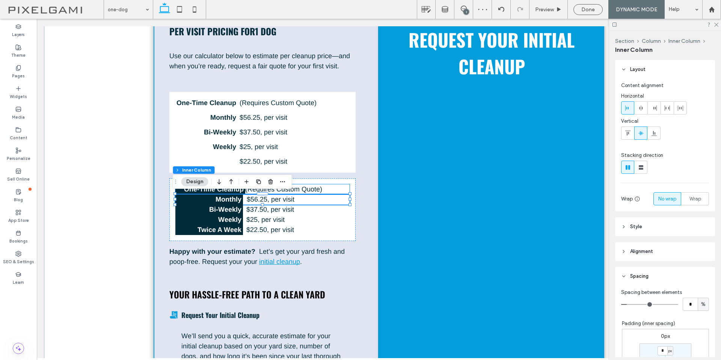
click at [331, 191] on p "(Requires Custom Quote)" at bounding box center [296, 189] width 102 height 10
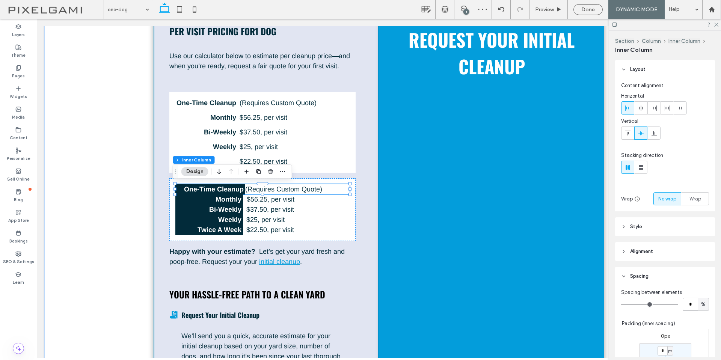
click at [682, 308] on input "*" at bounding box center [689, 304] width 15 height 13
type input "*"
click at [235, 189] on strong "One-Time Cleanup" at bounding box center [214, 189] width 60 height 8
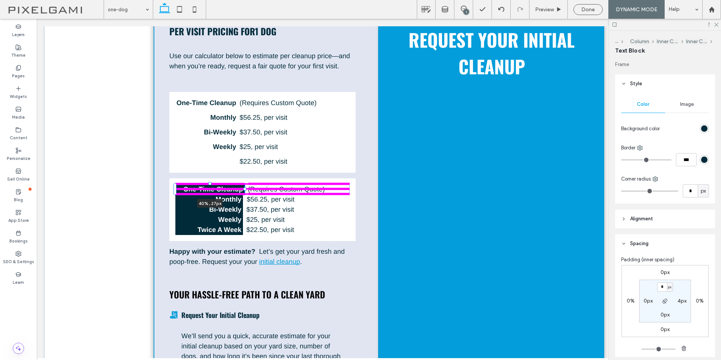
click at [243, 189] on div at bounding box center [244, 189] width 3 height 3
type input "****"
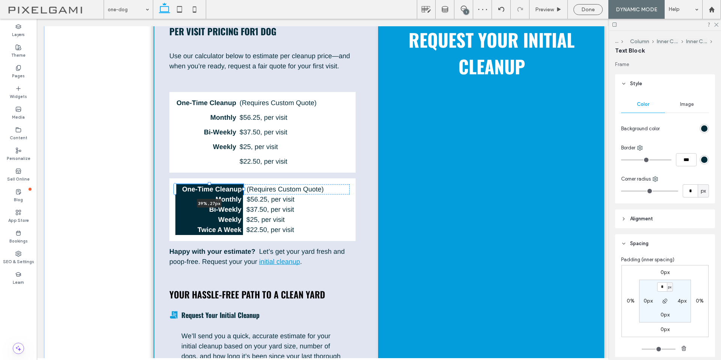
click at [242, 189] on div at bounding box center [243, 189] width 3 height 3
type input "**"
click at [343, 239] on div "One-Time Cleanup 39% , 27px (Requires Custom Quote) Monthly $ 56.25 , per visit…" at bounding box center [262, 209] width 186 height 63
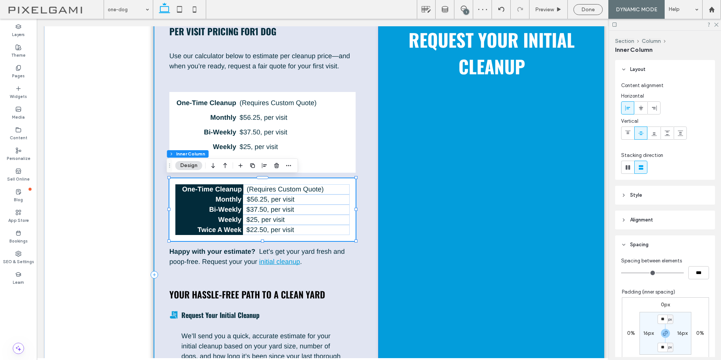
click at [352, 276] on div "Per Visit Pricing For 1 Dog Use our calculator below to estimate per cleanup pr…" at bounding box center [266, 274] width 225 height 547
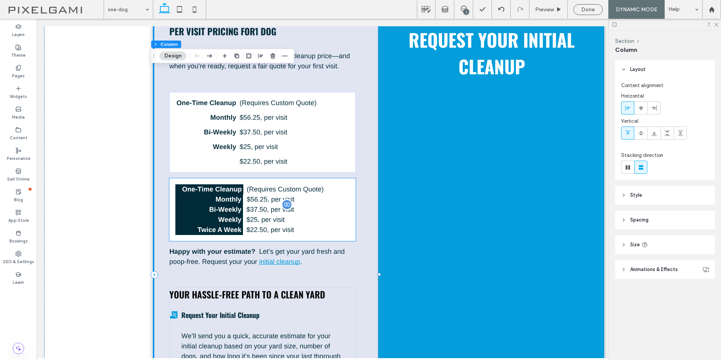
click at [312, 206] on p "$ 37.50 , per visit" at bounding box center [297, 210] width 103 height 10
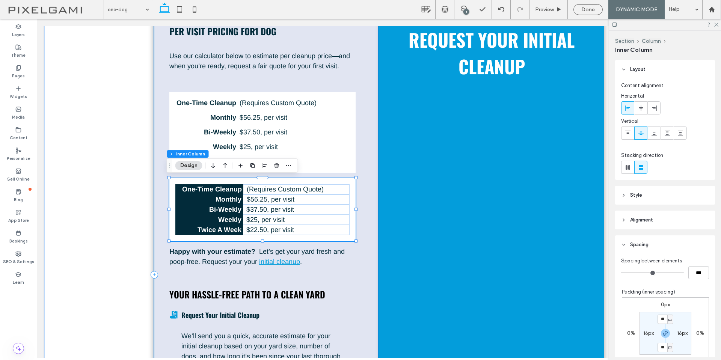
click at [366, 194] on div "Per Visit Pricing For 1 Dog Use our calculator below to estimate per cleanup pr…" at bounding box center [266, 274] width 225 height 547
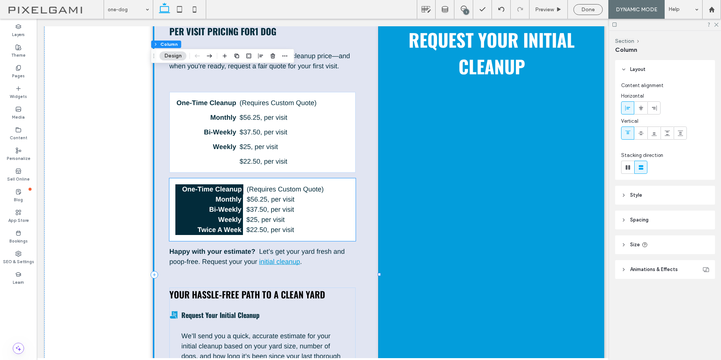
click at [325, 189] on p "(Requires Custom Quote)" at bounding box center [298, 189] width 102 height 10
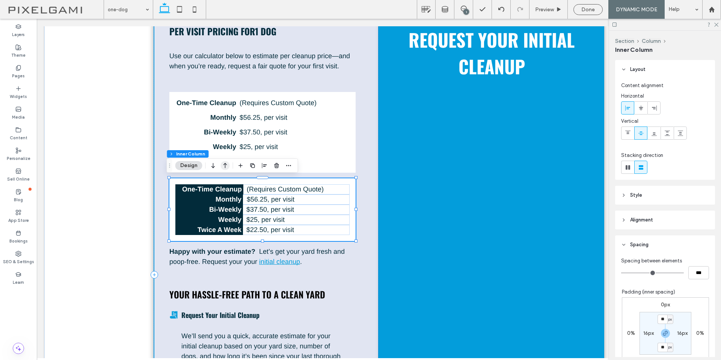
click at [228, 163] on icon "button" at bounding box center [225, 166] width 9 height 14
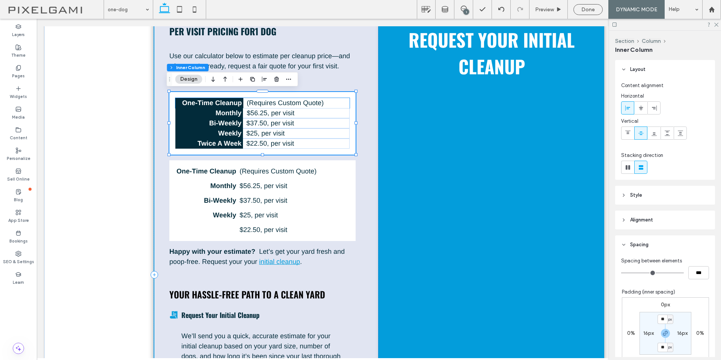
click at [232, 102] on strong "One-Time Cleanup" at bounding box center [212, 103] width 60 height 8
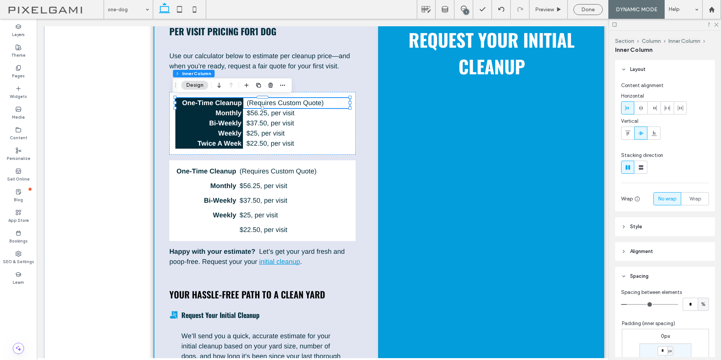
click at [232, 102] on strong "One-Time Cleanup" at bounding box center [212, 103] width 60 height 8
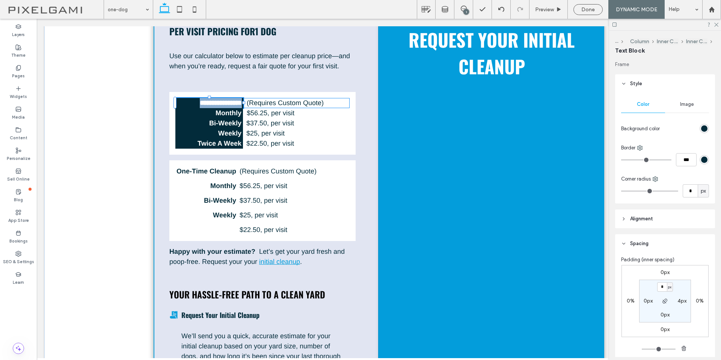
type input "*****"
type input "**"
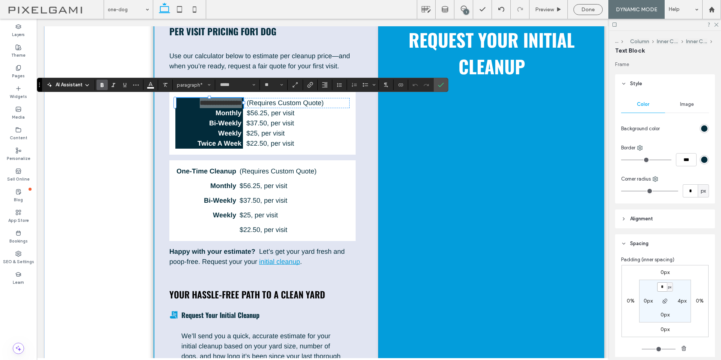
click at [658, 284] on input "*" at bounding box center [662, 286] width 10 height 9
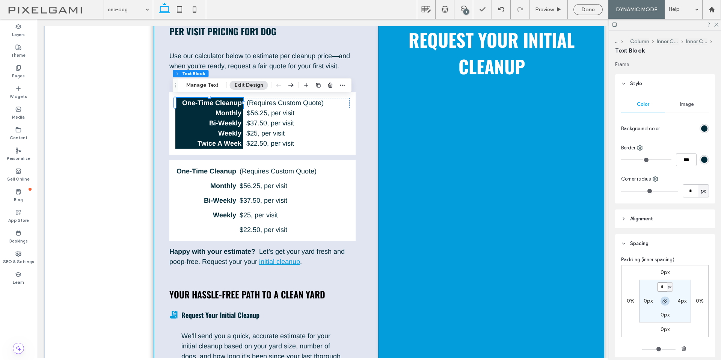
type input "*"
click at [662, 300] on icon "button" at bounding box center [665, 301] width 6 height 6
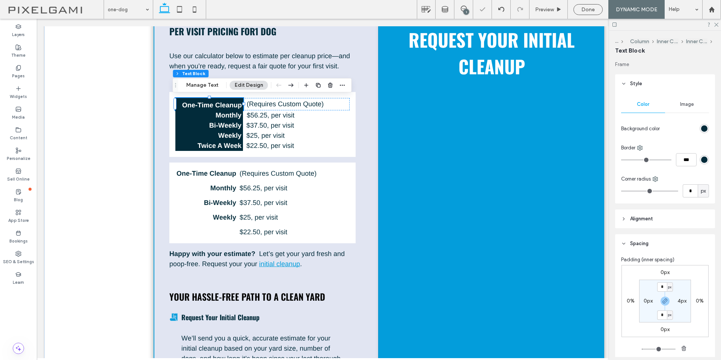
click at [674, 311] on section "* px 4px * px 0px" at bounding box center [665, 301] width 52 height 43
click at [657, 286] on input "*" at bounding box center [662, 286] width 10 height 9
click at [679, 310] on section "* px 4px * px 0px" at bounding box center [665, 301] width 52 height 43
click at [659, 314] on input "*" at bounding box center [662, 314] width 10 height 9
type input "*"
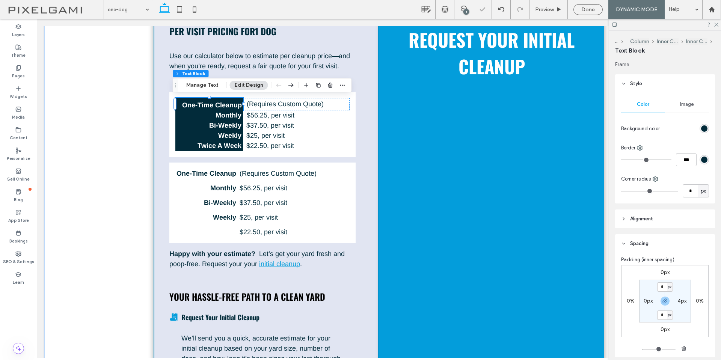
click at [685, 315] on section "* px 4px * px 0px" at bounding box center [665, 301] width 52 height 43
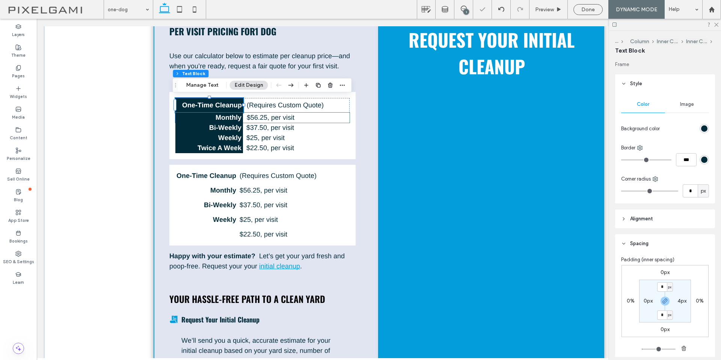
click at [211, 121] on p "Monthly" at bounding box center [208, 118] width 66 height 10
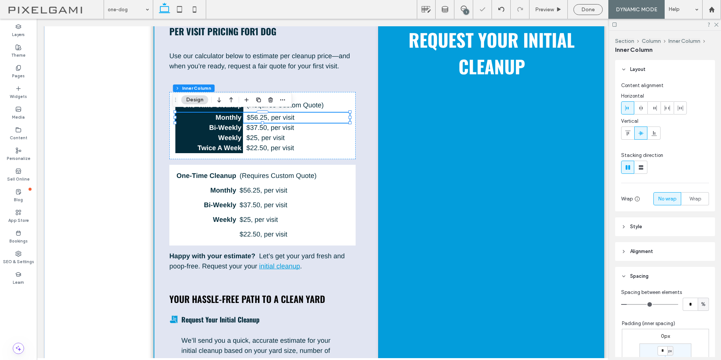
click at [215, 117] on strong "Monthly" at bounding box center [228, 118] width 26 height 8
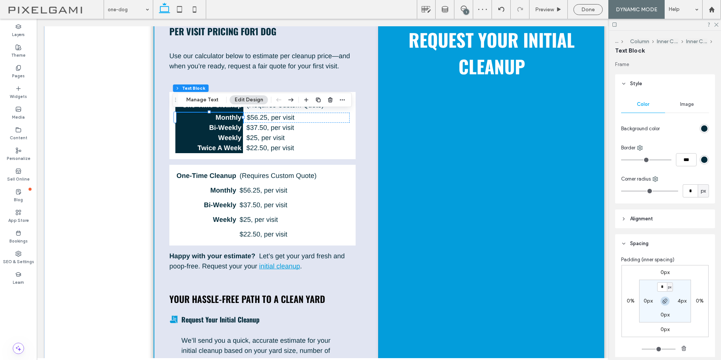
click at [665, 300] on icon "button" at bounding box center [665, 301] width 6 height 6
click at [661, 288] on input "*" at bounding box center [662, 286] width 10 height 9
type input "*"
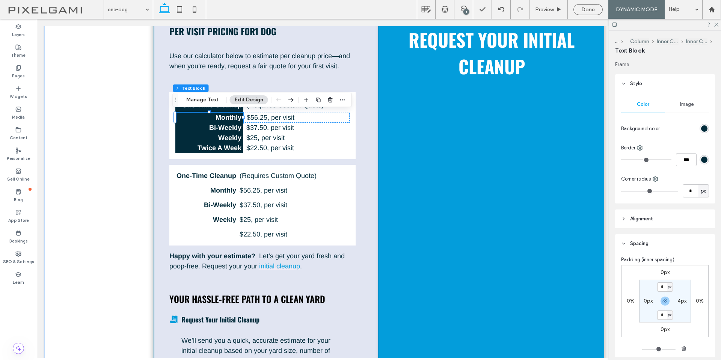
click at [679, 288] on section "* px 4px * px 0px" at bounding box center [665, 301] width 52 height 43
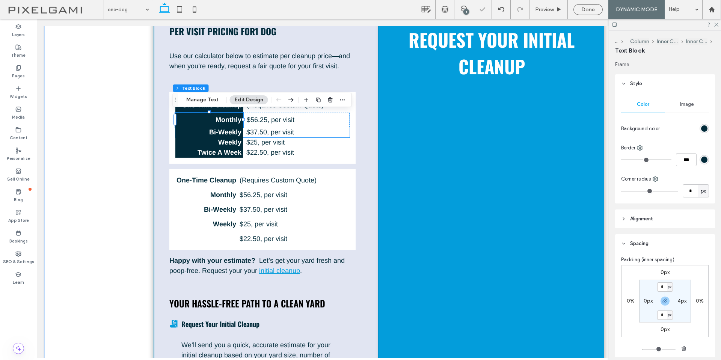
click at [222, 133] on strong "Bi-Weekly" at bounding box center [225, 132] width 32 height 8
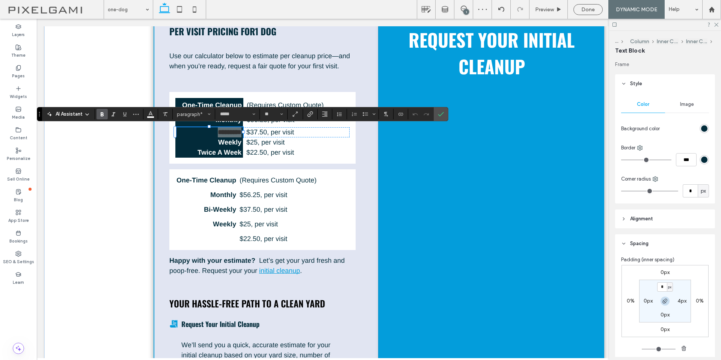
click at [660, 297] on span "button" at bounding box center [664, 301] width 9 height 9
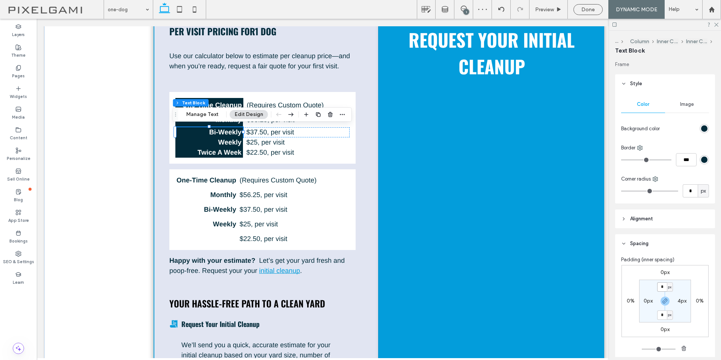
click at [662, 290] on input "*" at bounding box center [662, 286] width 10 height 9
type input "*"
click at [682, 288] on section "* px 4px * px 0px" at bounding box center [665, 301] width 52 height 43
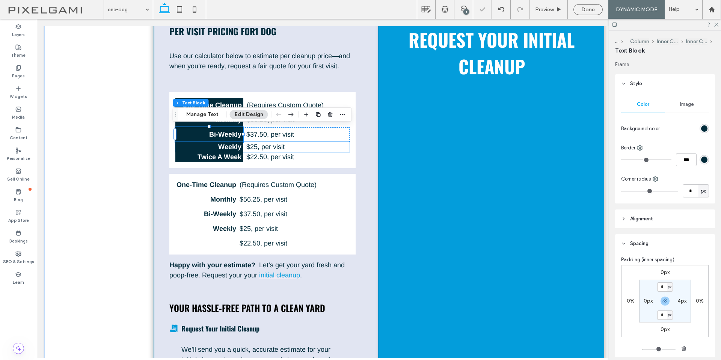
click at [227, 144] on strong "Weekly" at bounding box center [229, 147] width 23 height 8
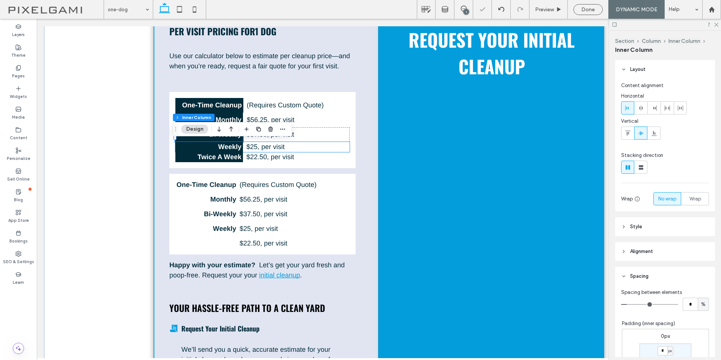
click at [227, 144] on strong "Weekly" at bounding box center [229, 147] width 23 height 8
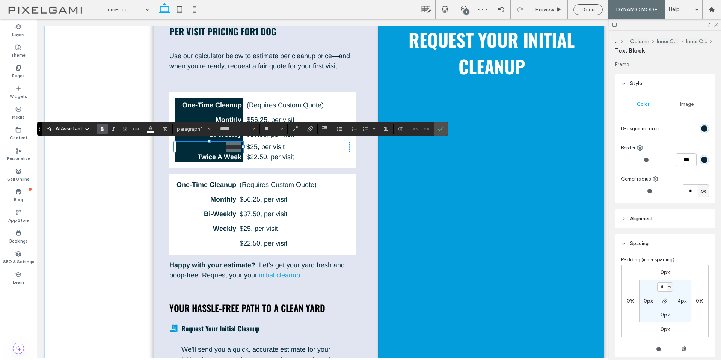
click at [663, 300] on icon "button" at bounding box center [665, 301] width 6 height 6
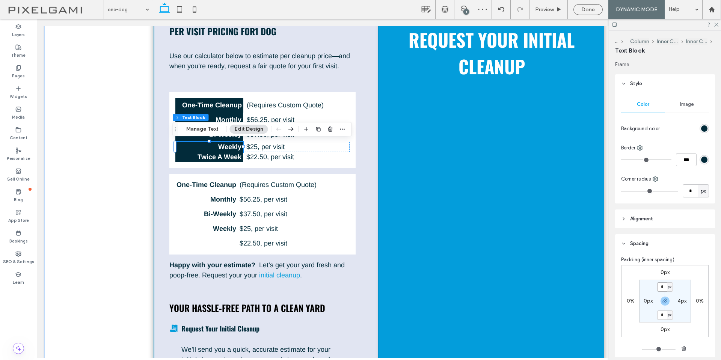
click at [662, 288] on input "*" at bounding box center [662, 286] width 10 height 9
type input "*"
click at [689, 282] on div "0px 0% 0px 0% * px 4px * px 0px" at bounding box center [664, 301] width 87 height 72
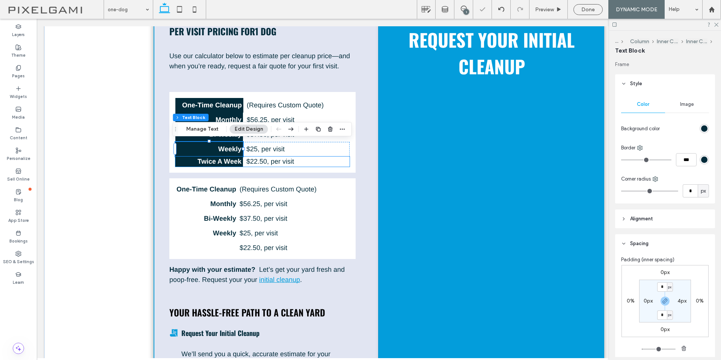
click at [227, 160] on strong "Twice A Week" at bounding box center [219, 162] width 44 height 8
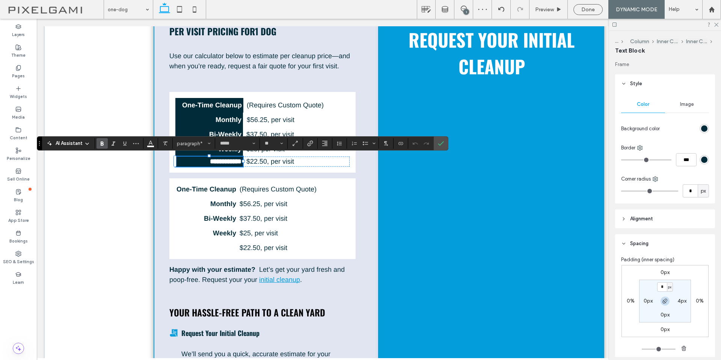
click at [663, 304] on span "button" at bounding box center [664, 301] width 9 height 9
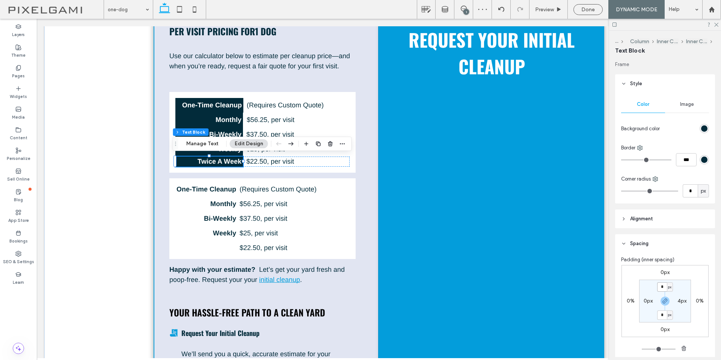
click at [660, 290] on input "*" at bounding box center [662, 286] width 10 height 9
type input "*"
click at [682, 288] on section "* px 4px * px 0px" at bounding box center [665, 301] width 52 height 43
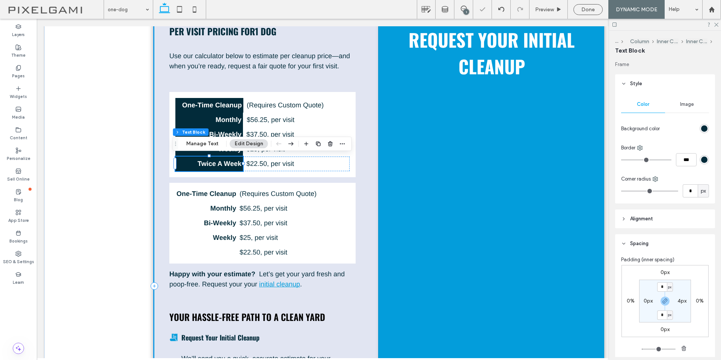
click at [365, 179] on div "Per Visit Pricing For 1 Dog Use our calculator below to estimate per cleanup pr…" at bounding box center [266, 286] width 225 height 570
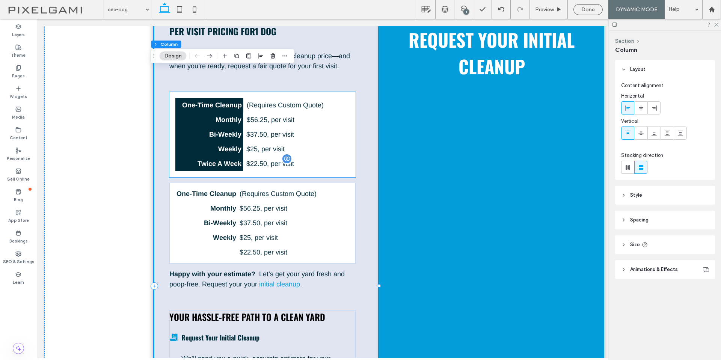
click at [333, 162] on p "$ 22.50 , per visit" at bounding box center [297, 164] width 103 height 10
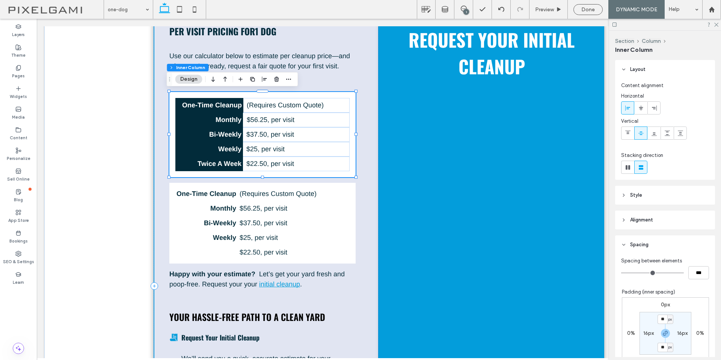
click at [327, 174] on div "One-Time Cleanup (Requires Custom Quote) Monthly $ 56.25 , per visit Bi-Weekly …" at bounding box center [262, 134] width 186 height 85
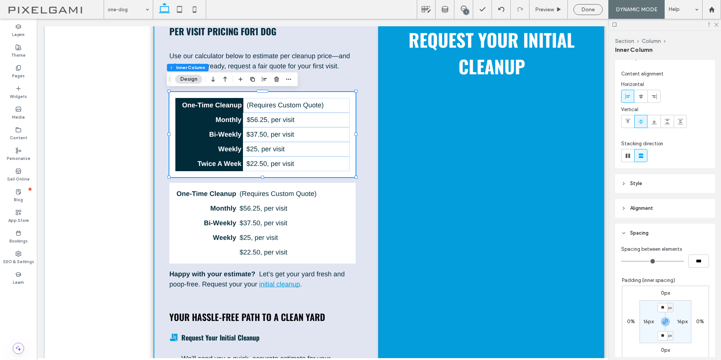
scroll to position [10, 0]
click at [651, 187] on header "Style" at bounding box center [665, 185] width 100 height 19
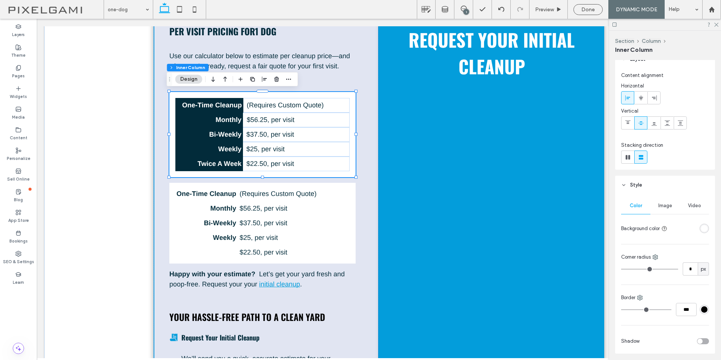
click at [701, 226] on div "rgba(255, 255, 255, 1)" at bounding box center [704, 228] width 6 height 6
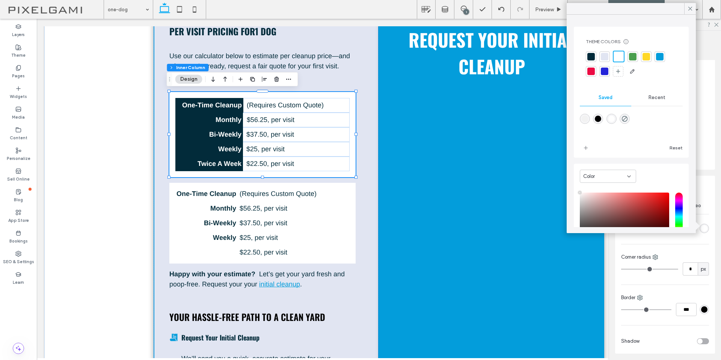
click at [594, 58] on div at bounding box center [591, 57] width 8 height 8
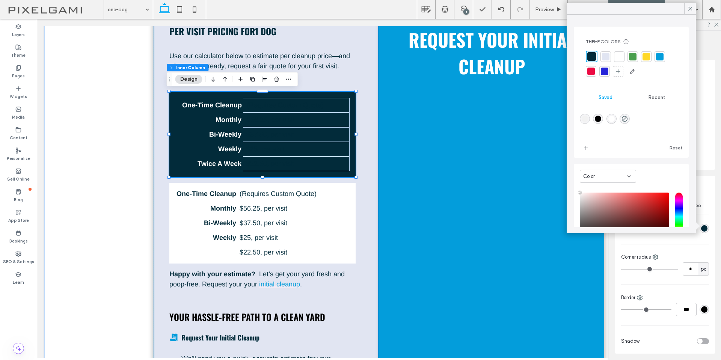
click at [618, 61] on div at bounding box center [619, 56] width 11 height 11
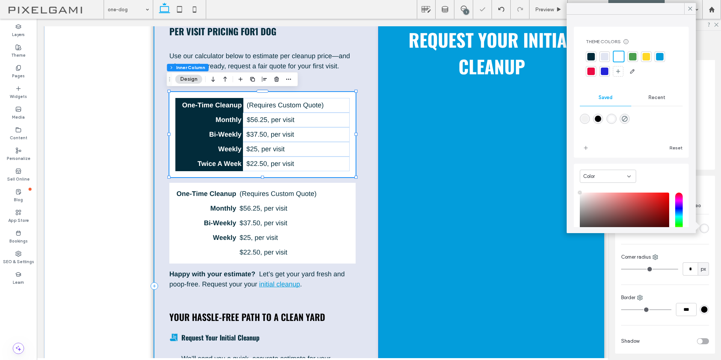
click at [360, 147] on div "Per Visit Pricing For 1 Dog Use our calculator below to estimate per cleanup pr…" at bounding box center [266, 286] width 225 height 570
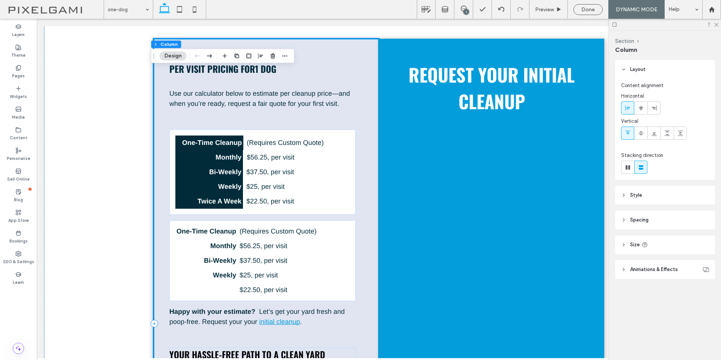
scroll to position [0, 0]
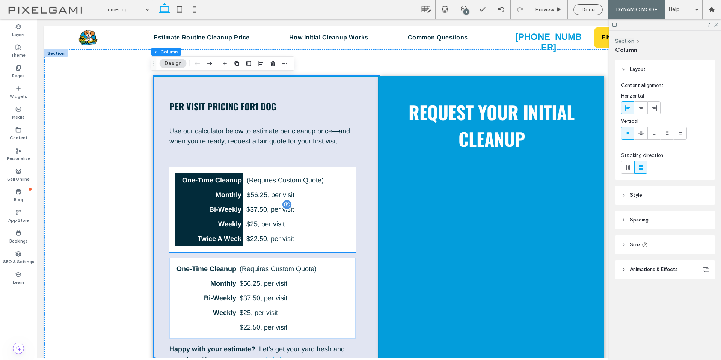
click at [337, 214] on p "$ 37.50 , per visit" at bounding box center [297, 210] width 103 height 10
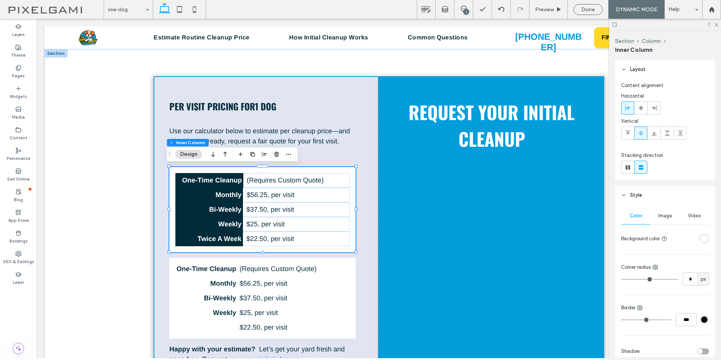
click at [349, 208] on div "One-Time Cleanup (Requires Custom Quote) Monthly $ 56.25 , per visit Bi-Weekly …" at bounding box center [262, 209] width 186 height 85
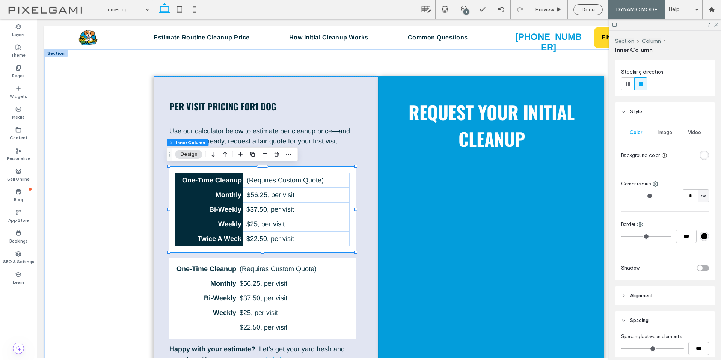
scroll to position [225, 0]
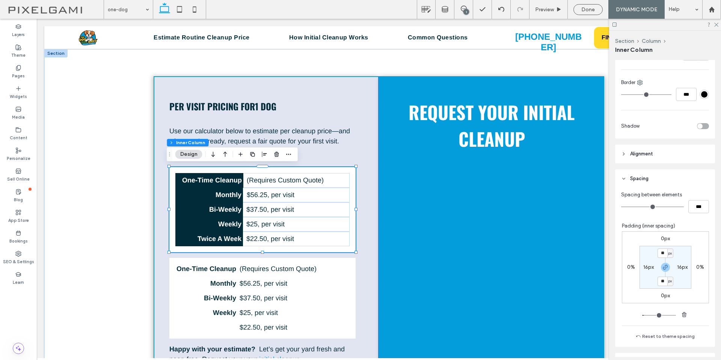
click at [643, 265] on label "16px" at bounding box center [648, 267] width 11 height 6
type input "*"
click at [660, 251] on label "16px" at bounding box center [665, 253] width 11 height 6
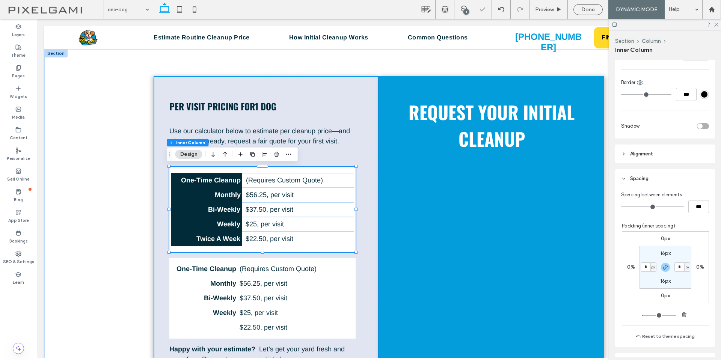
type input "**"
type input "*"
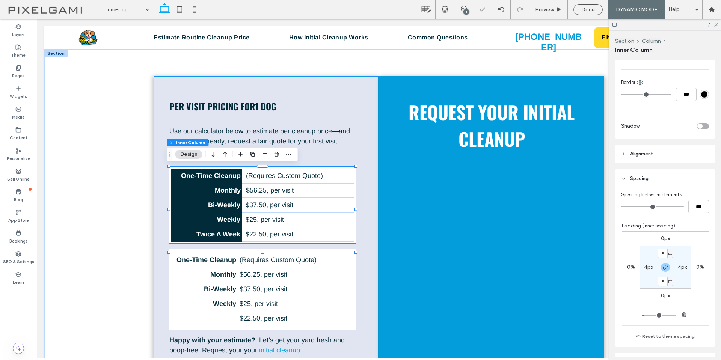
click at [660, 253] on input "*" at bounding box center [662, 252] width 10 height 9
type input "**"
click at [685, 250] on section "** px 4px ** px 4px" at bounding box center [665, 267] width 52 height 43
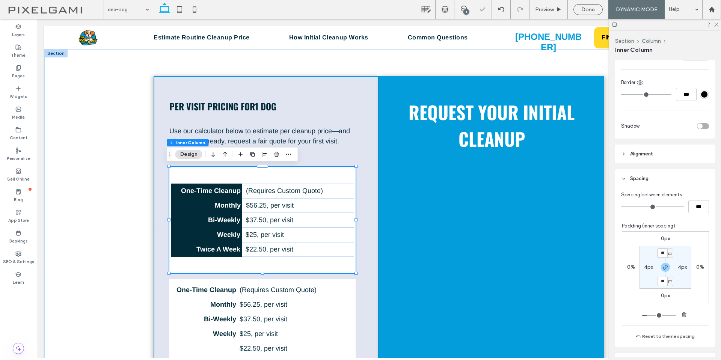
click at [660, 251] on input "**" at bounding box center [662, 252] width 10 height 9
type input "*"
click at [680, 249] on section "* px 4px * px 4px" at bounding box center [665, 267] width 52 height 43
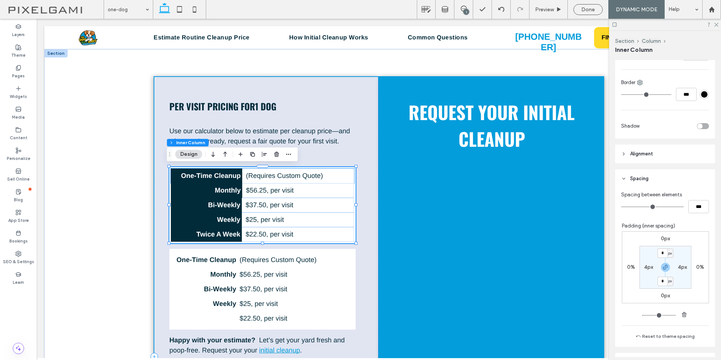
click at [326, 178] on p "(Requires Custom Quote)" at bounding box center [299, 176] width 107 height 10
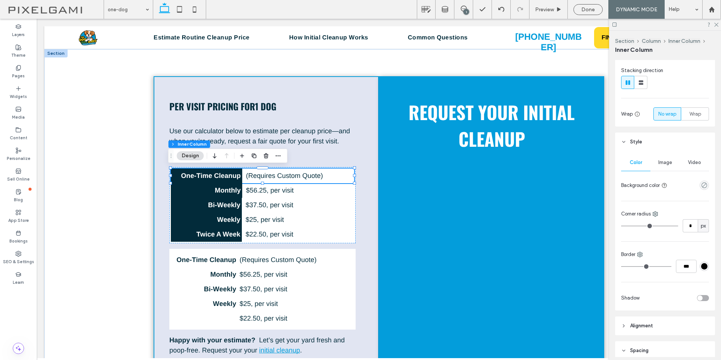
scroll to position [113, 0]
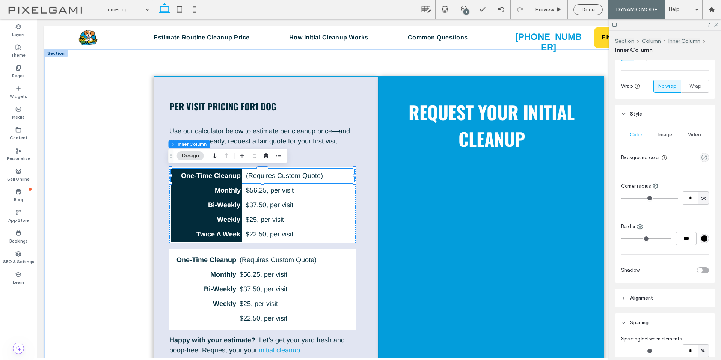
click at [700, 153] on div "empty color" at bounding box center [703, 157] width 9 height 9
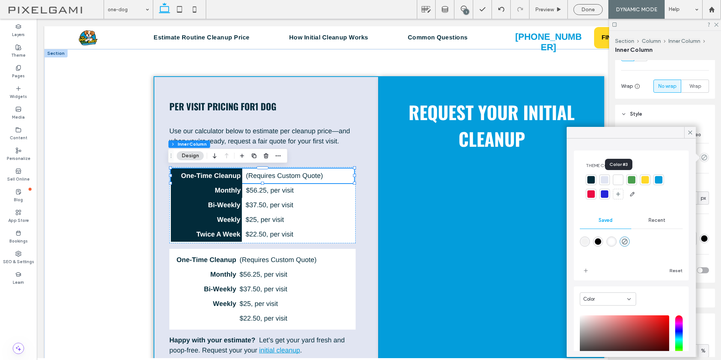
click at [618, 178] on div at bounding box center [618, 180] width 8 height 8
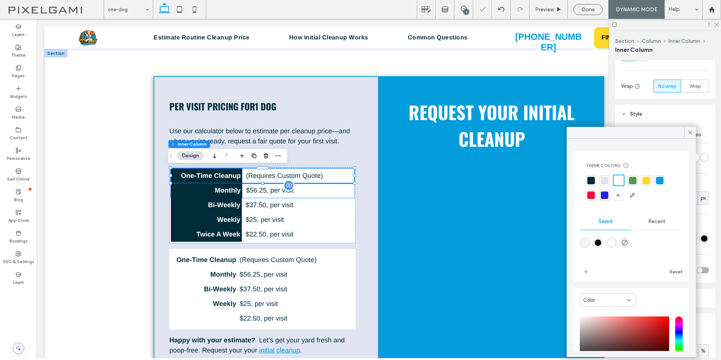
click at [331, 191] on p "$ 56.25 , per visit" at bounding box center [300, 190] width 108 height 10
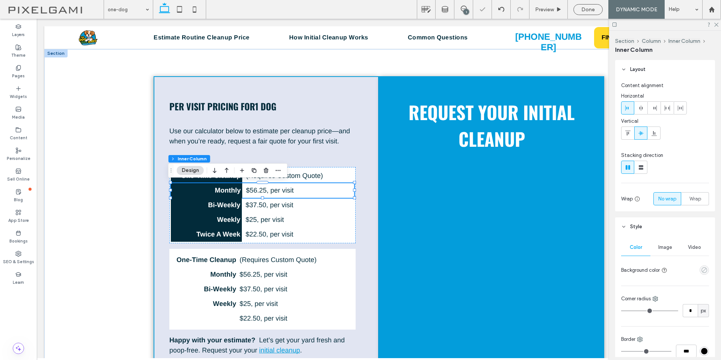
click at [701, 269] on icon "empty color" at bounding box center [704, 270] width 6 height 6
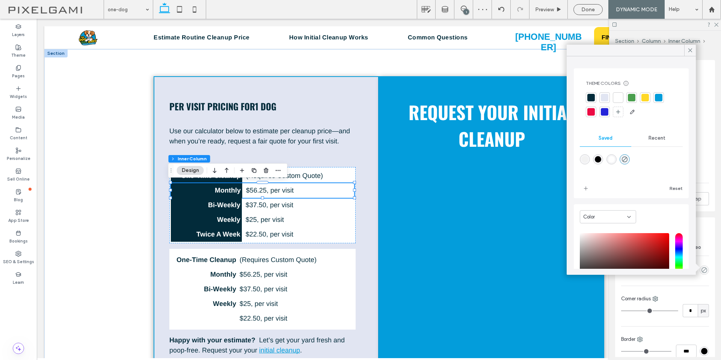
click at [613, 98] on div at bounding box center [618, 97] width 11 height 11
click at [338, 203] on p "$ 37.50 , per visit" at bounding box center [299, 205] width 108 height 10
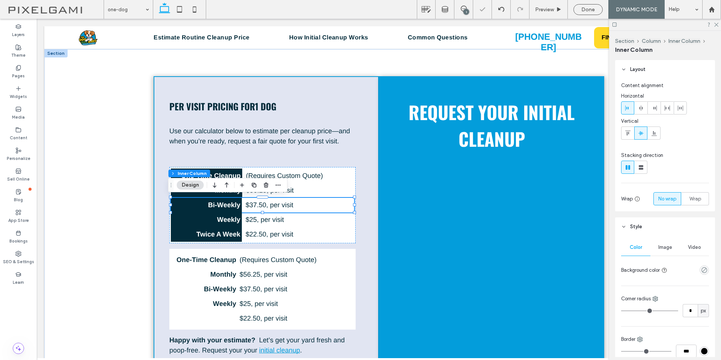
click at [699, 266] on div "empty color" at bounding box center [703, 269] width 9 height 9
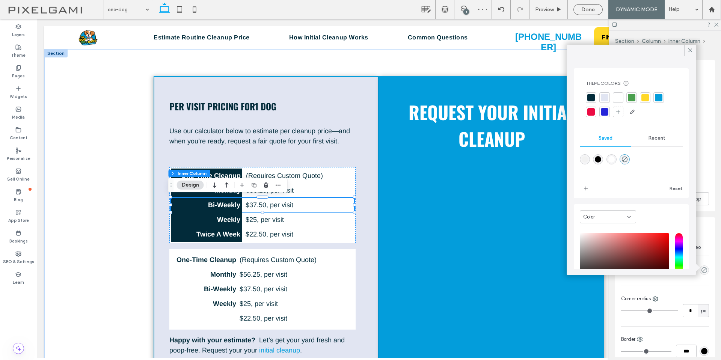
click at [622, 101] on div at bounding box center [618, 97] width 11 height 11
click at [325, 217] on p "$ 25 , per visit" at bounding box center [299, 220] width 108 height 10
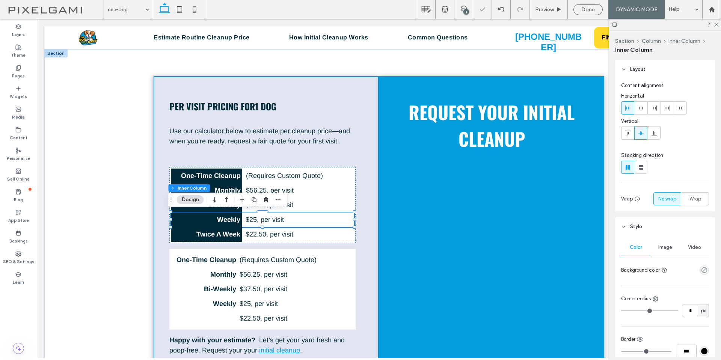
click at [699, 269] on div "empty color" at bounding box center [703, 269] width 9 height 9
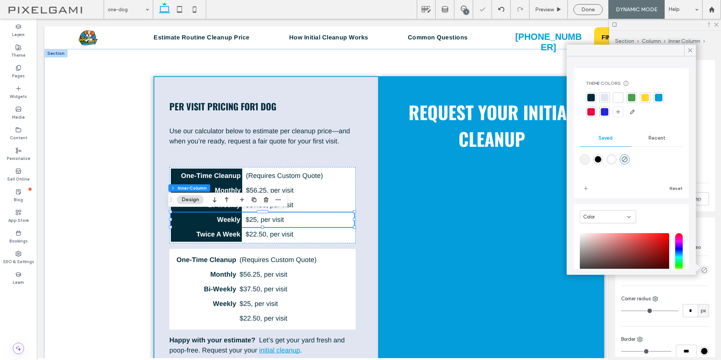
click at [617, 94] on div at bounding box center [618, 98] width 8 height 8
click at [329, 236] on p "$ 22.50 , per visit" at bounding box center [299, 234] width 108 height 10
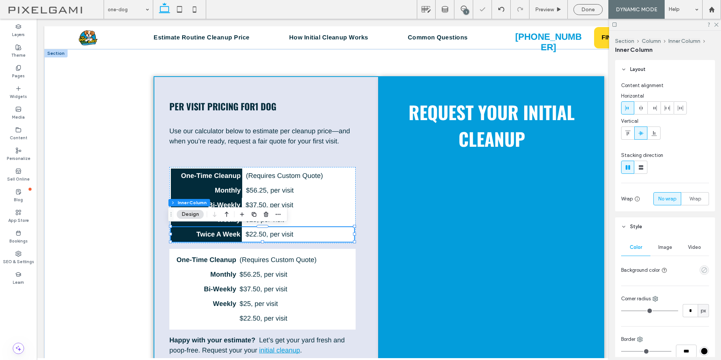
click at [701, 269] on icon "empty color" at bounding box center [704, 270] width 6 height 6
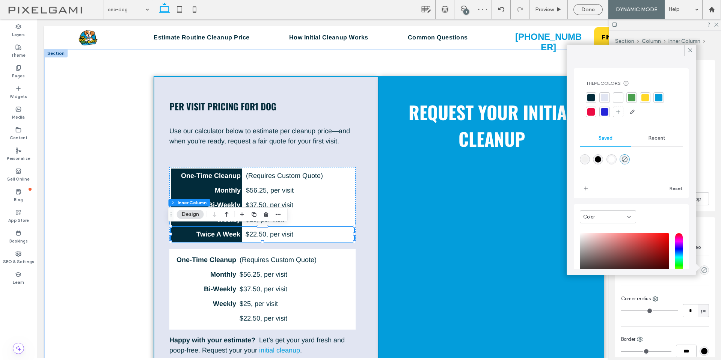
click at [619, 97] on div at bounding box center [618, 98] width 8 height 8
click at [365, 179] on div "Per Visit Pricing For 1 Dog Use our calculator below to estimate per cleanup pr…" at bounding box center [266, 356] width 225 height 561
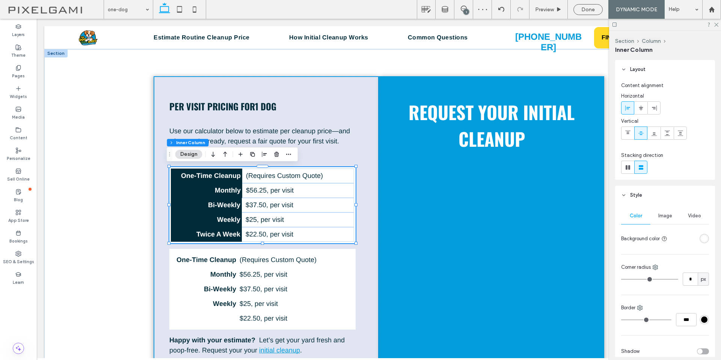
click at [695, 240] on div at bounding box center [689, 238] width 39 height 13
click at [699, 239] on div "rgba(255, 255, 255, 1)" at bounding box center [703, 238] width 9 height 9
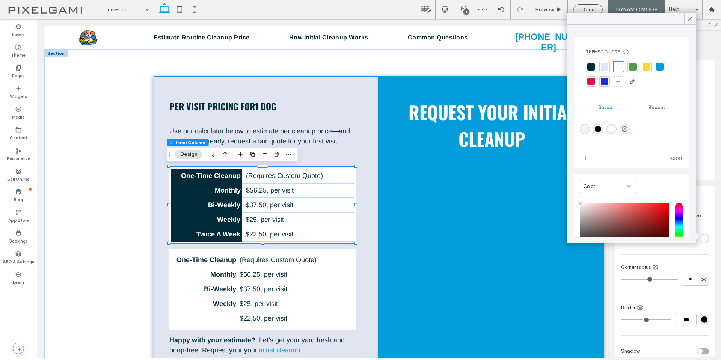
click at [657, 70] on div at bounding box center [660, 67] width 8 height 8
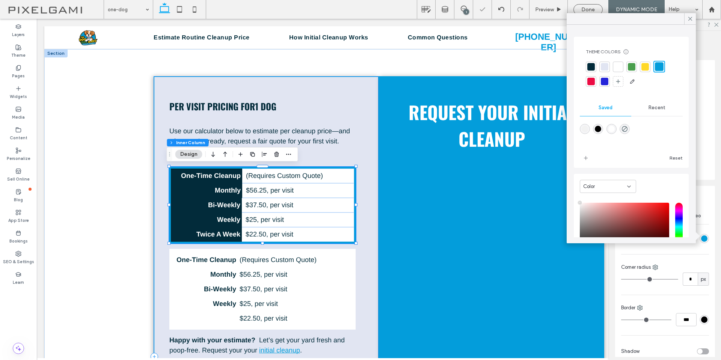
click at [361, 148] on div "Per Visit Pricing For 1 Dog Use our calculator below to estimate per cleanup pr…" at bounding box center [266, 356] width 225 height 561
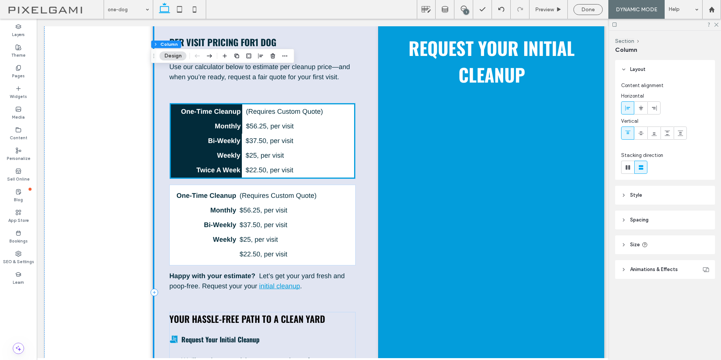
scroll to position [75, 0]
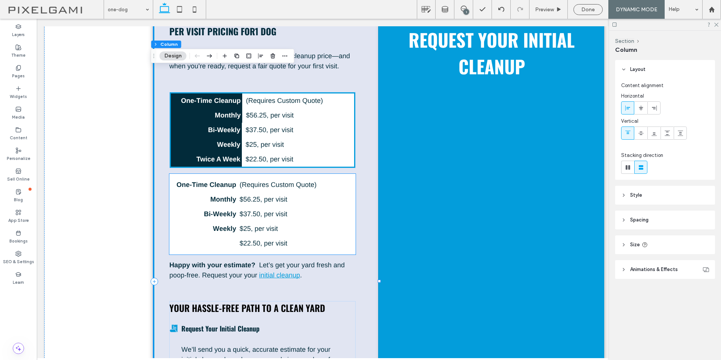
click at [349, 191] on div "One-Time Cleanup (Requires Custom Quote) Monthly $ 56.25 , per visit Bi-Weekly …" at bounding box center [262, 214] width 186 height 81
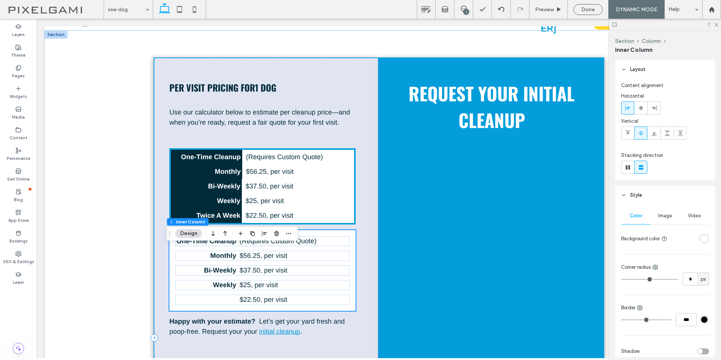
scroll to position [0, 0]
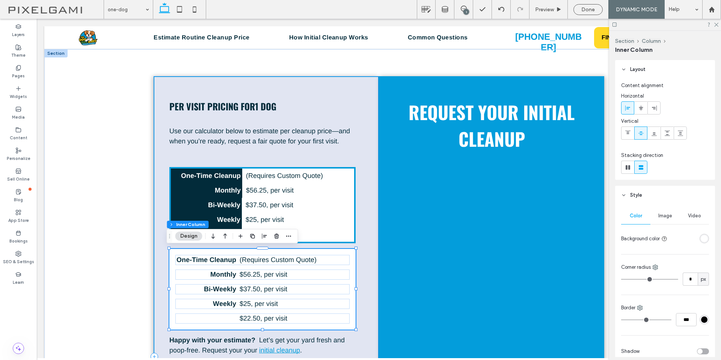
click at [361, 170] on div "Per Visit Pricing For 1 Dog Use our calculator below to estimate per cleanup pr…" at bounding box center [266, 356] width 225 height 561
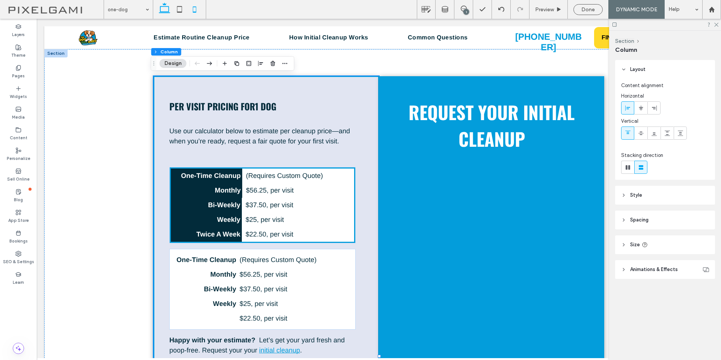
click at [202, 9] on icon at bounding box center [194, 9] width 15 height 15
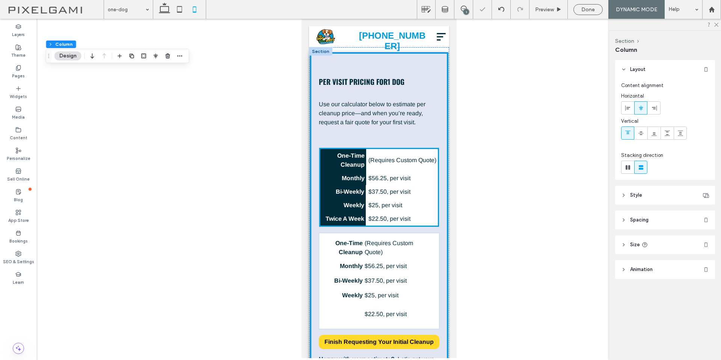
type input "*"
type input "***"
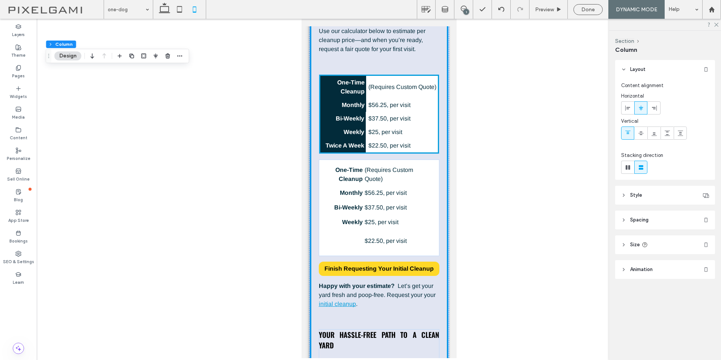
scroll to position [75, 0]
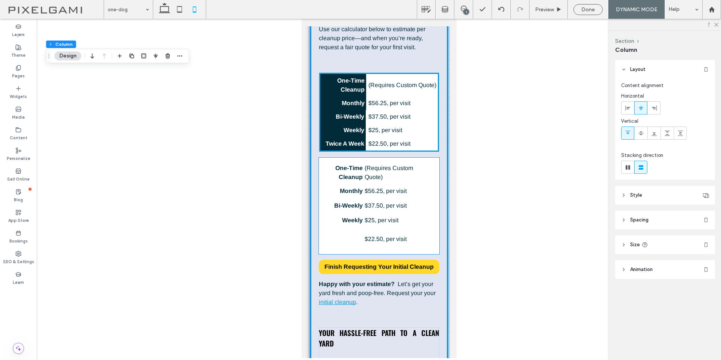
click at [423, 169] on p "(Requires Custom Quote)" at bounding box center [397, 173] width 66 height 18
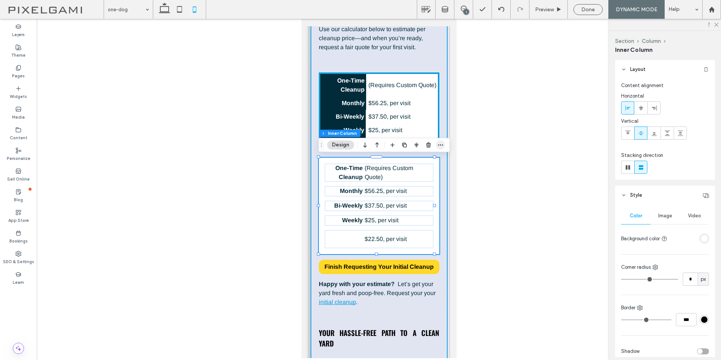
click at [444, 146] on span "button" at bounding box center [440, 144] width 9 height 9
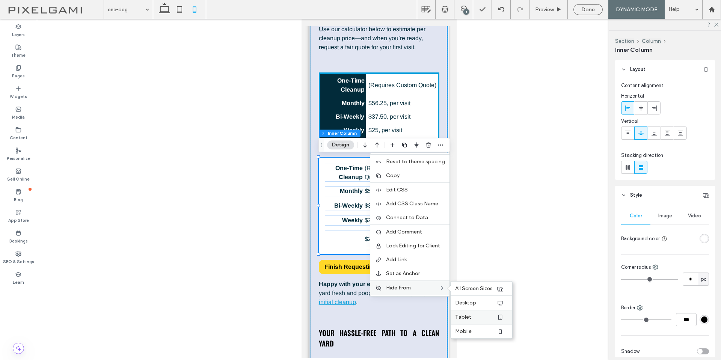
click at [478, 319] on label "Tablet" at bounding box center [475, 317] width 41 height 6
click at [476, 304] on label "Desktop" at bounding box center [475, 303] width 41 height 6
click at [480, 287] on span "All Screen Sizes" at bounding box center [474, 288] width 38 height 6
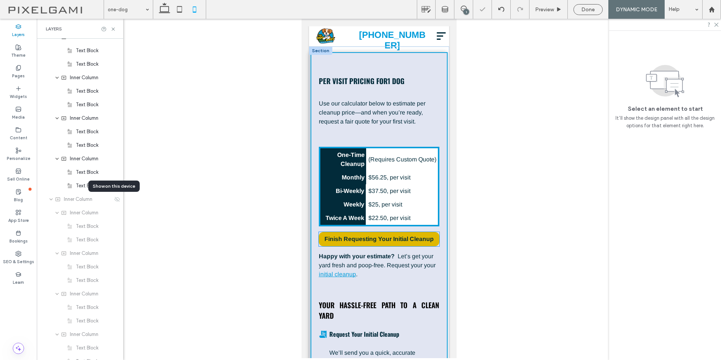
scroll to position [0, 0]
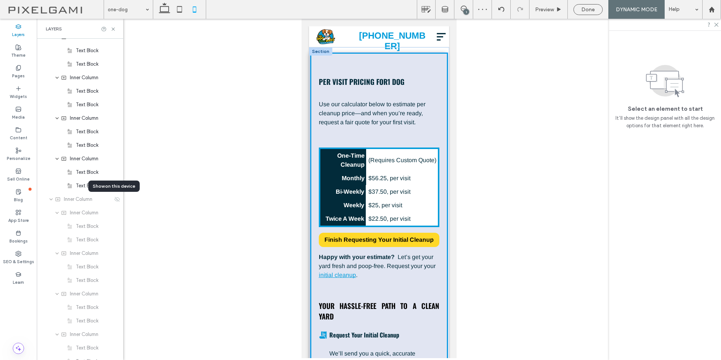
click at [397, 135] on div "Per Visit Pricing For 1 Dog Use our calculator below to estimate per cleanup pr…" at bounding box center [378, 304] width 137 height 503
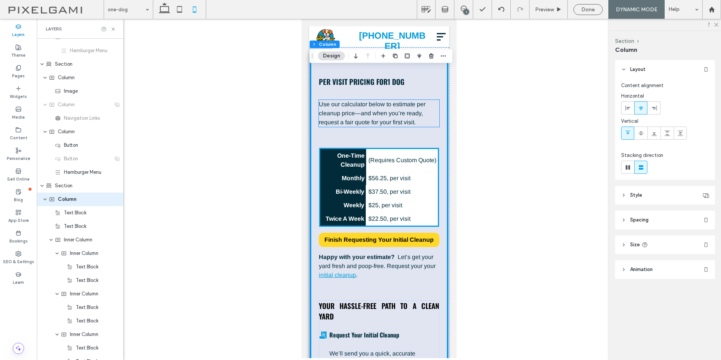
click at [388, 116] on span "Use our calculator below to estimate per cleanup price—and when you’re ready, r…" at bounding box center [371, 113] width 107 height 24
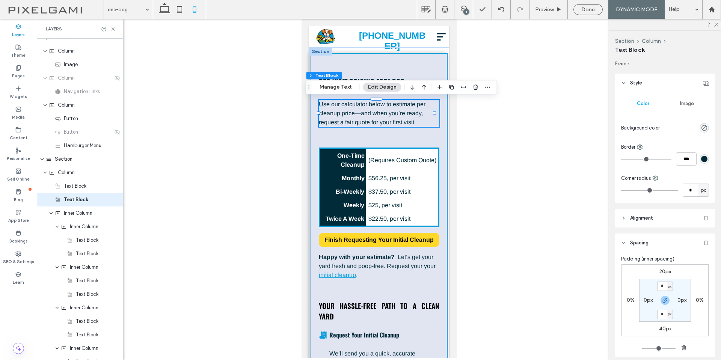
scroll to position [170, 0]
click at [663, 330] on label "40px" at bounding box center [665, 328] width 12 height 6
type input "**"
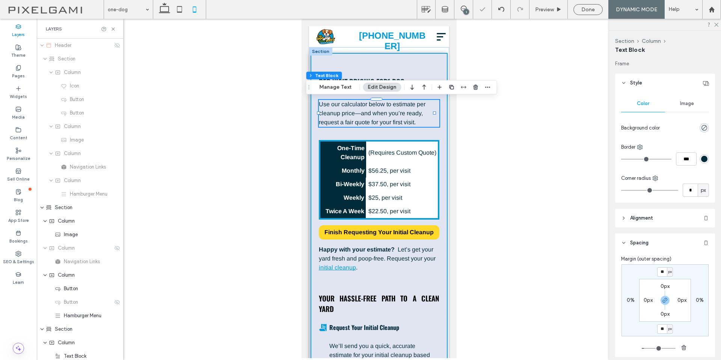
scroll to position [170, 0]
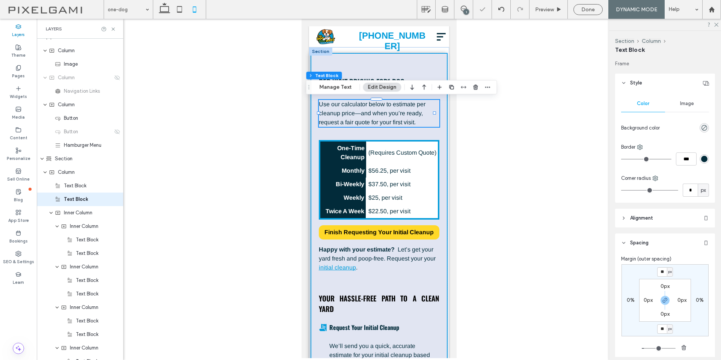
click at [663, 330] on input "**" at bounding box center [662, 328] width 10 height 9
type input "*"
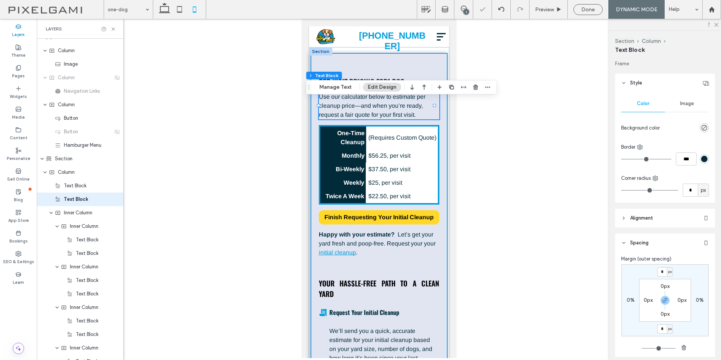
click at [416, 278] on span "Your Hassle-Free Path to a Clean Yard" at bounding box center [378, 288] width 121 height 21
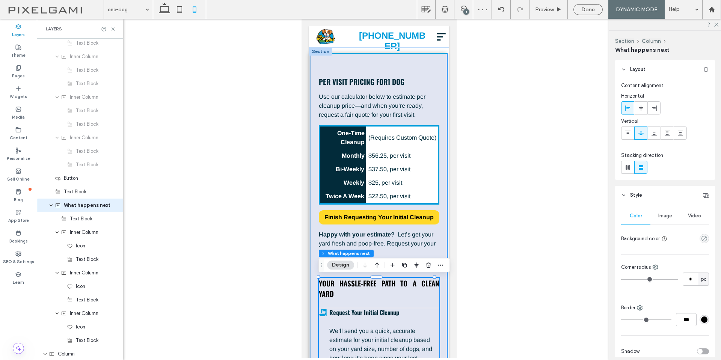
scroll to position [643, 0]
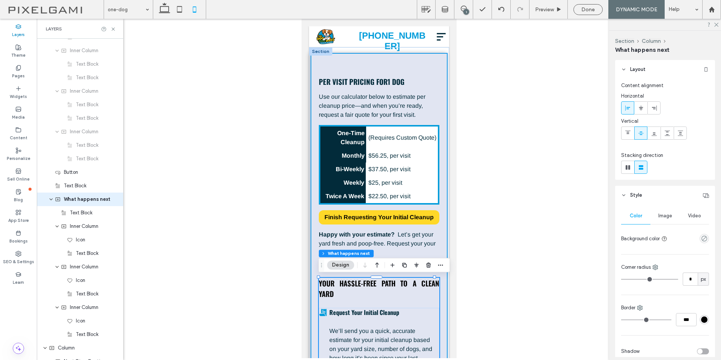
click at [435, 84] on div "Per Visit Pricing For 1 Dog Use our calculator below to estimate per cleanup pr…" at bounding box center [378, 293] width 137 height 480
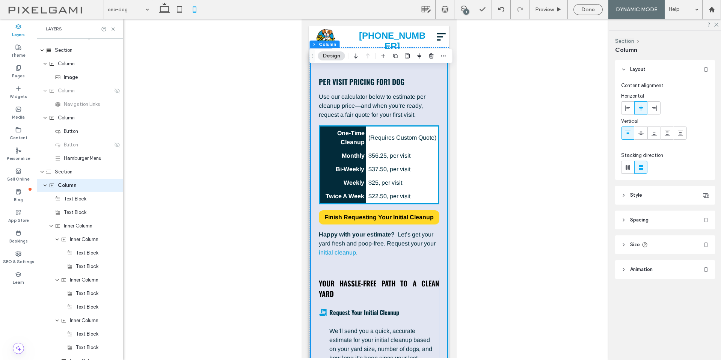
scroll to position [143, 0]
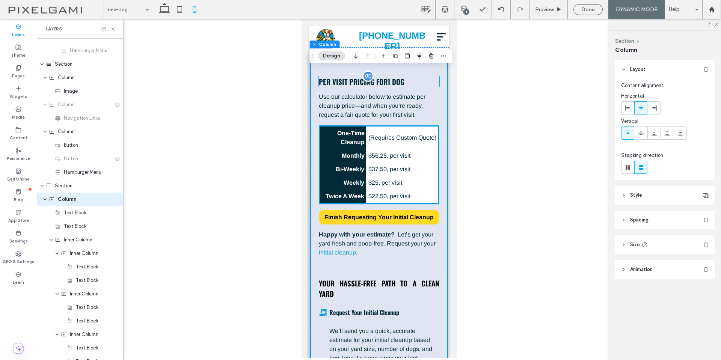
click at [394, 82] on span "1 Dog" at bounding box center [395, 81] width 17 height 11
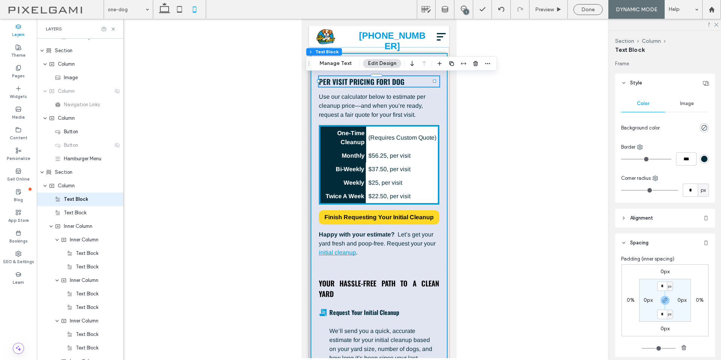
scroll to position [168, 0]
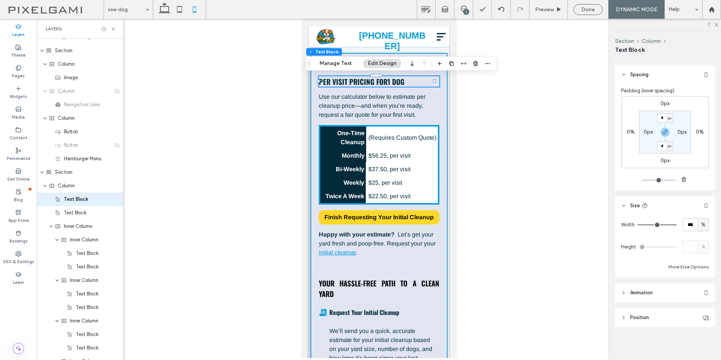
click at [659, 318] on header "Position" at bounding box center [665, 317] width 100 height 19
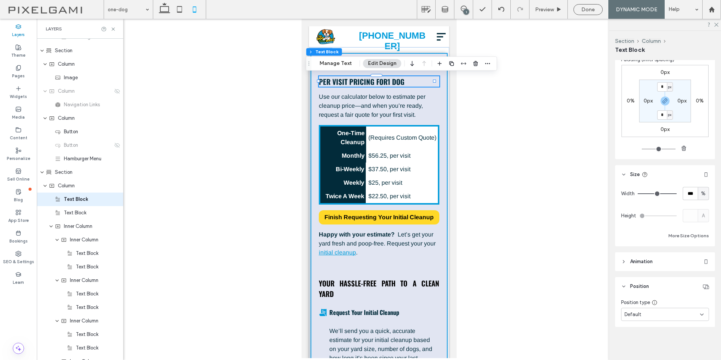
click at [653, 313] on div "Default" at bounding box center [661, 315] width 75 height 8
click at [466, 63] on span "button" at bounding box center [463, 63] width 9 height 9
click at [454, 78] on use "center" at bounding box center [456, 77] width 4 height 5
click at [405, 96] on span "Use our calculator below to estimate per cleanup price—and when you’re ready, r…" at bounding box center [371, 105] width 107 height 24
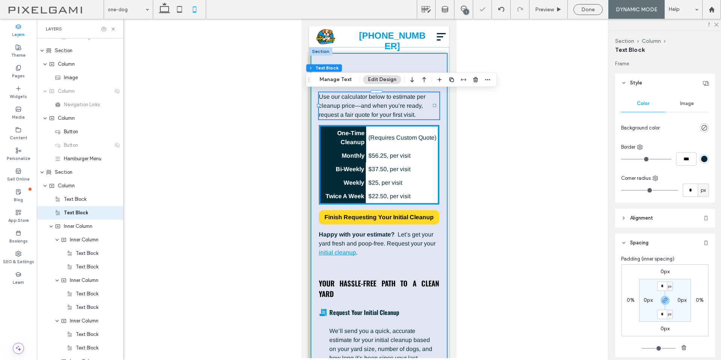
scroll to position [170, 0]
click at [465, 77] on icon "button" at bounding box center [464, 80] width 6 height 6
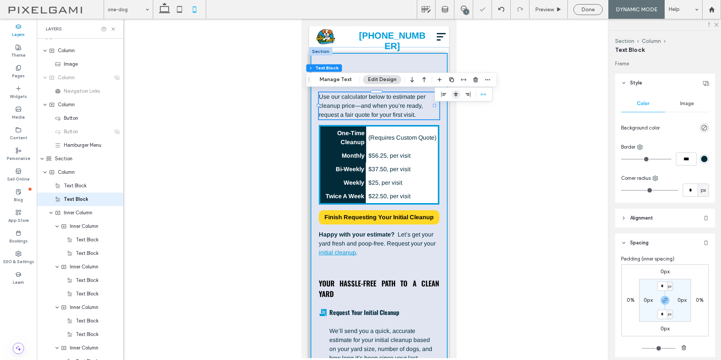
click at [454, 91] on icon "center" at bounding box center [456, 94] width 6 height 6
click at [436, 135] on div "Per Visit Pricing For ﻿ ***** ﻿ Use our calculator below to estimate per cleanu…" at bounding box center [378, 293] width 137 height 480
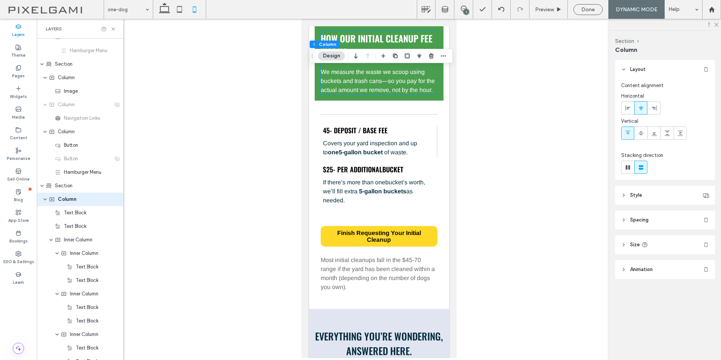
scroll to position [1126, 0]
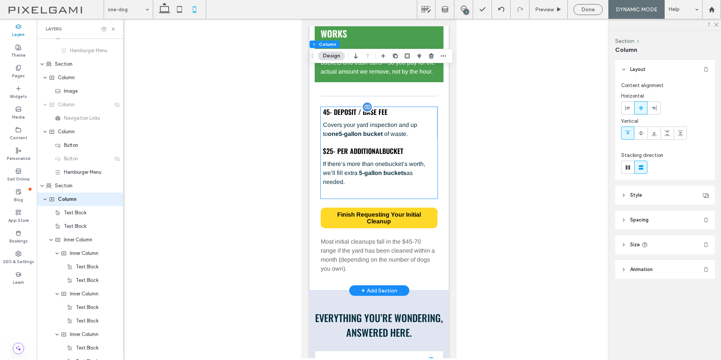
click at [381, 117] on span "45 - Deposit / Base Fee" at bounding box center [354, 112] width 65 height 10
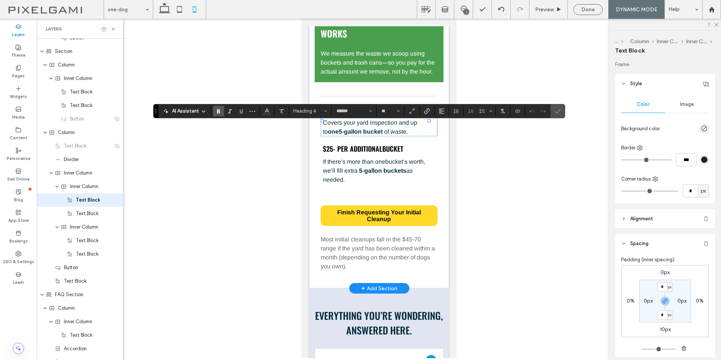
scroll to position [1089, 0]
click at [358, 114] on span "**********" at bounding box center [350, 110] width 57 height 7
drag, startPoint x: 357, startPoint y: 131, endPoint x: 328, endPoint y: 132, distance: 28.9
click at [328, 114] on span "**********" at bounding box center [350, 110] width 57 height 7
click at [521, 113] on label "Connect To Data" at bounding box center [517, 111] width 11 height 11
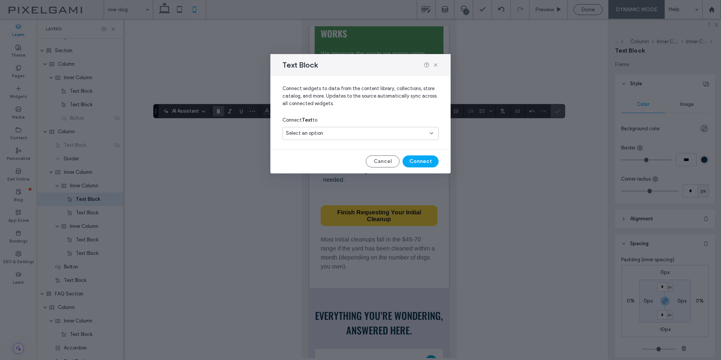
click at [384, 131] on div "Select an option" at bounding box center [356, 133] width 140 height 8
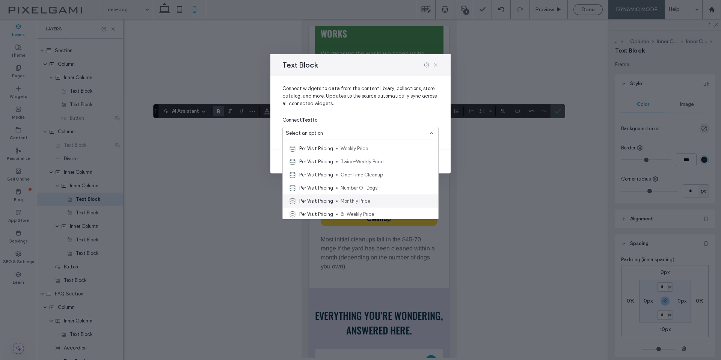
scroll to position [0, 0]
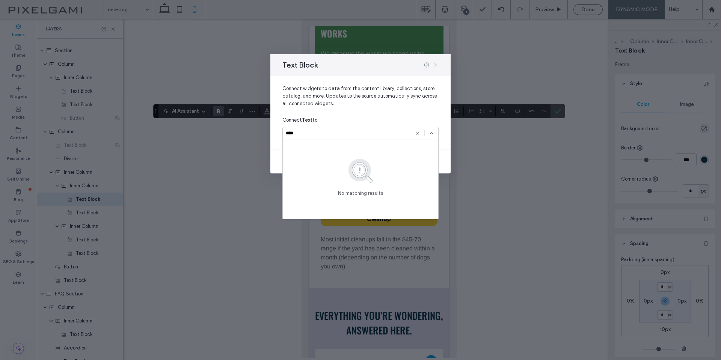
type input "****"
click at [437, 66] on icon at bounding box center [435, 65] width 6 height 6
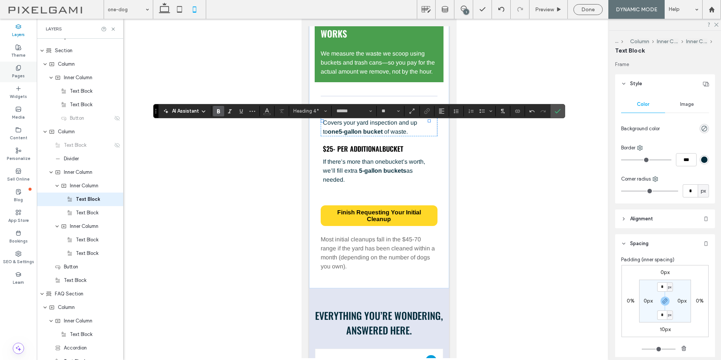
click at [22, 72] on label "Pages" at bounding box center [18, 75] width 13 height 8
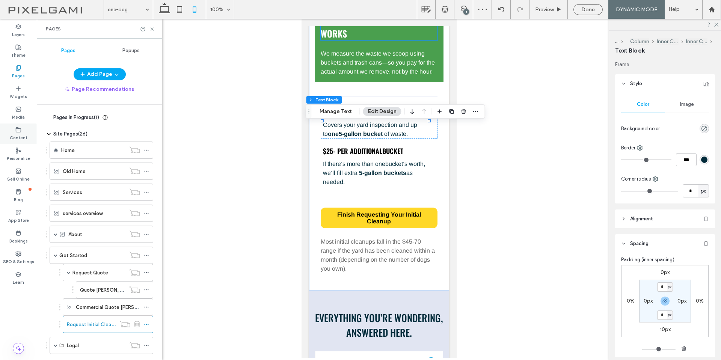
click at [22, 138] on label "Content" at bounding box center [19, 137] width 18 height 8
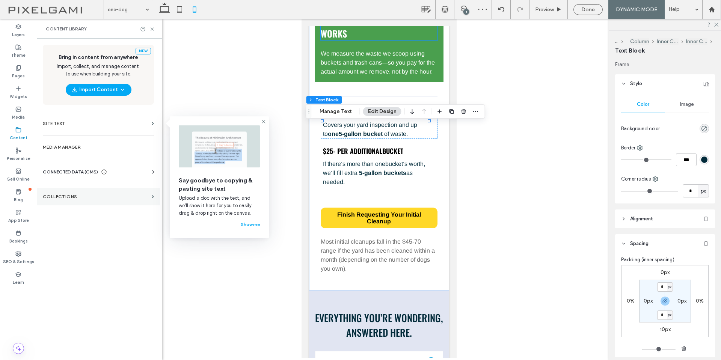
click at [92, 197] on label "Collections" at bounding box center [96, 196] width 106 height 5
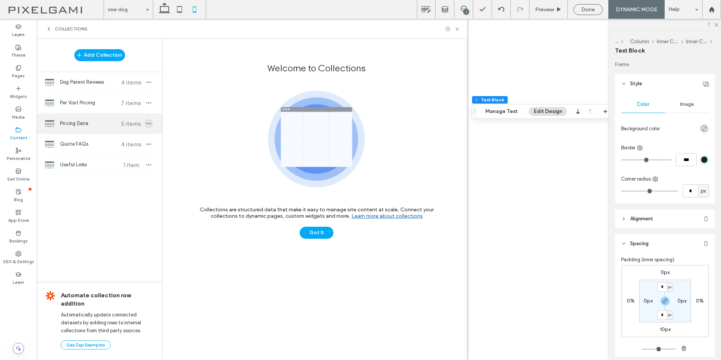
click at [150, 123] on icon "button" at bounding box center [149, 123] width 6 height 6
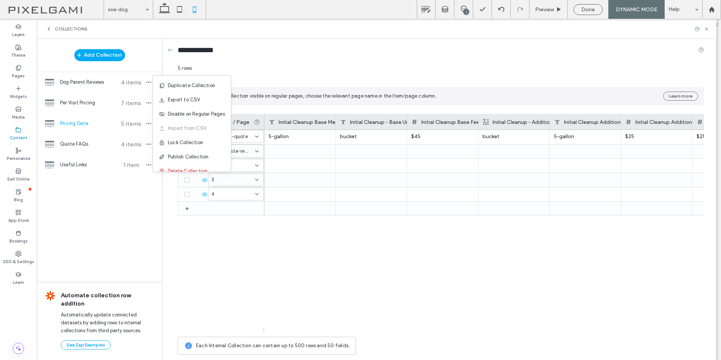
click at [191, 236] on div "/request-quote /pet-waste-removal/dog-poop-removal 2 3 4 + 5-gallon bucket $45 …" at bounding box center [441, 228] width 526 height 197
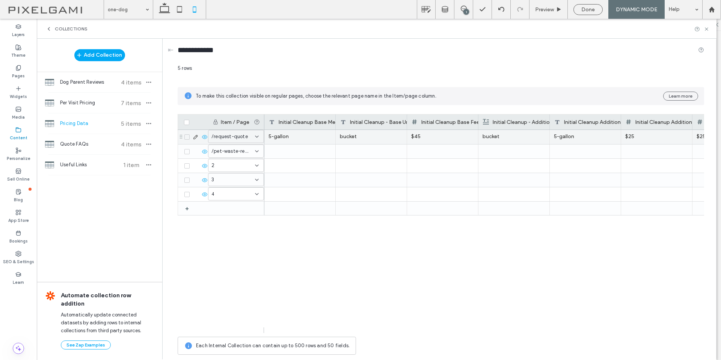
click at [318, 135] on div "5-gallon" at bounding box center [299, 137] width 71 height 14
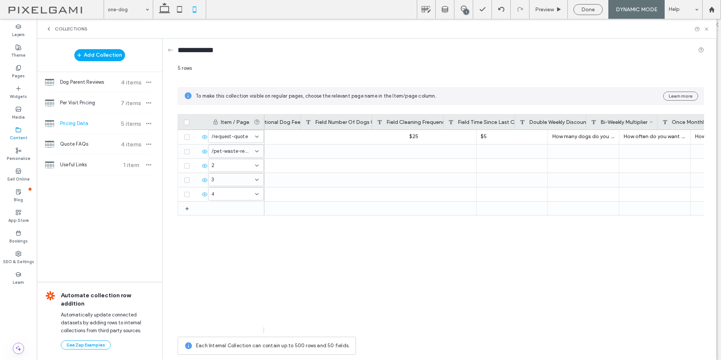
scroll to position [0, 585]
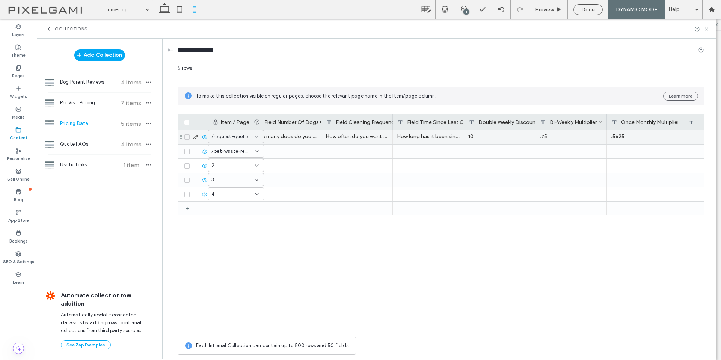
click at [653, 136] on div ".5625" at bounding box center [642, 137] width 71 height 14
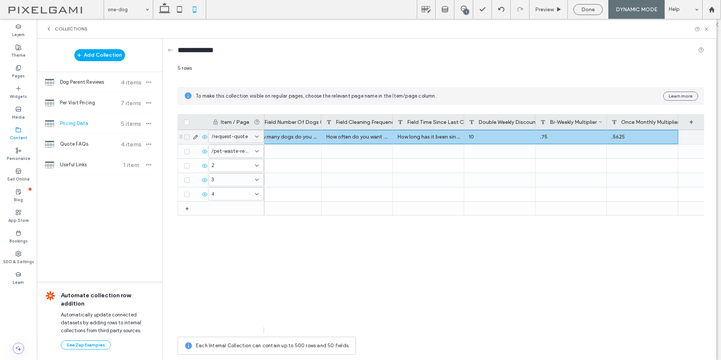
scroll to position [0, 0]
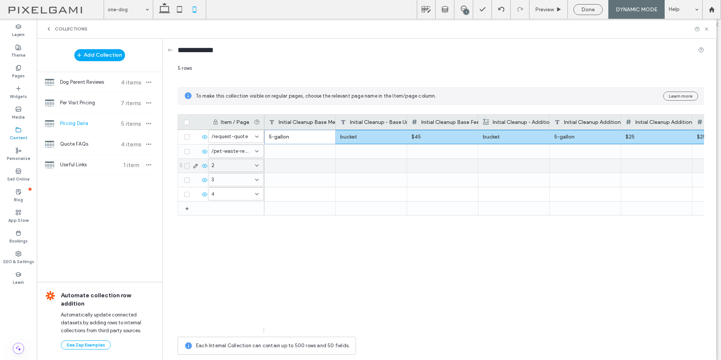
click at [293, 165] on div at bounding box center [299, 166] width 71 height 14
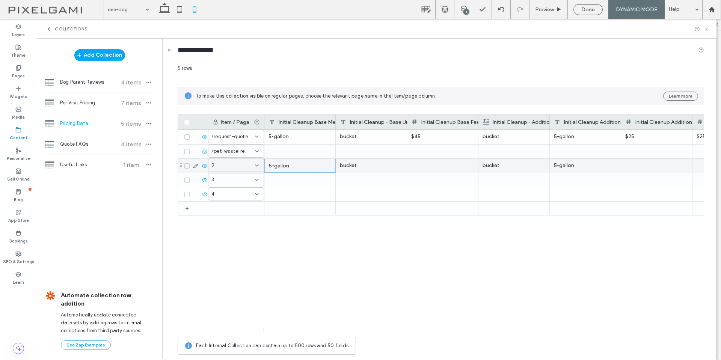
click at [251, 168] on input at bounding box center [233, 166] width 44 height 6
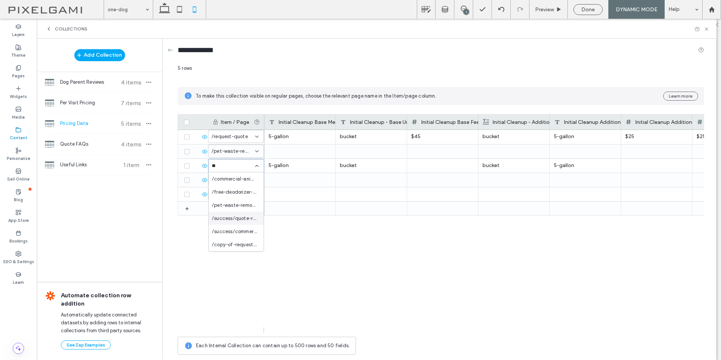
type input "***"
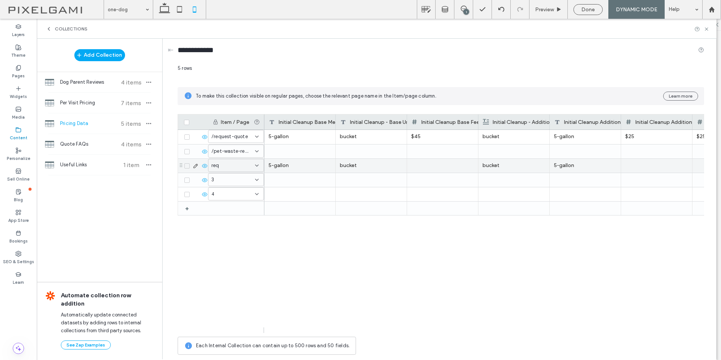
click at [239, 163] on div "req" at bounding box center [231, 166] width 40 height 8
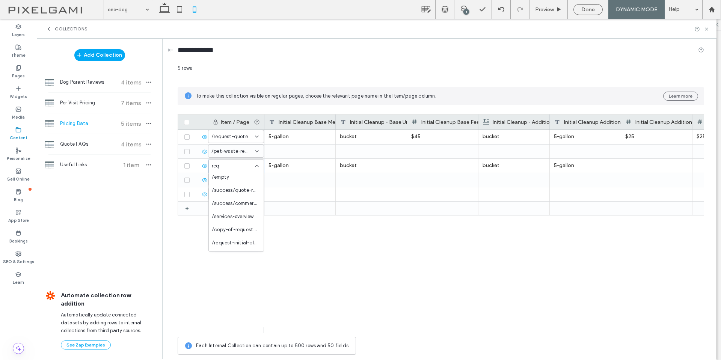
scroll to position [236, 0]
click at [236, 233] on span "/request-initial-cleanup/~page-item~" at bounding box center [235, 232] width 46 height 8
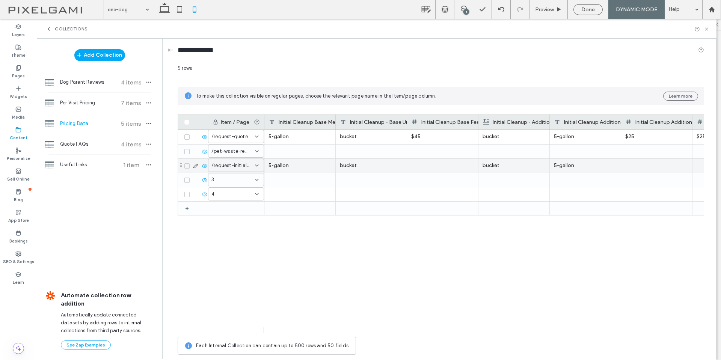
click at [421, 169] on div at bounding box center [442, 166] width 63 height 14
type input "**"
click at [499, 172] on div "bucket" at bounding box center [513, 166] width 63 height 14
click at [640, 168] on div at bounding box center [656, 166] width 63 height 14
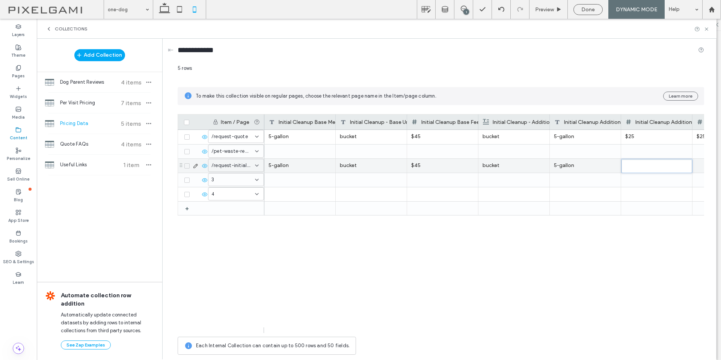
type input "**"
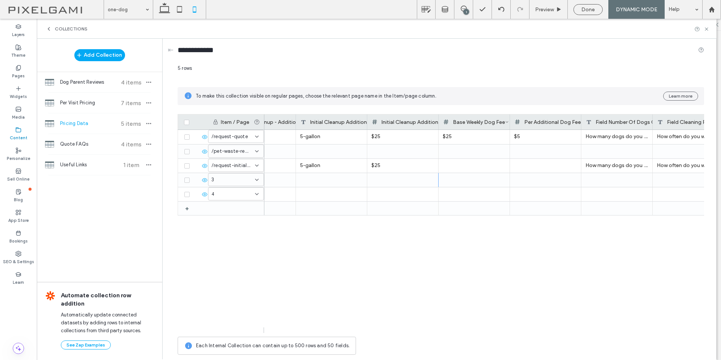
scroll to position [0, 0]
drag, startPoint x: 546, startPoint y: 320, endPoint x: 552, endPoint y: 318, distance: 6.1
click at [548, 319] on div "How long has it been since your yard was thoroughly cleaned? How often do you w…" at bounding box center [483, 231] width 439 height 203
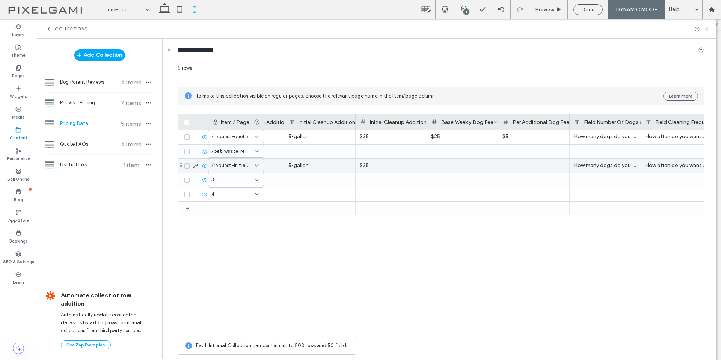
click at [460, 164] on div at bounding box center [462, 166] width 63 height 14
click at [460, 164] on input "***" at bounding box center [462, 167] width 71 height 14
type input "**"
click at [527, 169] on div at bounding box center [534, 165] width 62 height 13
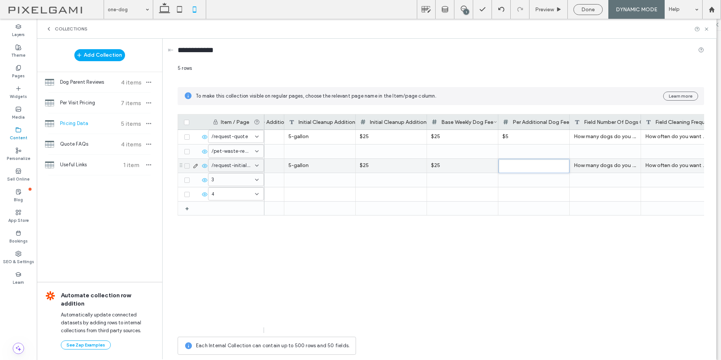
type input "*"
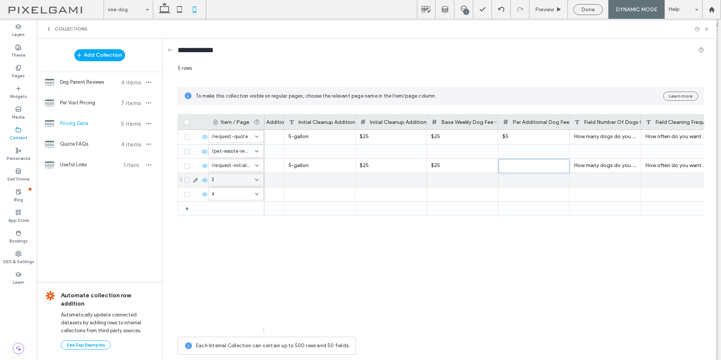
click at [581, 183] on div at bounding box center [604, 180] width 71 height 14
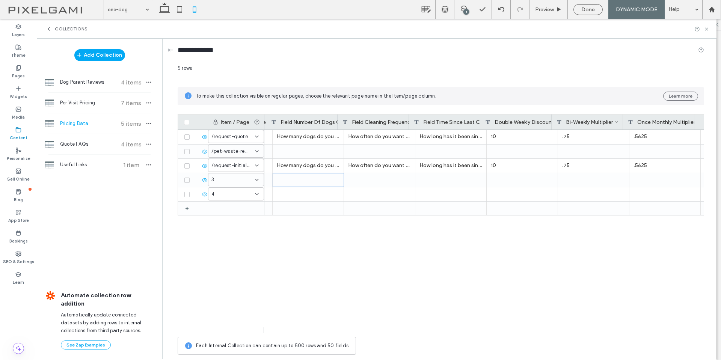
scroll to position [0, 585]
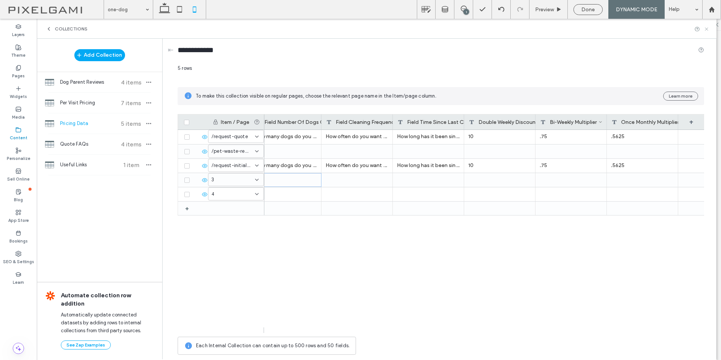
click at [706, 32] on icon at bounding box center [706, 29] width 6 height 6
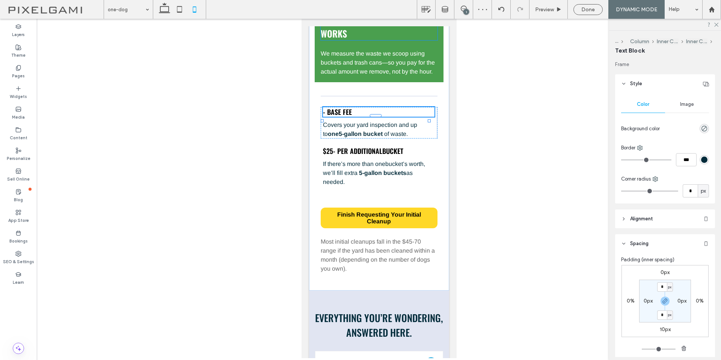
type input "******"
type input "**"
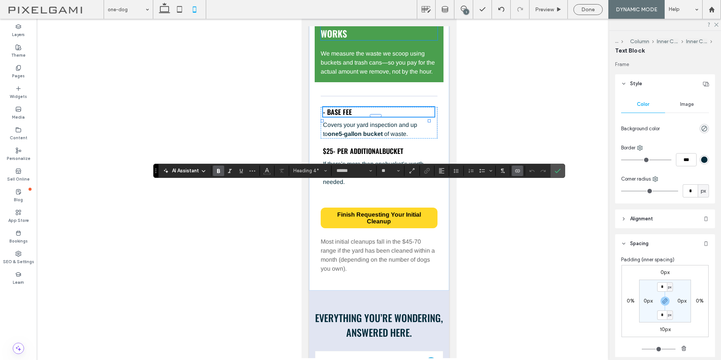
click at [513, 172] on label "Connect To Data" at bounding box center [517, 171] width 11 height 11
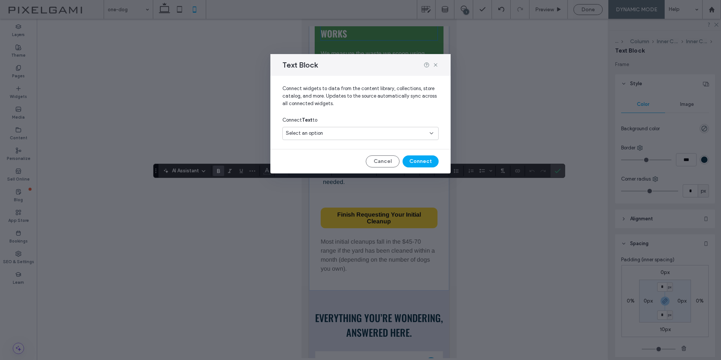
click at [379, 130] on div "Select an option" at bounding box center [356, 133] width 140 height 8
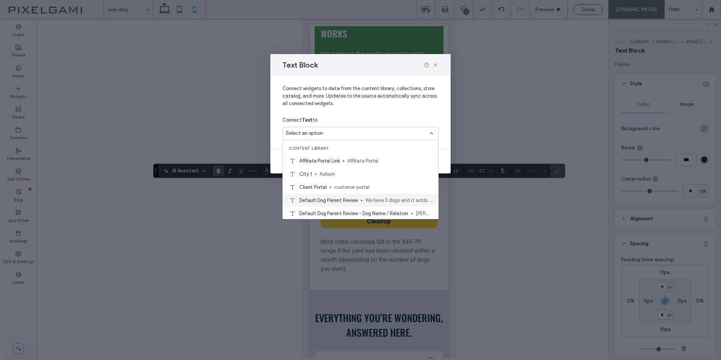
scroll to position [113, 0]
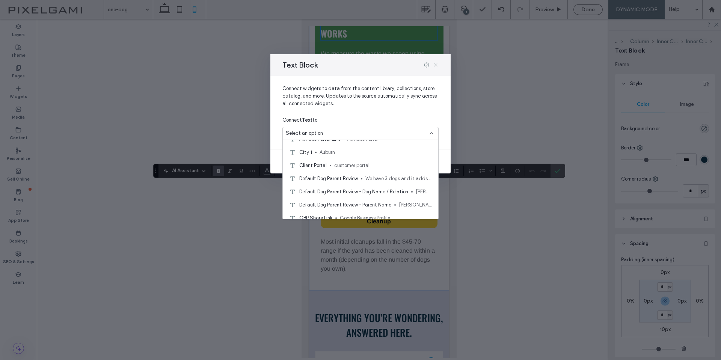
click at [436, 63] on icon at bounding box center [435, 65] width 6 height 6
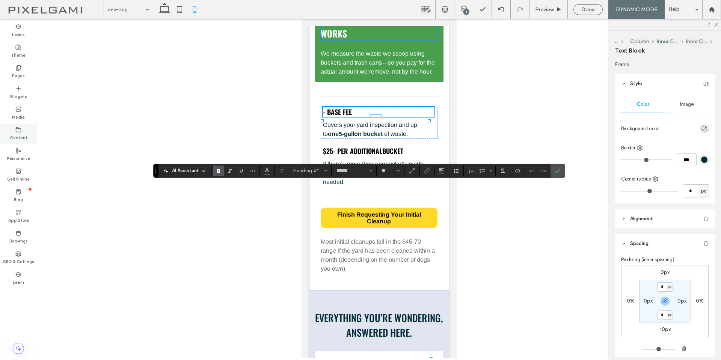
click at [16, 132] on icon at bounding box center [18, 130] width 6 height 6
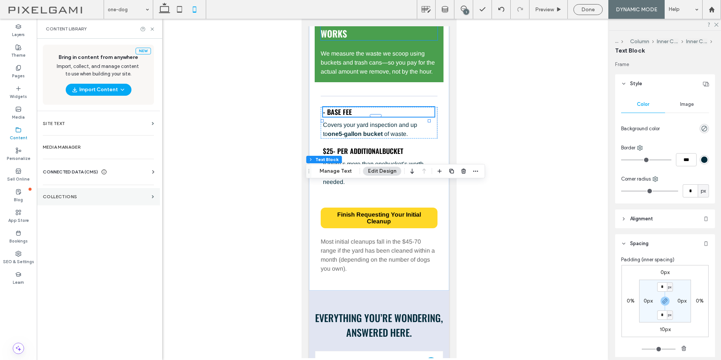
click at [137, 196] on label "Collections" at bounding box center [96, 196] width 106 height 5
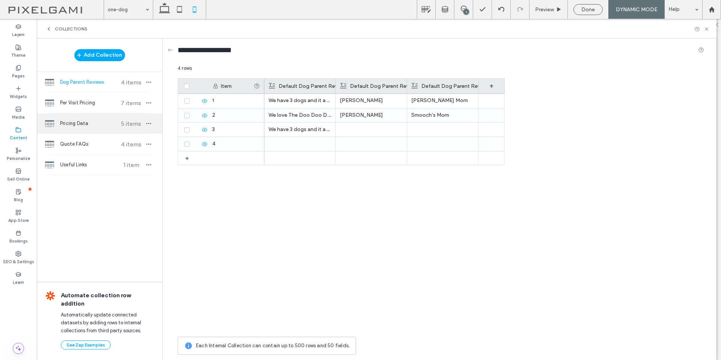
click at [102, 126] on span "Pricing Data" at bounding box center [88, 124] width 56 height 8
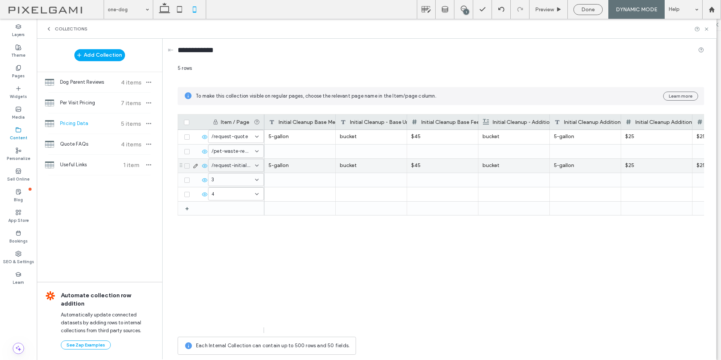
click at [246, 167] on span "/request-initial-cleanup/~page-item~" at bounding box center [231, 166] width 40 height 8
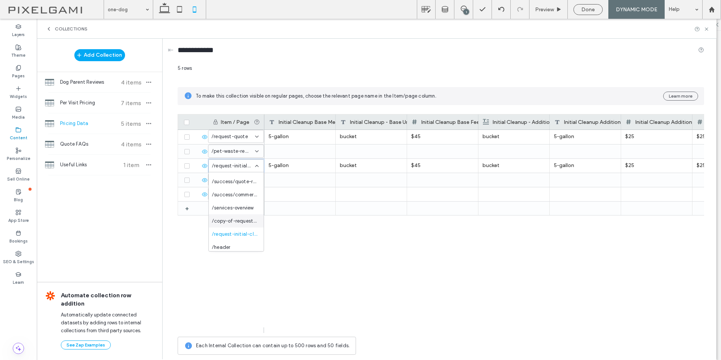
scroll to position [236, 0]
click at [239, 230] on span "/request-initial-cleanup/~page-item~" at bounding box center [235, 232] width 46 height 8
click at [709, 27] on icon at bounding box center [706, 29] width 6 height 6
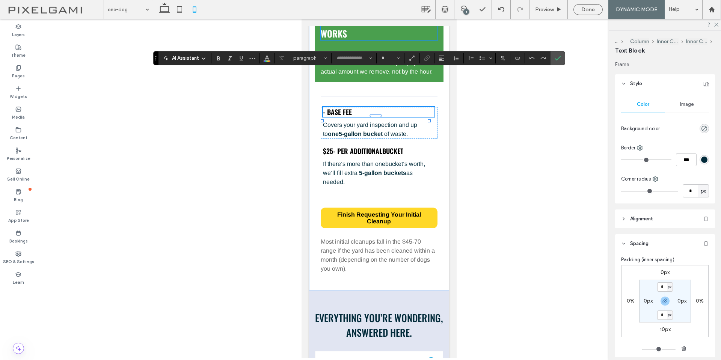
type input "******"
type input "**"
click at [514, 60] on icon "Connect To Data" at bounding box center [517, 58] width 6 height 6
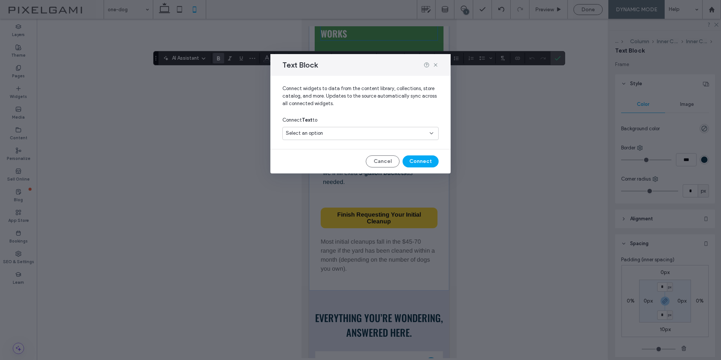
click at [374, 130] on div "Select an option" at bounding box center [356, 133] width 140 height 8
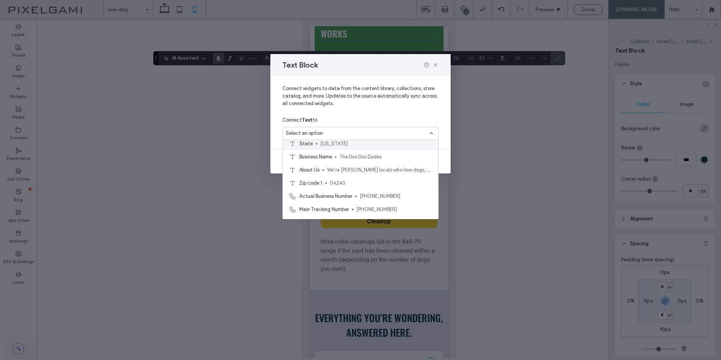
scroll to position [263, 0]
click at [436, 65] on use at bounding box center [434, 64] width 3 height 3
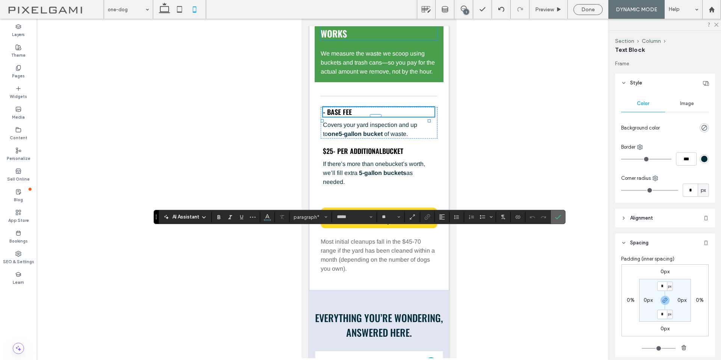
click at [557, 218] on icon "Confirm" at bounding box center [558, 217] width 6 height 6
click at [429, 217] on use "Link" at bounding box center [427, 217] width 6 height 6
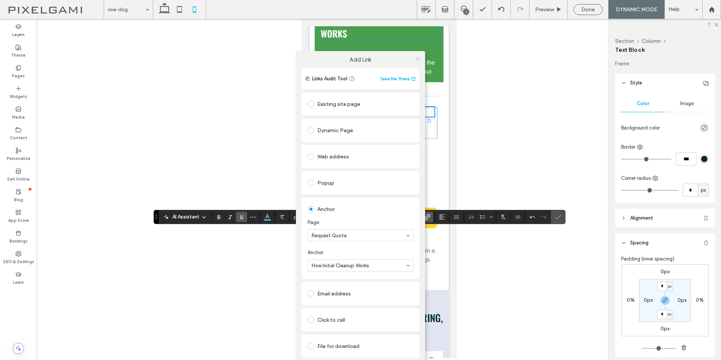
click at [418, 60] on icon at bounding box center [418, 59] width 6 height 6
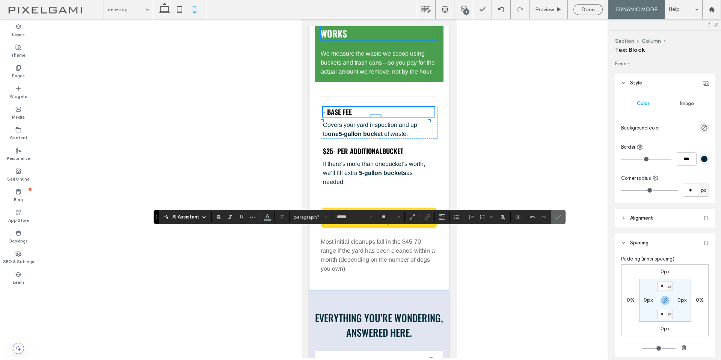
click at [559, 217] on icon "Confirm" at bounding box center [558, 217] width 6 height 6
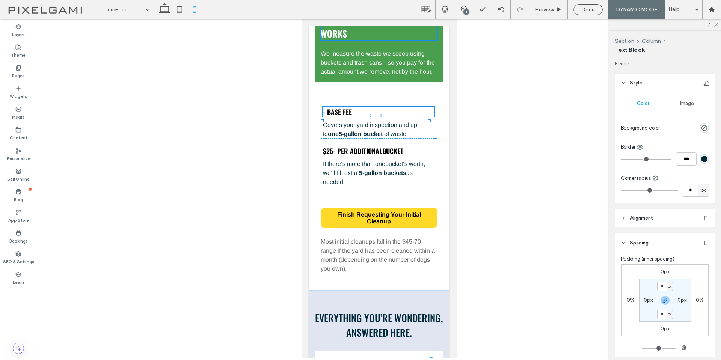
type input "*****"
type input "**"
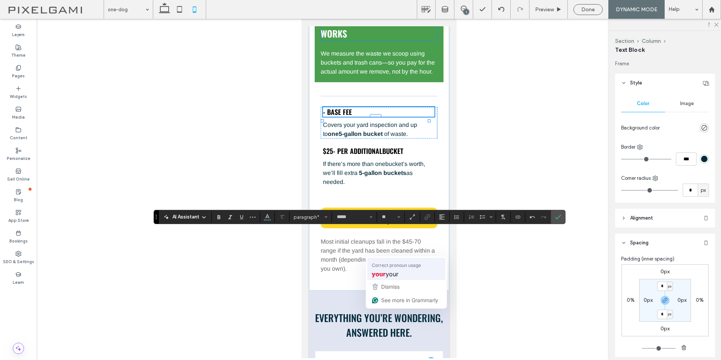
click at [390, 269] on span "your" at bounding box center [391, 273] width 13 height 9
click at [406, 268] on div "initial" at bounding box center [430, 274] width 72 height 12
click at [561, 218] on label "Confirm" at bounding box center [557, 217] width 11 height 14
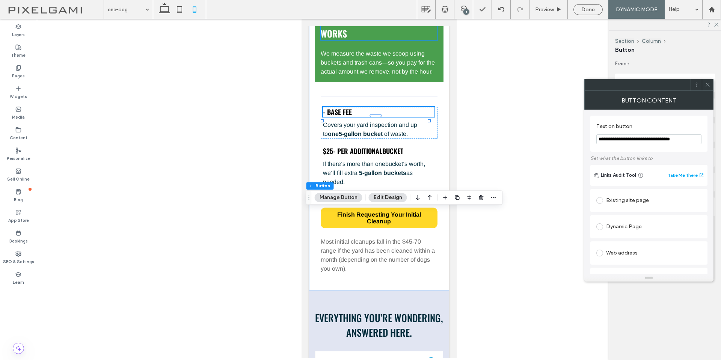
drag, startPoint x: 613, startPoint y: 140, endPoint x: 565, endPoint y: 141, distance: 47.7
click at [565, 141] on body ".wqwq-1{fill:#231f20;} .cls-1q, .cls-2q { fill-rule: evenodd; } .cls-2q { fill:…" at bounding box center [360, 180] width 721 height 360
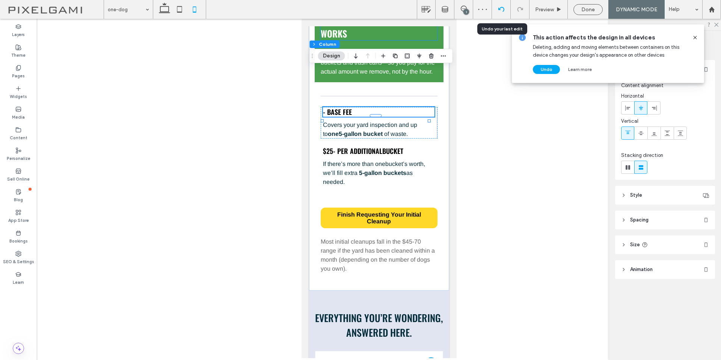
click at [498, 6] on icon at bounding box center [501, 9] width 6 height 6
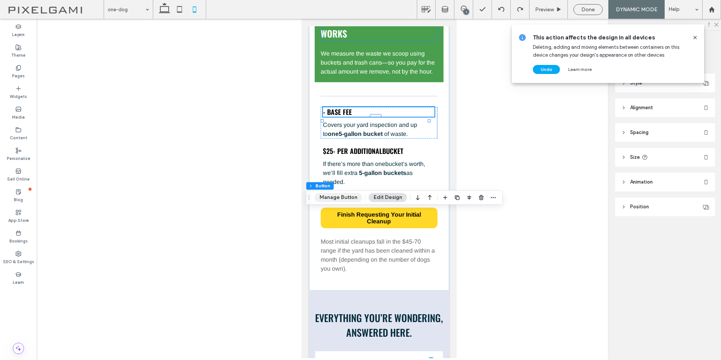
click at [334, 195] on button "Manage Button" at bounding box center [339, 197] width 48 height 9
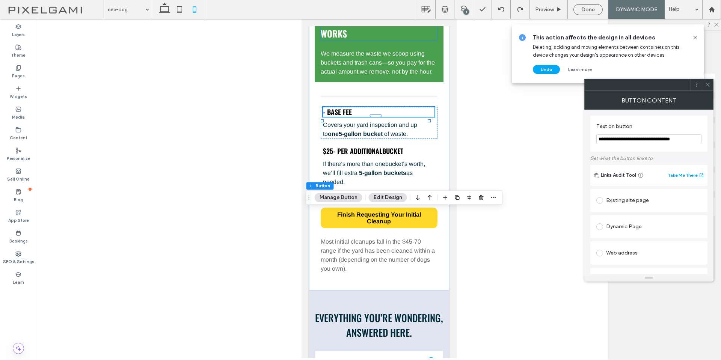
click at [614, 140] on input "**********" at bounding box center [648, 139] width 105 height 10
drag, startPoint x: 616, startPoint y: 139, endPoint x: 585, endPoint y: 141, distance: 31.3
click at [585, 142] on div "**********" at bounding box center [648, 192] width 129 height 164
drag, startPoint x: 623, startPoint y: 139, endPoint x: 620, endPoint y: 141, distance: 4.1
click at [620, 141] on input "**********" at bounding box center [648, 139] width 105 height 10
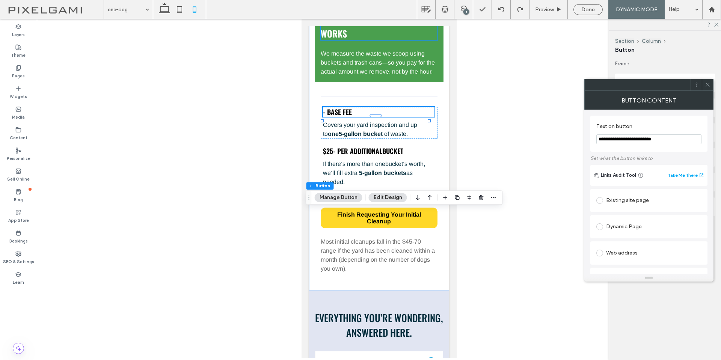
type input "**********"
click at [708, 83] on icon at bounding box center [707, 85] width 6 height 6
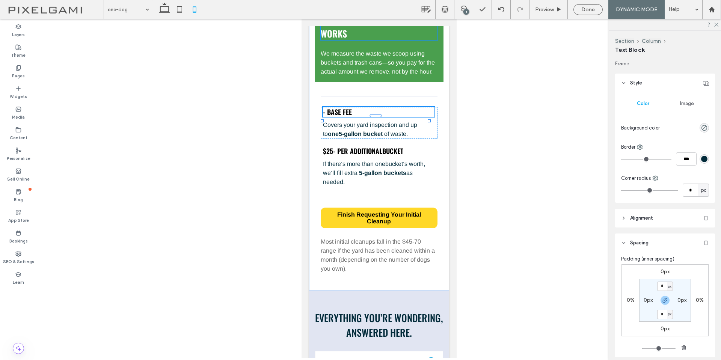
type input "*****"
type input "**"
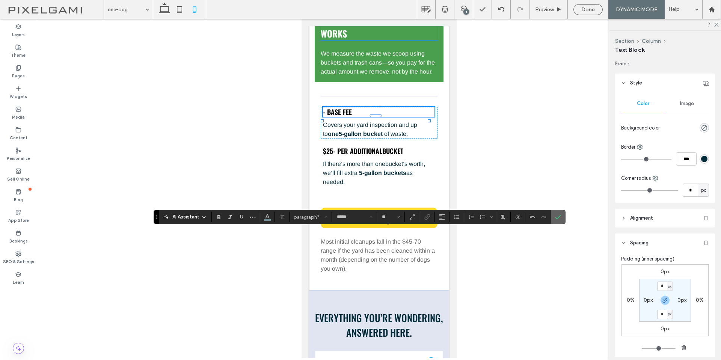
click at [560, 220] on icon "Confirm" at bounding box center [558, 217] width 6 height 6
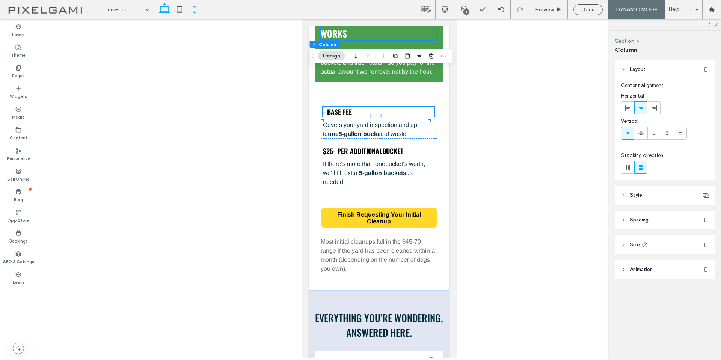
click at [169, 4] on icon at bounding box center [164, 9] width 15 height 15
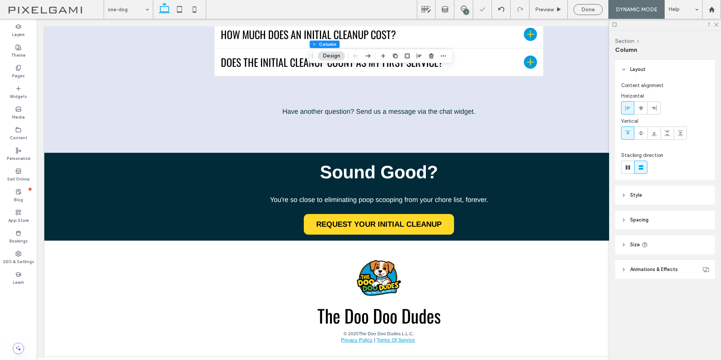
type input "**"
type input "***"
click at [183, 12] on icon at bounding box center [179, 9] width 15 height 15
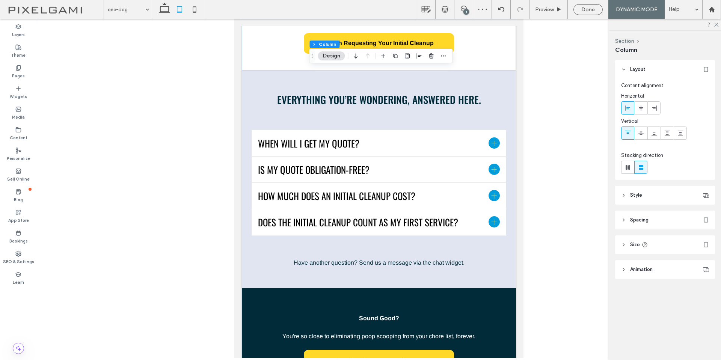
type input "**"
type input "****"
type input "*"
type input "**"
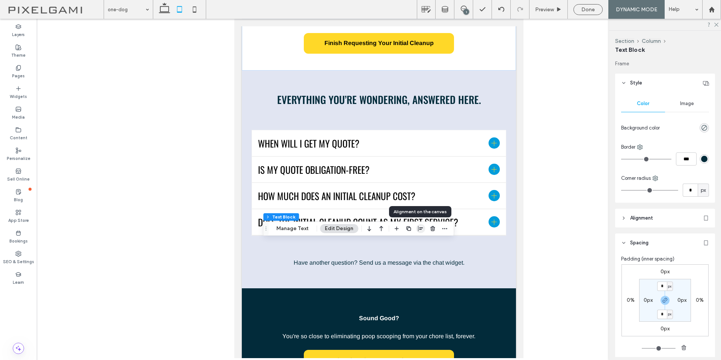
click at [418, 229] on use "button" at bounding box center [420, 228] width 5 height 5
click at [413, 245] on icon "center" at bounding box center [413, 243] width 6 height 6
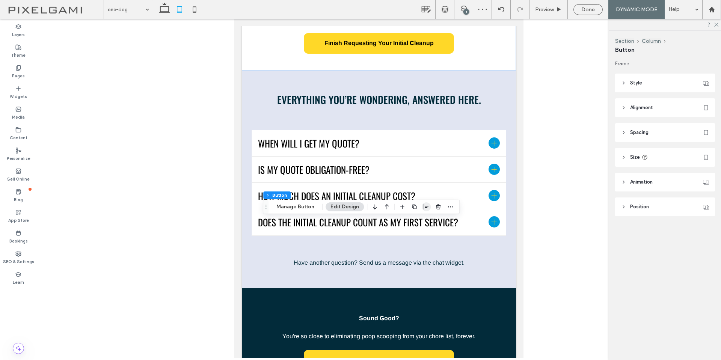
click at [424, 209] on icon "button" at bounding box center [426, 207] width 6 height 6
click at [420, 222] on icon "center" at bounding box center [418, 221] width 6 height 6
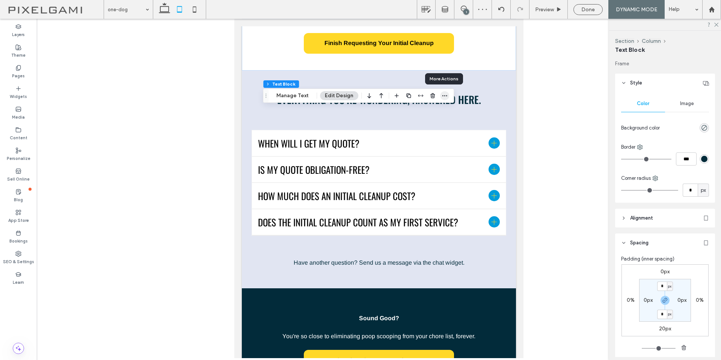
click at [446, 97] on span "button" at bounding box center [444, 95] width 9 height 9
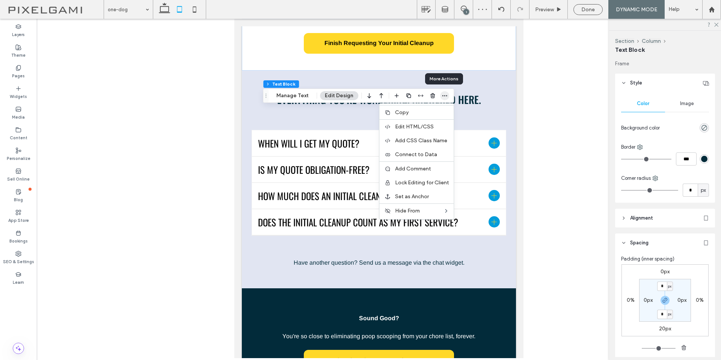
click at [446, 97] on icon "button" at bounding box center [444, 96] width 6 height 6
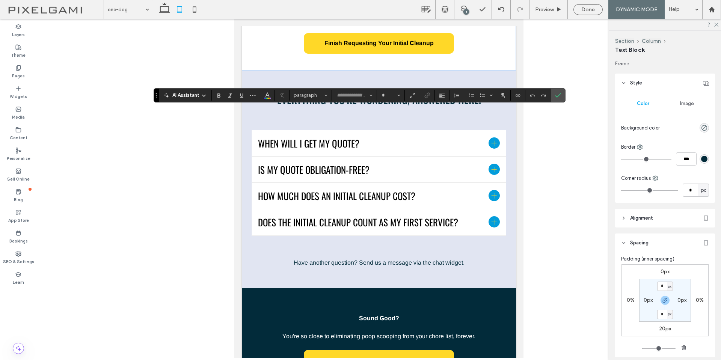
type input "*****"
type input "**"
click at [444, 96] on icon "Alignment" at bounding box center [442, 95] width 6 height 6
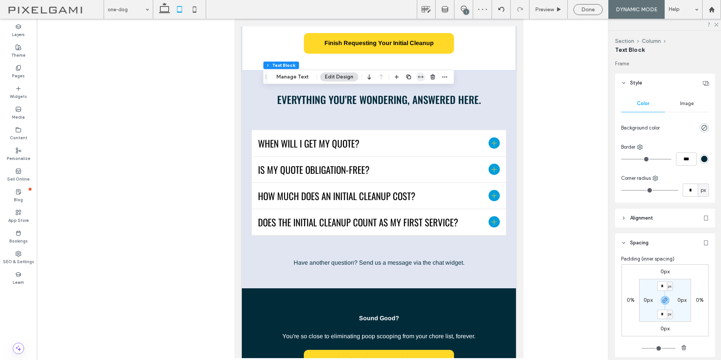
click at [421, 78] on icon "button" at bounding box center [420, 77] width 6 height 6
click at [411, 91] on use "center" at bounding box center [413, 91] width 4 height 5
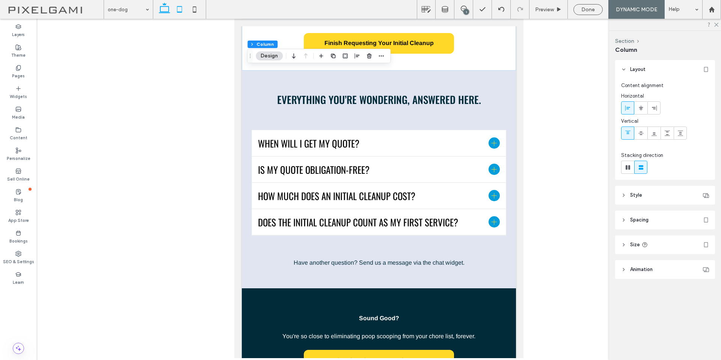
click at [161, 11] on icon at bounding box center [164, 9] width 15 height 15
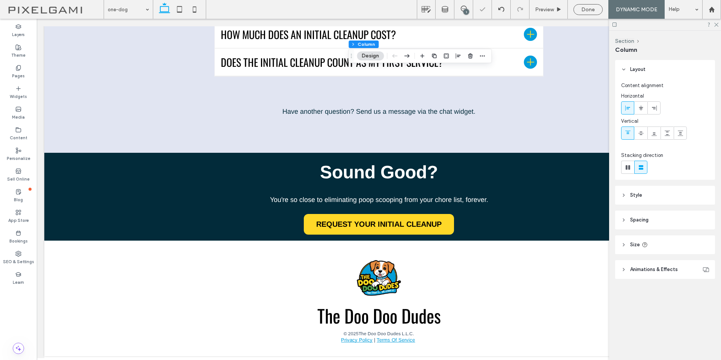
type input "**"
type input "****"
type input "**"
type input "***"
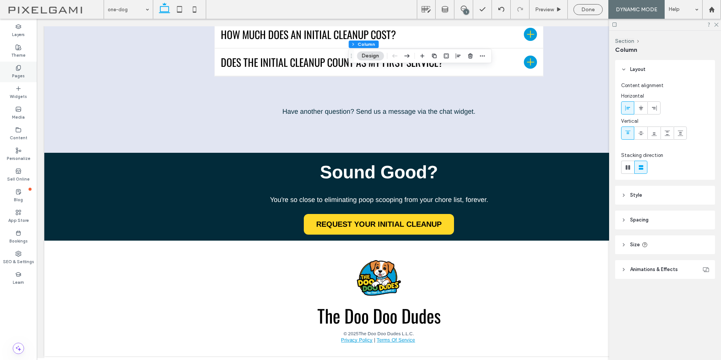
click at [17, 81] on div "Pages" at bounding box center [18, 72] width 37 height 21
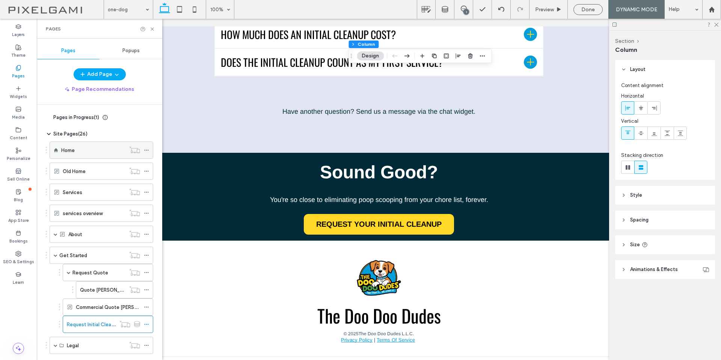
click at [82, 154] on div "Home" at bounding box center [93, 150] width 64 height 8
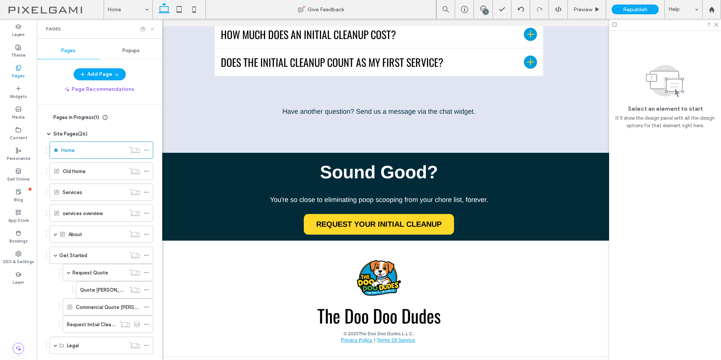
click at [152, 30] on icon at bounding box center [152, 29] width 6 height 6
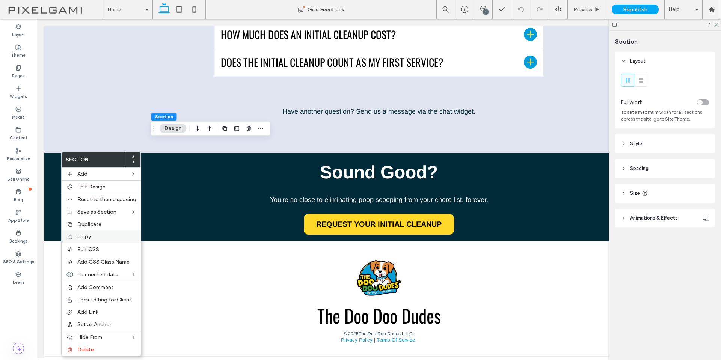
click at [99, 237] on label "Copy" at bounding box center [106, 236] width 59 height 6
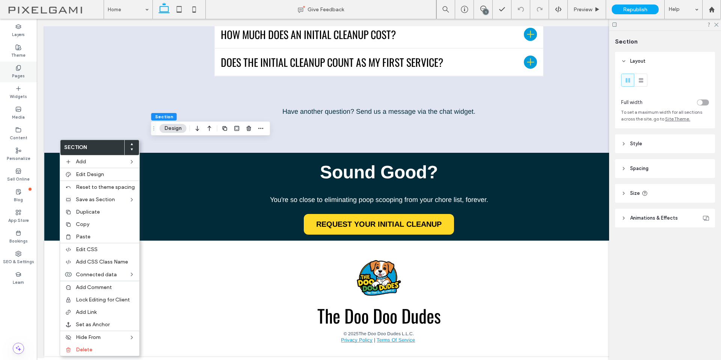
click at [23, 75] on label "Pages" at bounding box center [18, 75] width 13 height 8
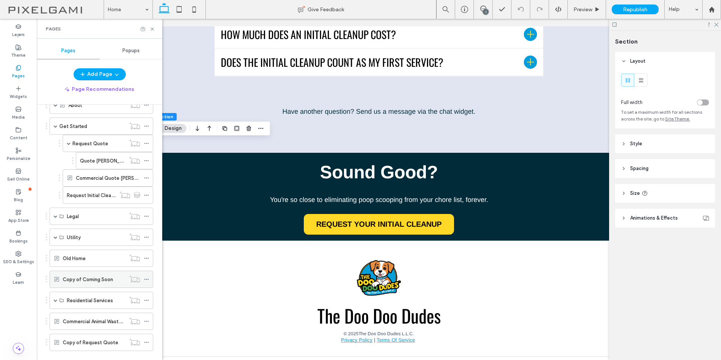
scroll to position [143, 0]
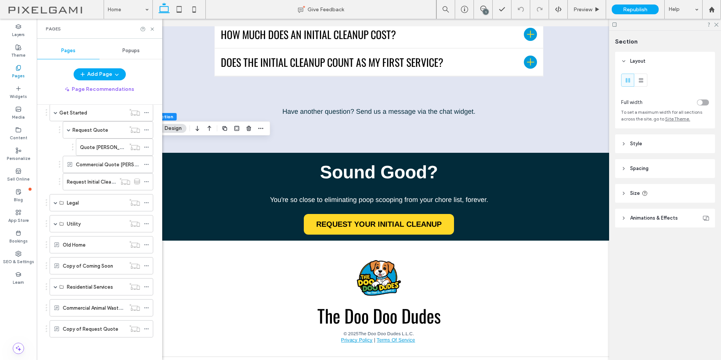
click at [92, 182] on label "Request Initial Cleanup" at bounding box center [93, 181] width 53 height 13
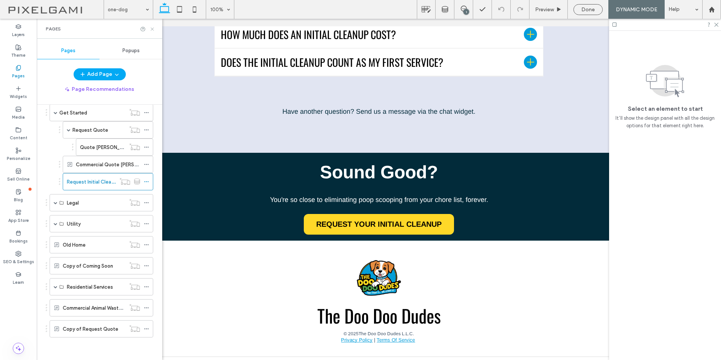
click at [152, 30] on icon at bounding box center [152, 29] width 6 height 6
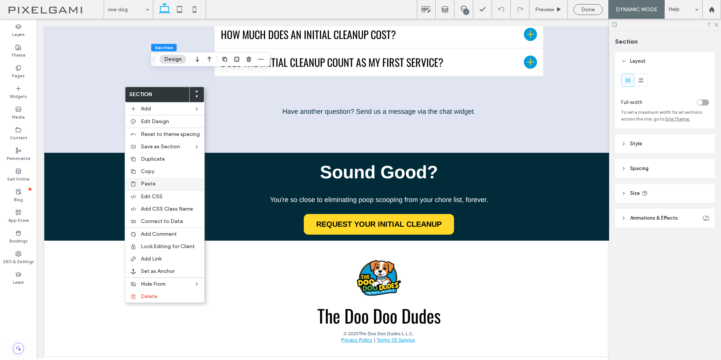
click at [164, 185] on label "Paste" at bounding box center [170, 184] width 59 height 6
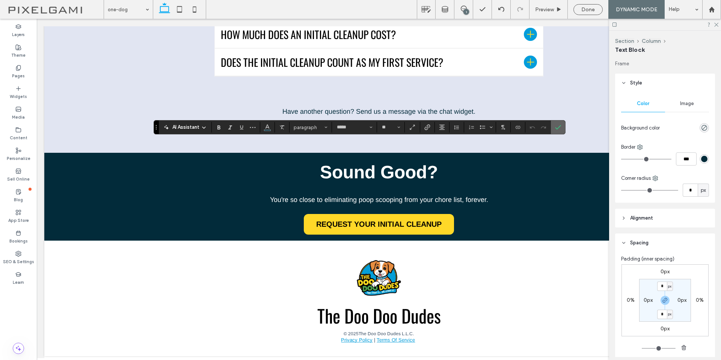
click at [555, 129] on icon "Confirm" at bounding box center [558, 127] width 6 height 6
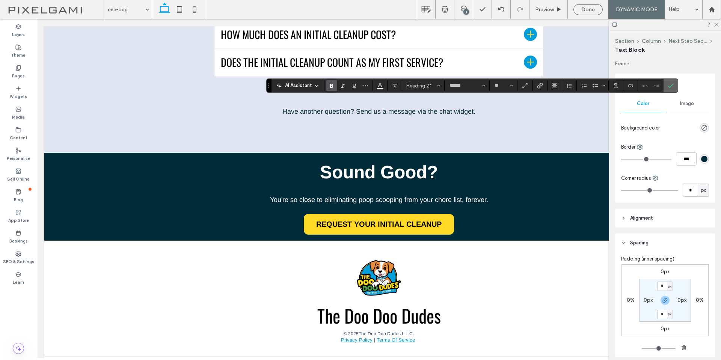
click at [674, 84] on label "Confirm" at bounding box center [670, 86] width 11 height 14
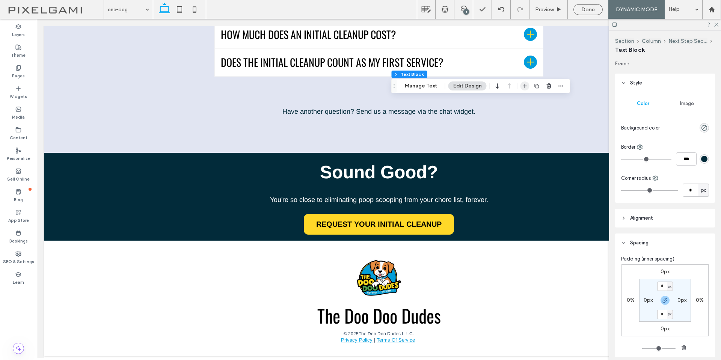
click at [526, 86] on icon "button" at bounding box center [525, 86] width 6 height 6
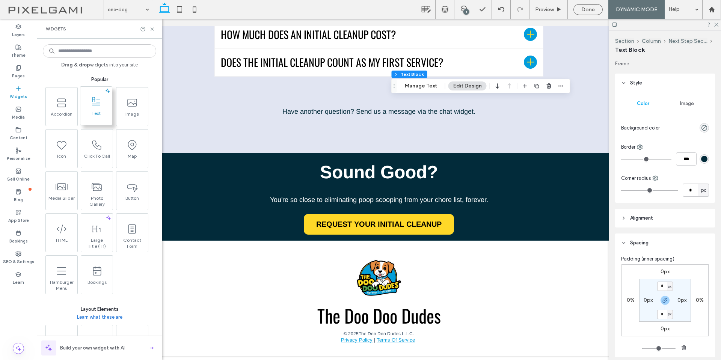
click at [107, 106] on span at bounding box center [96, 101] width 32 height 17
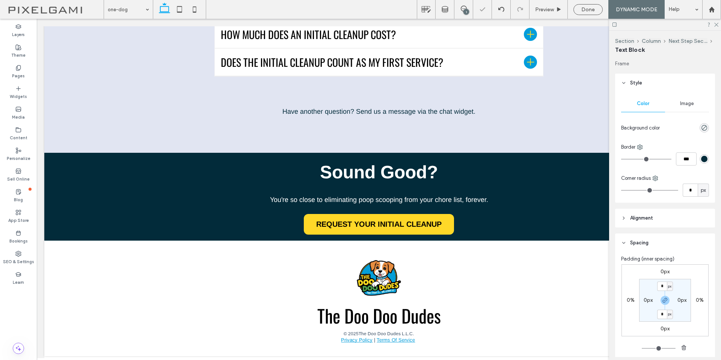
type input "*****"
type input "**"
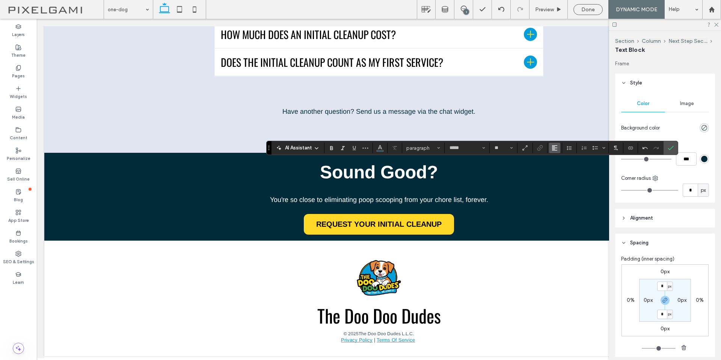
click at [550, 147] on button "Alignment" at bounding box center [554, 148] width 11 height 11
click at [556, 170] on label "ui.textEditor.alignment.center" at bounding box center [562, 171] width 26 height 11
click at [385, 146] on button "Color" at bounding box center [379, 148] width 11 height 11
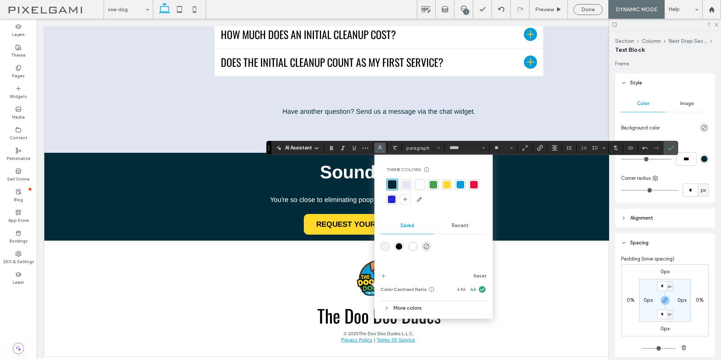
click at [419, 185] on div at bounding box center [420, 185] width 8 height 8
click at [421, 185] on div at bounding box center [419, 184] width 8 height 8
click at [669, 148] on icon "Confirm" at bounding box center [670, 148] width 6 height 6
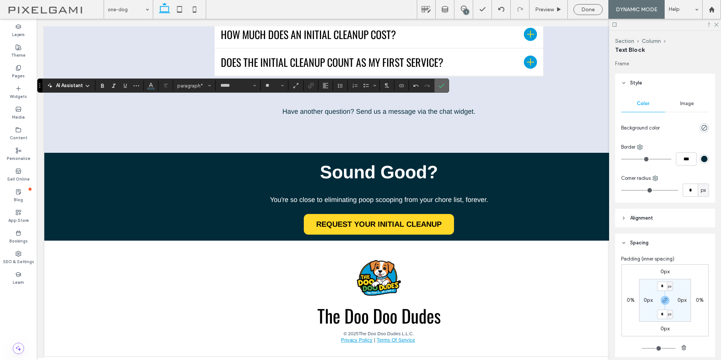
click at [441, 85] on icon "Confirm" at bounding box center [441, 86] width 6 height 6
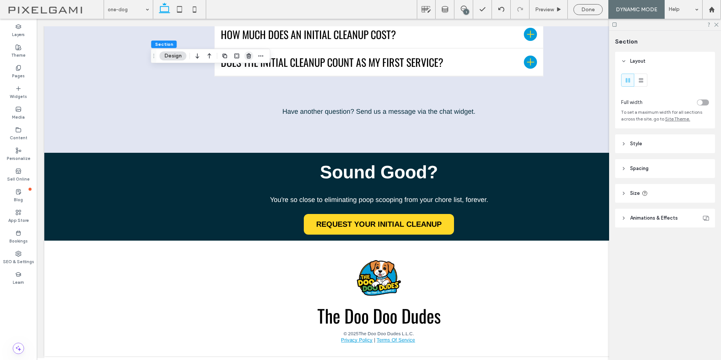
click at [247, 55] on icon "button" at bounding box center [249, 56] width 6 height 6
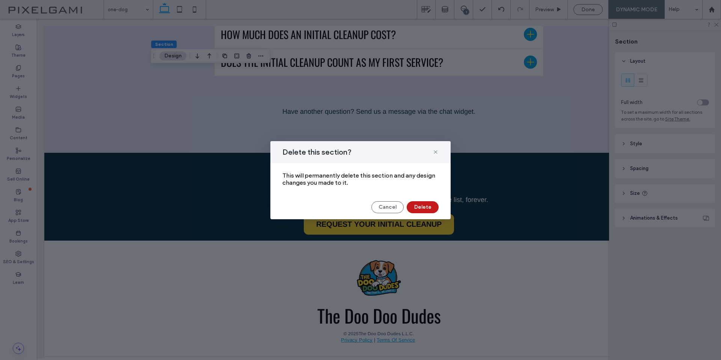
click at [426, 211] on button "Delete" at bounding box center [422, 207] width 32 height 12
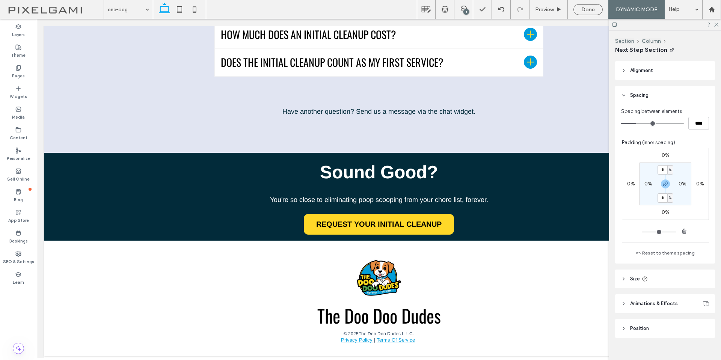
scroll to position [310, 0]
type input "***"
click at [590, 11] on span "Done" at bounding box center [588, 9] width 14 height 6
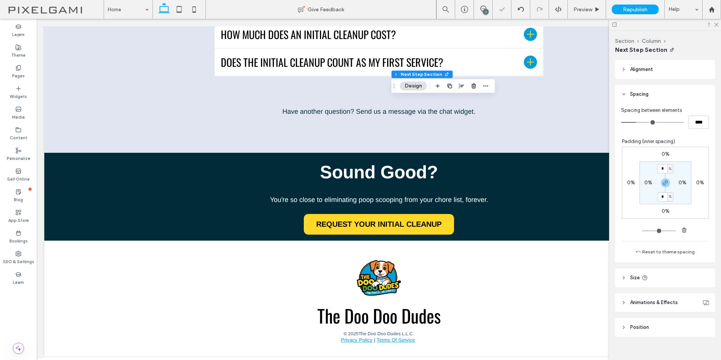
click at [716, 25] on use at bounding box center [716, 25] width 4 height 4
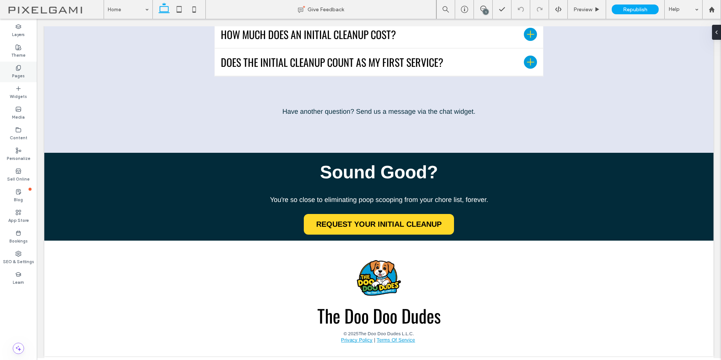
click at [13, 69] on div "Pages" at bounding box center [18, 72] width 37 height 21
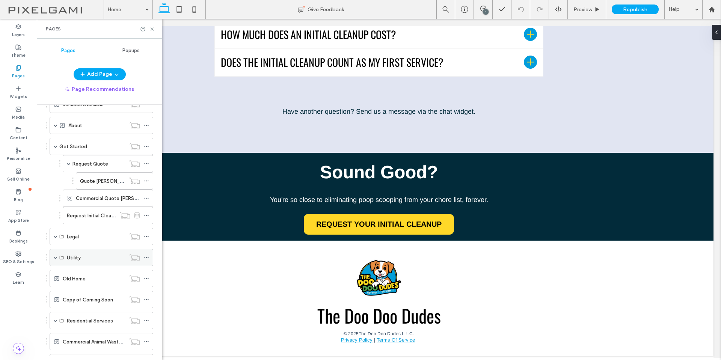
scroll to position [143, 0]
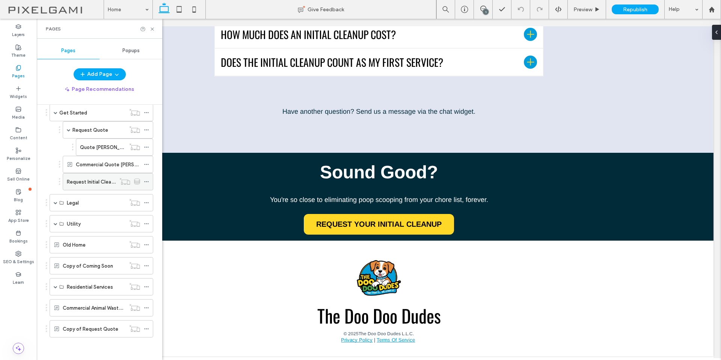
click at [87, 187] on div "Request Initial Cleanup" at bounding box center [91, 181] width 49 height 17
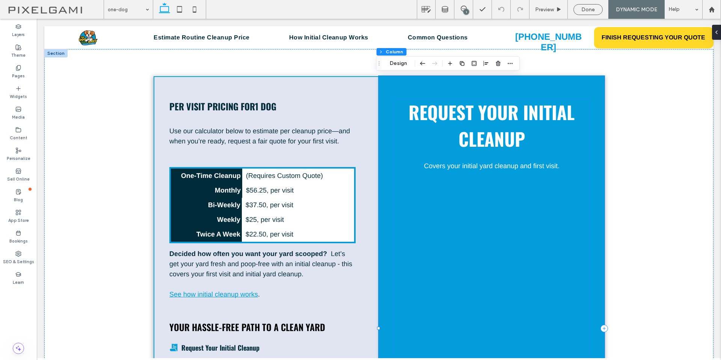
click at [575, 169] on p "Covers your initial yard cleanup and first visit." at bounding box center [491, 166] width 195 height 10
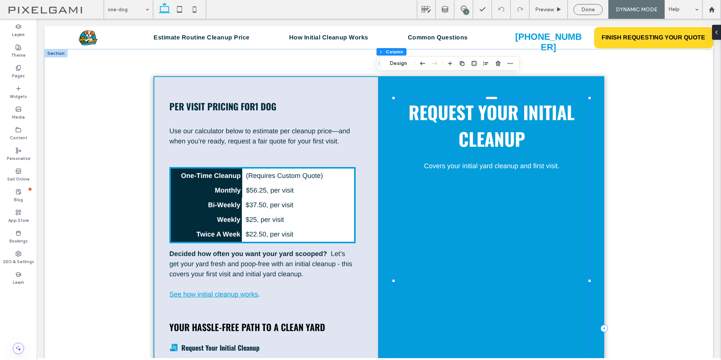
click at [571, 166] on p "Covers your initial yard cleanup and first visit." at bounding box center [491, 166] width 195 height 10
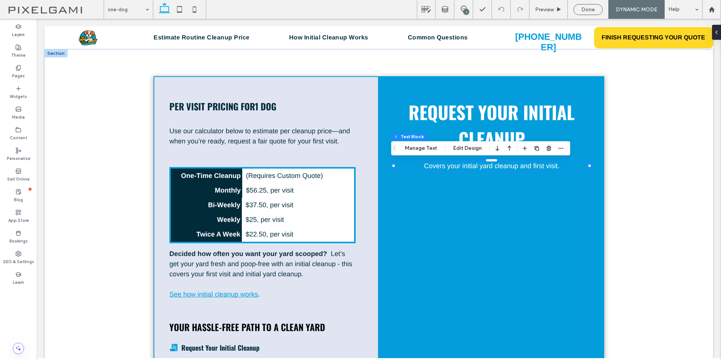
click at [570, 164] on p "Covers your initial yard cleanup and first visit." at bounding box center [491, 166] width 195 height 10
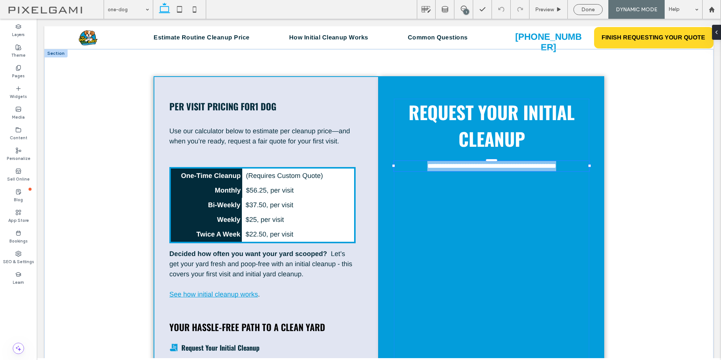
type input "*****"
type input "**"
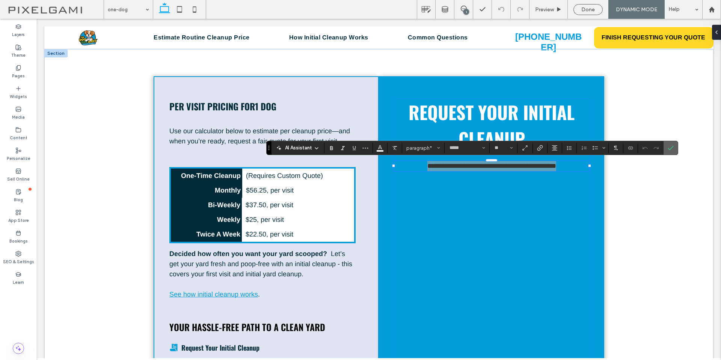
click at [669, 149] on use "Confirm" at bounding box center [670, 148] width 6 height 5
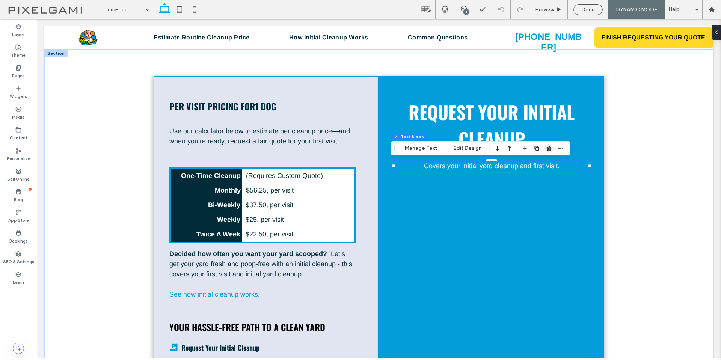
click at [549, 151] on icon "button" at bounding box center [549, 148] width 6 height 6
